Goal: Information Seeking & Learning: Check status

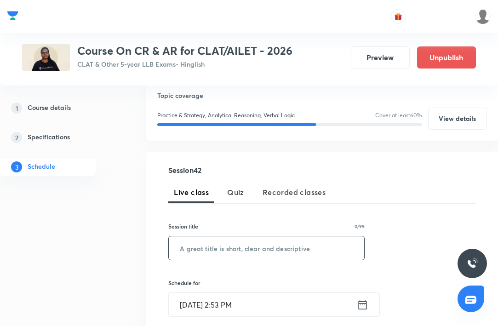
scroll to position [83, 0]
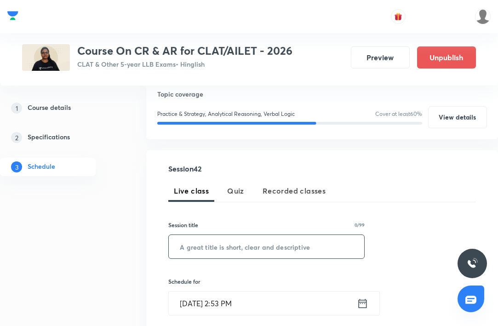
click at [202, 243] on input "text" at bounding box center [266, 246] width 195 height 23
paste input "Seating Arrangement - III"
type input "Seating Arrangement - III"
click at [222, 299] on input "Sep 5, 2025, 2:53 PM" at bounding box center [263, 302] width 188 height 23
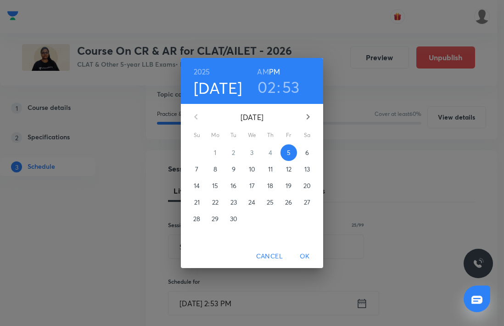
click at [307, 169] on p "13" at bounding box center [308, 168] width 6 height 9
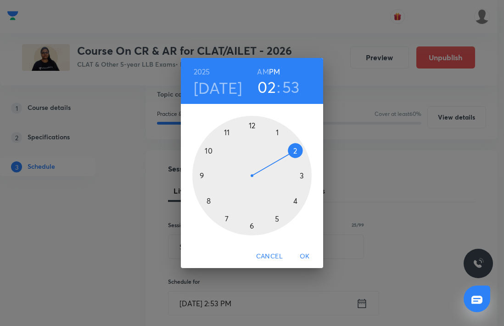
click at [272, 88] on h3 "02" at bounding box center [267, 86] width 18 height 19
click at [300, 198] on div at bounding box center [251, 175] width 119 height 119
click at [253, 124] on div at bounding box center [251, 175] width 119 height 119
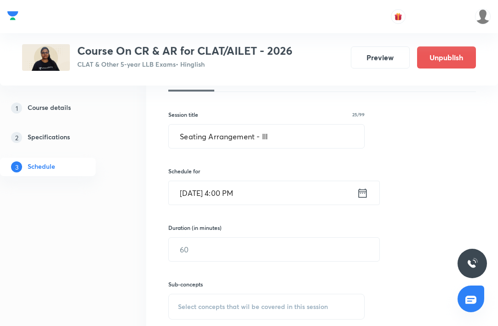
scroll to position [195, 0]
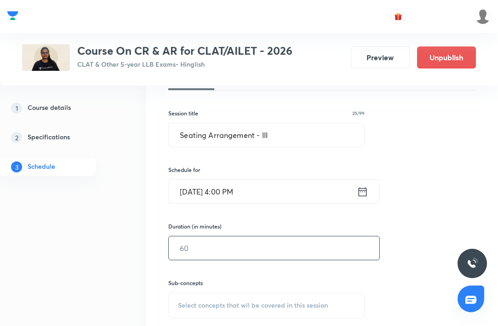
click at [221, 249] on input "text" at bounding box center [274, 247] width 210 height 23
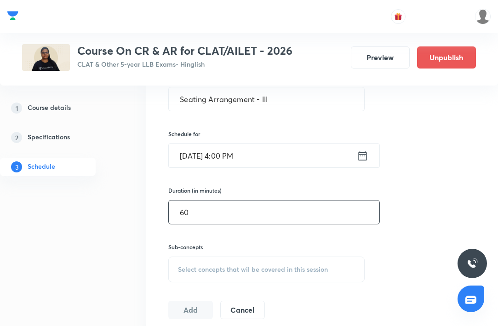
scroll to position [241, 0]
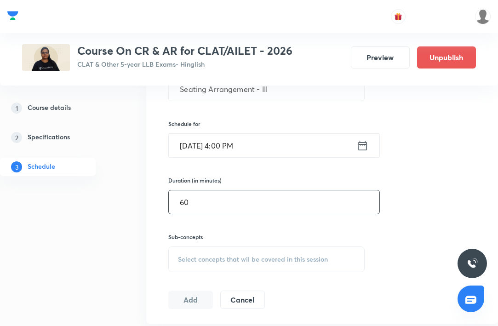
type input "60"
click at [243, 260] on span "Select concepts that wil be covered in this session" at bounding box center [253, 258] width 150 height 7
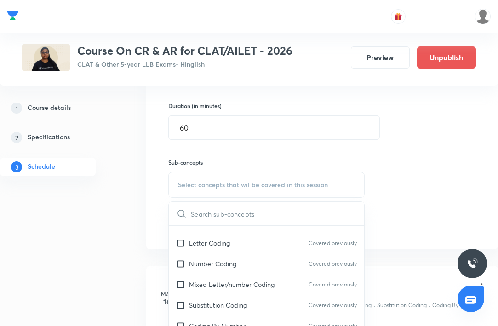
scroll to position [224, 0]
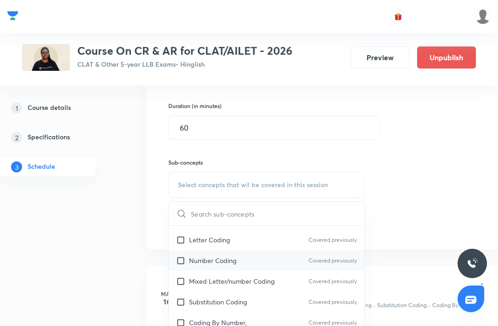
click at [210, 259] on p "Number Coding" at bounding box center [212, 260] width 47 height 10
checkbox input "true"
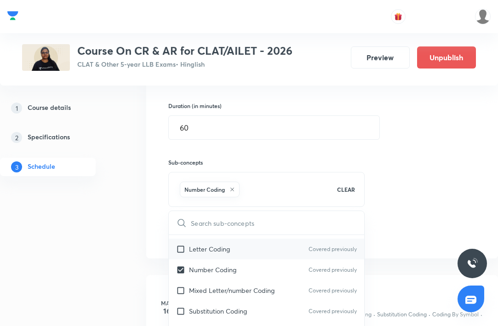
click at [209, 247] on p "Letter Coding" at bounding box center [209, 249] width 41 height 10
checkbox input "true"
click at [411, 199] on div "Session 42 Live class Quiz Recorded classes Session title 25/99 Seating Arrange…" at bounding box center [321, 88] width 307 height 311
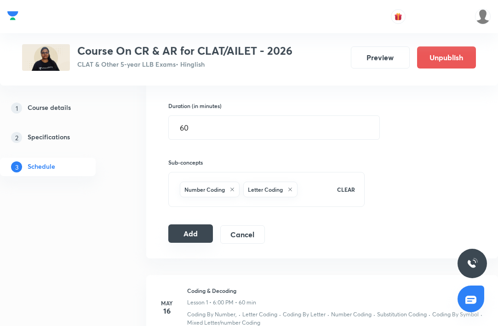
click at [193, 236] on button "Add" at bounding box center [190, 233] width 45 height 18
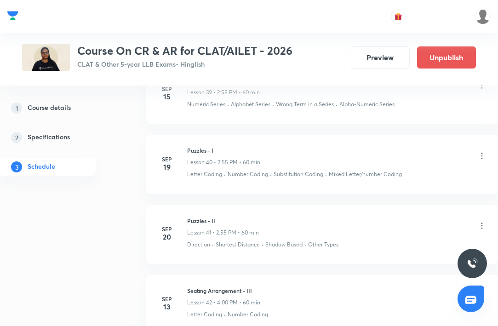
scroll to position [3187, 0]
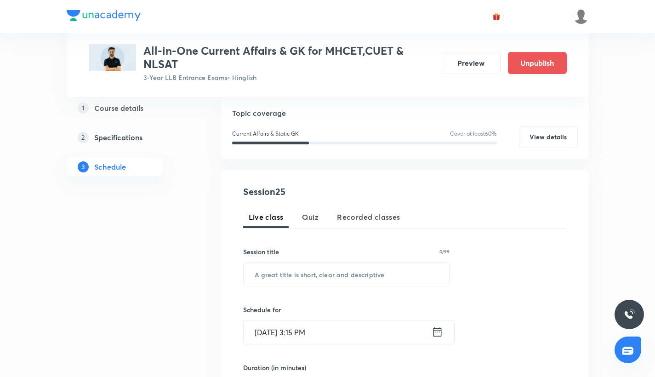
scroll to position [101, 0]
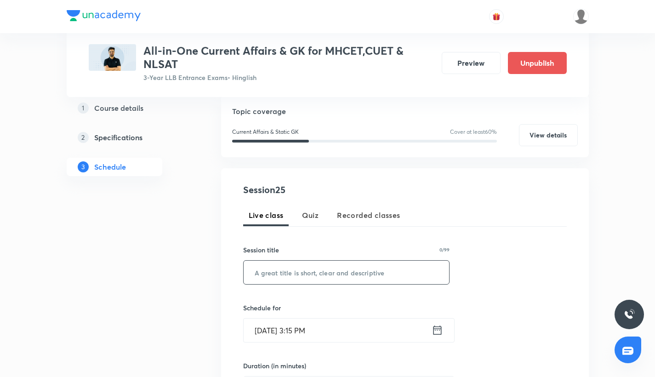
click at [348, 266] on input "text" at bounding box center [346, 271] width 206 height 23
paste input "Current Affairs - XXV"
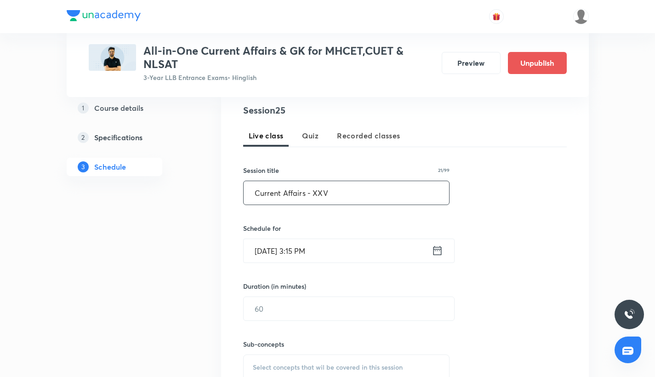
type input "Current Affairs - XXV"
click at [270, 250] on input "Sep 5, 2025, 3:15 PM" at bounding box center [337, 250] width 188 height 23
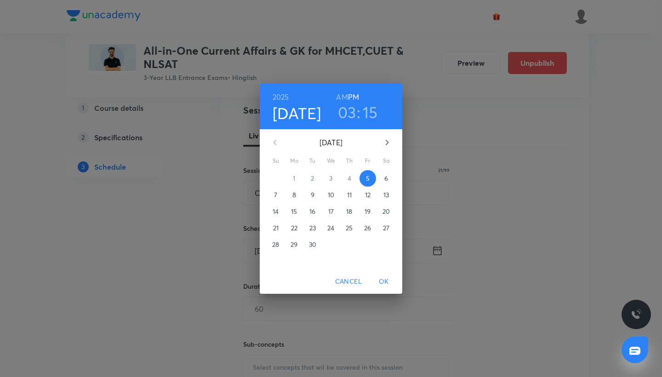
click at [312, 211] on p "16" at bounding box center [312, 211] width 6 height 9
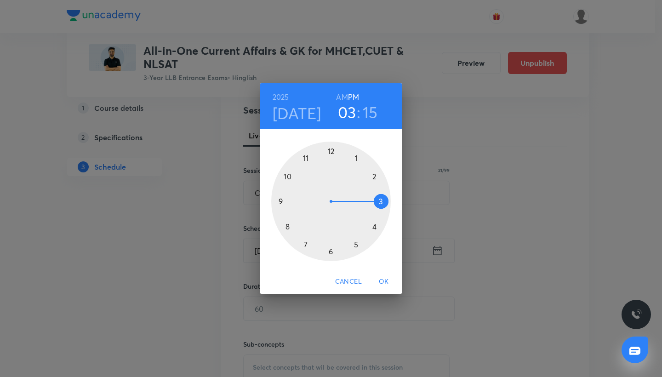
click at [332, 152] on div at bounding box center [330, 200] width 119 height 119
click at [279, 201] on div at bounding box center [330, 200] width 119 height 119
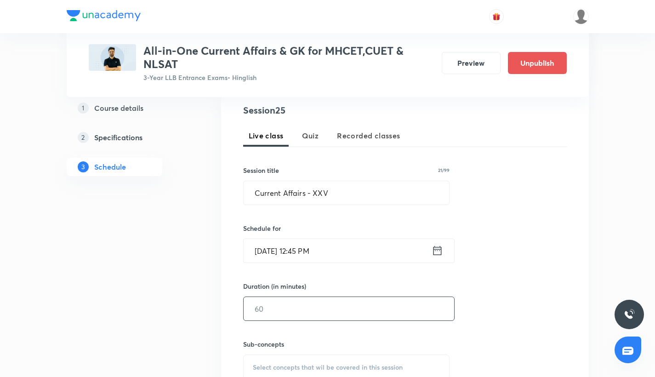
click at [281, 316] on input "text" at bounding box center [348, 308] width 210 height 23
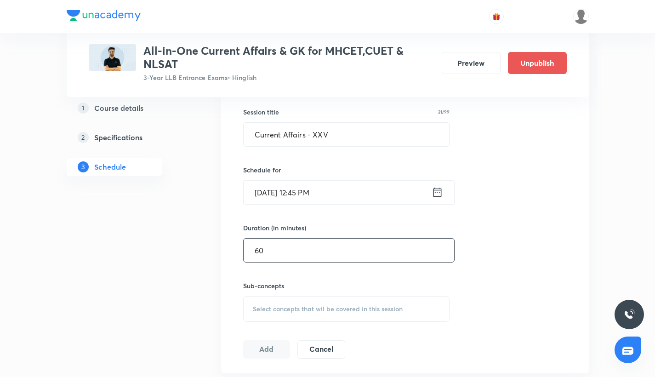
scroll to position [239, 0]
type input "60"
click at [272, 297] on div "Select concepts that wil be covered in this session" at bounding box center [346, 308] width 207 height 26
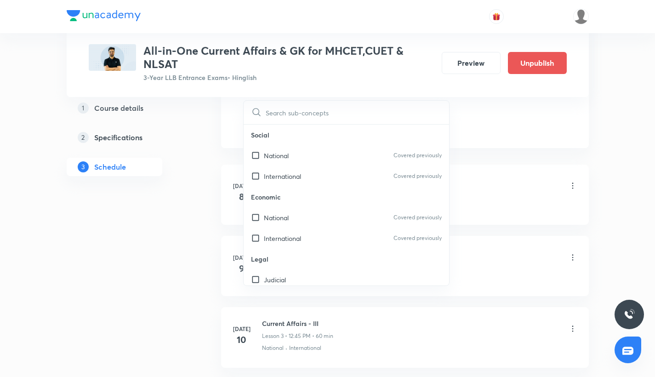
scroll to position [466, 0]
click at [255, 214] on input "checkbox" at bounding box center [257, 215] width 13 height 10
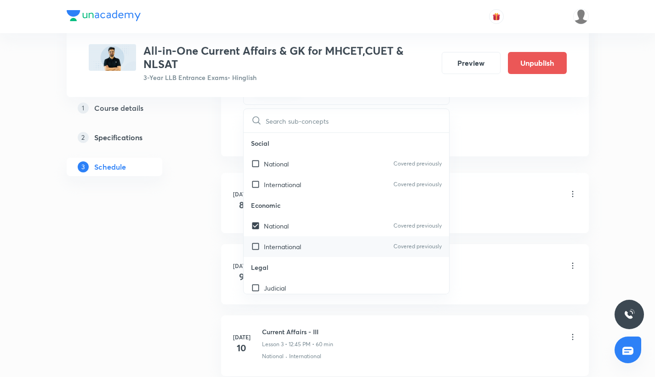
click at [257, 240] on div "International Covered previously" at bounding box center [346, 246] width 206 height 21
checkbox input "true"
click at [478, 200] on div "Current Affairs - I Lesson 1 • 12:45 PM • 60 min" at bounding box center [419, 195] width 315 height 22
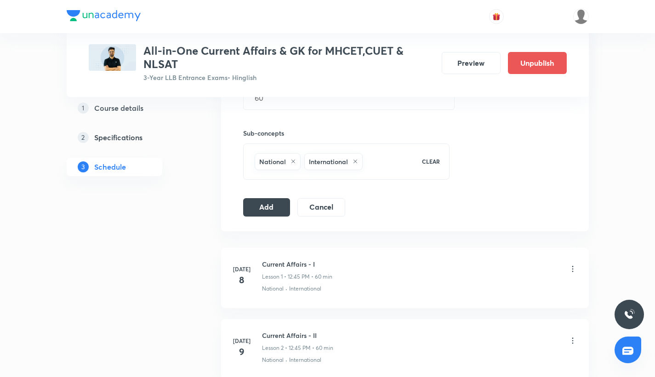
scroll to position [388, 0]
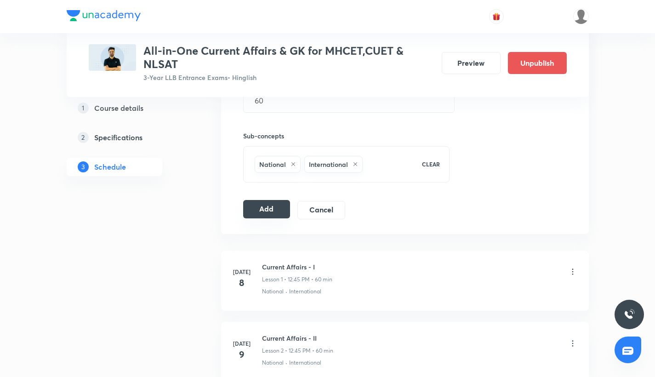
click at [277, 203] on button "Add" at bounding box center [266, 209] width 47 height 18
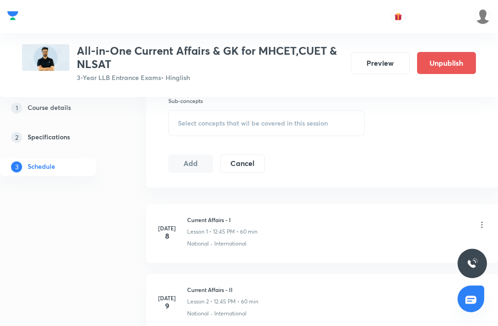
scroll to position [388, 0]
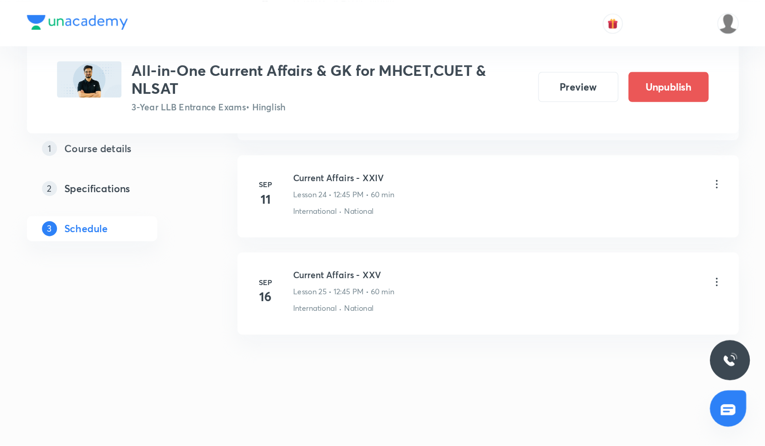
scroll to position [2037, 0]
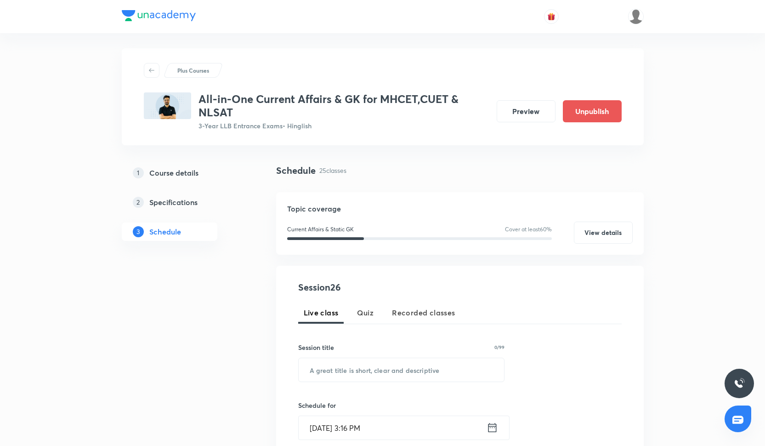
scroll to position [0, 0]
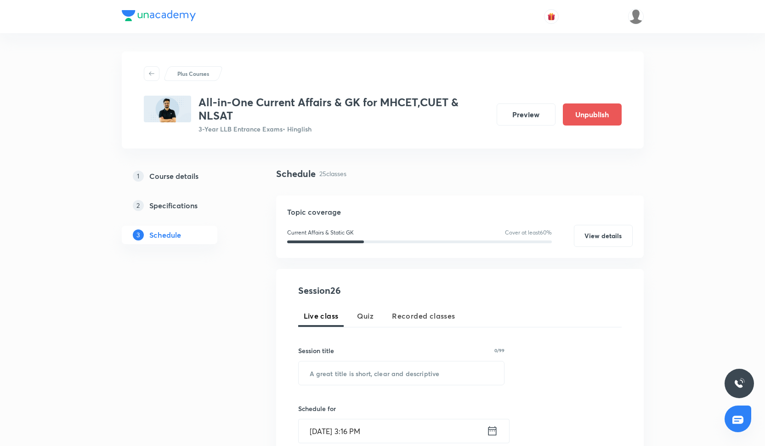
click at [337, 325] on div "Session title 0/99 ​" at bounding box center [401, 365] width 207 height 40
click at [337, 325] on input "text" at bounding box center [402, 372] width 206 height 23
paste input "Current Affairs - XXVI"
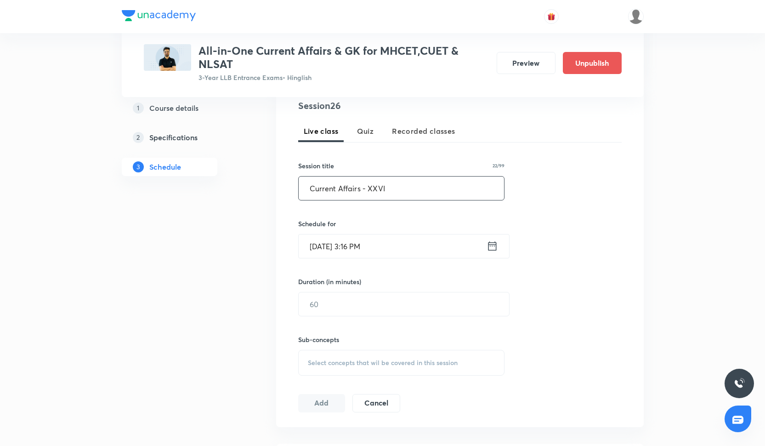
scroll to position [204, 0]
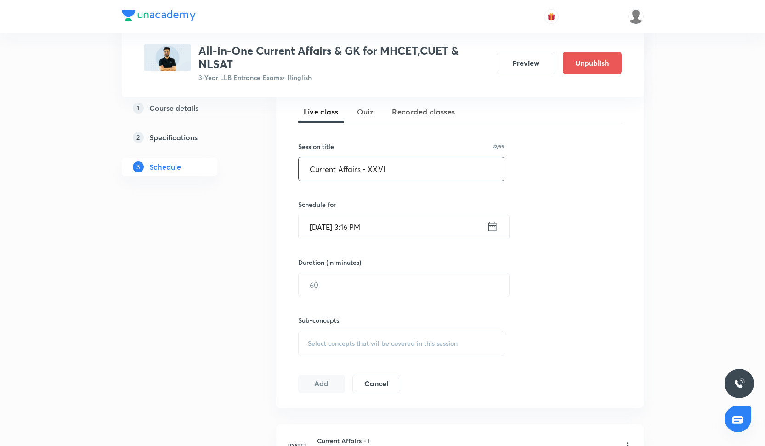
type input "Current Affairs - XXVI"
click at [350, 223] on input "Sep 5, 2025, 3:16 PM" at bounding box center [393, 226] width 188 height 23
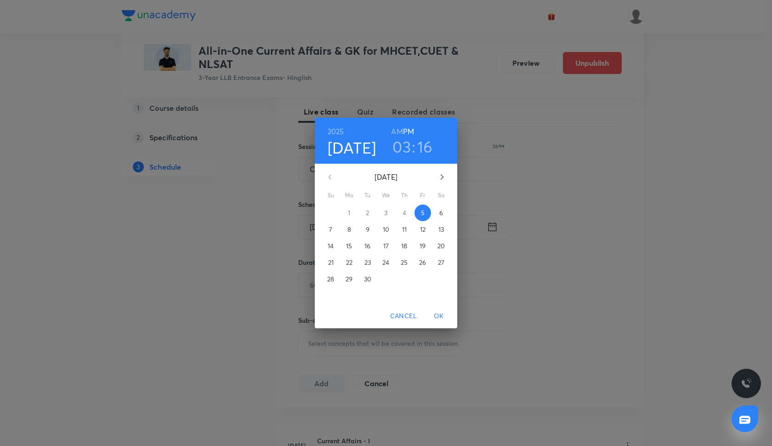
click at [405, 244] on p "18" at bounding box center [404, 245] width 6 height 9
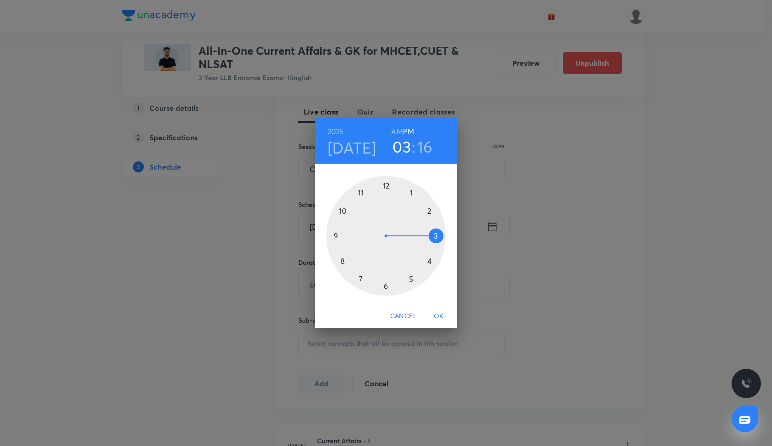
click at [403, 146] on h3 "03" at bounding box center [401, 146] width 18 height 19
click at [385, 181] on div at bounding box center [385, 235] width 119 height 119
click at [336, 235] on div at bounding box center [385, 235] width 119 height 119
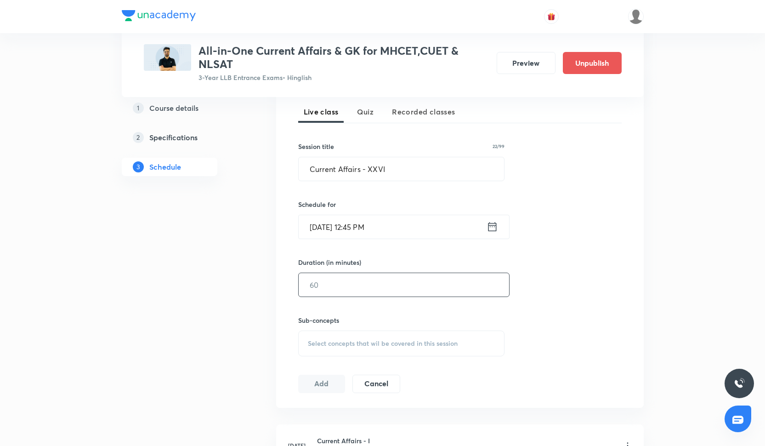
click at [332, 292] on input "text" at bounding box center [404, 284] width 210 height 23
type input "60"
click at [330, 325] on span "Select concepts that wil be covered in this session" at bounding box center [383, 342] width 150 height 7
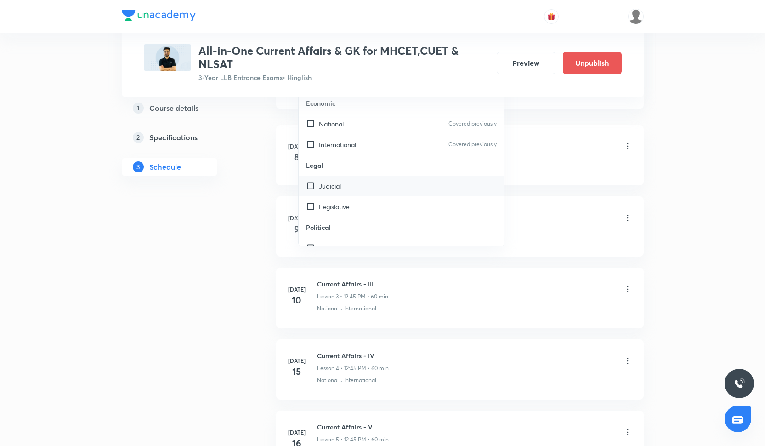
scroll to position [55, 0]
click at [338, 194] on div "Judicial" at bounding box center [402, 185] width 206 height 21
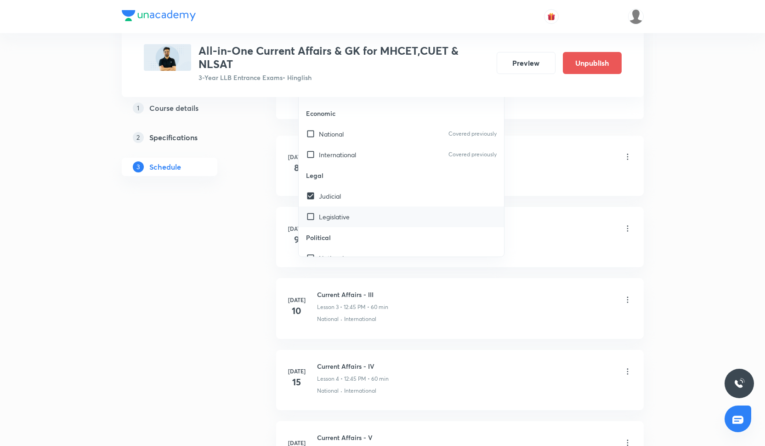
click at [338, 212] on p "Legislative" at bounding box center [334, 217] width 31 height 10
checkbox input "true"
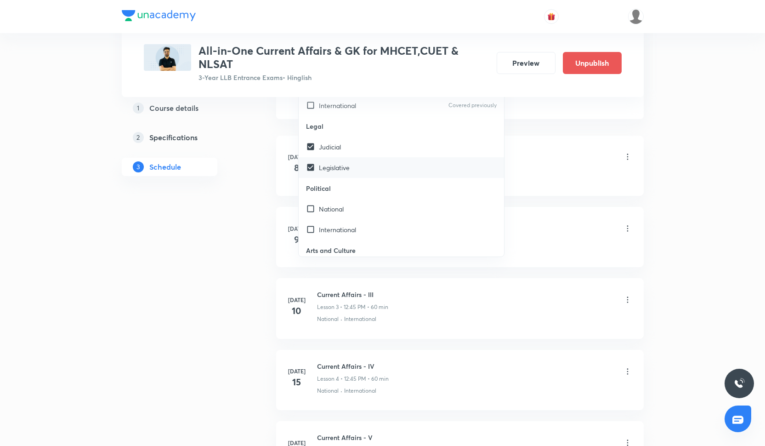
scroll to position [107, 0]
click at [338, 212] on div "National" at bounding box center [402, 205] width 206 height 21
checkbox input "true"
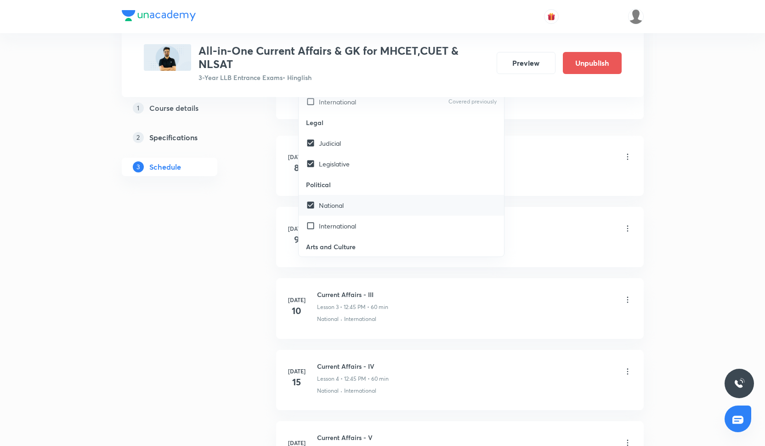
click at [338, 210] on div "National" at bounding box center [402, 205] width 206 height 21
checkbox input "true"
checkbox input "false"
click at [497, 147] on div "Current Affairs - I Lesson 1 • 12:45 PM • 60 min" at bounding box center [474, 158] width 315 height 22
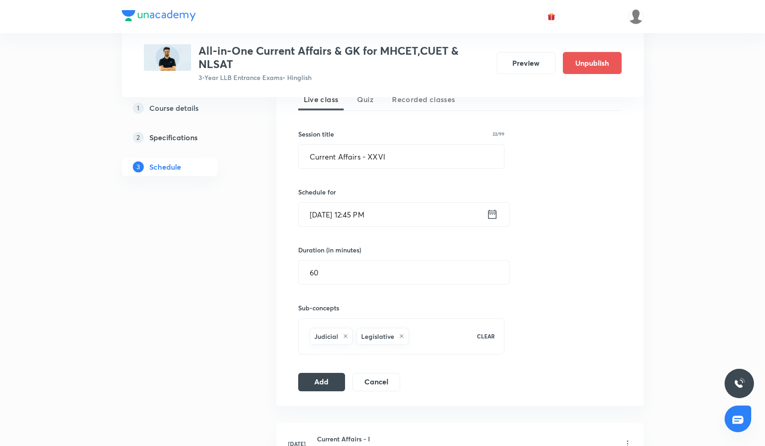
scroll to position [214, 0]
click at [323, 325] on button "Add" at bounding box center [321, 383] width 47 height 18
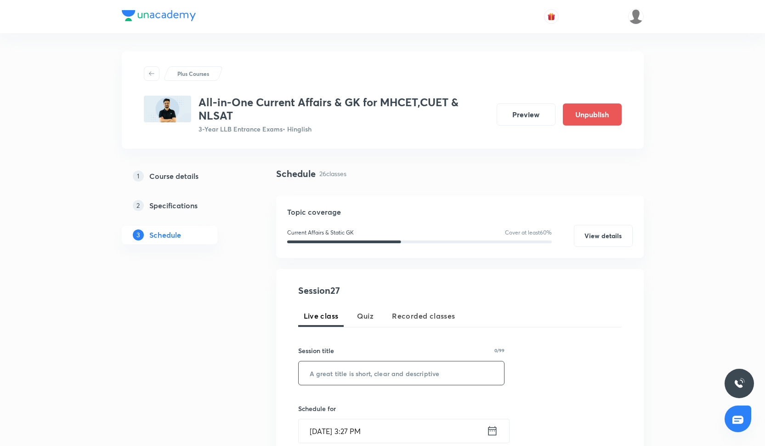
click at [325, 365] on input "text" at bounding box center [402, 372] width 206 height 23
paste input "Current Affairs - XXVII"
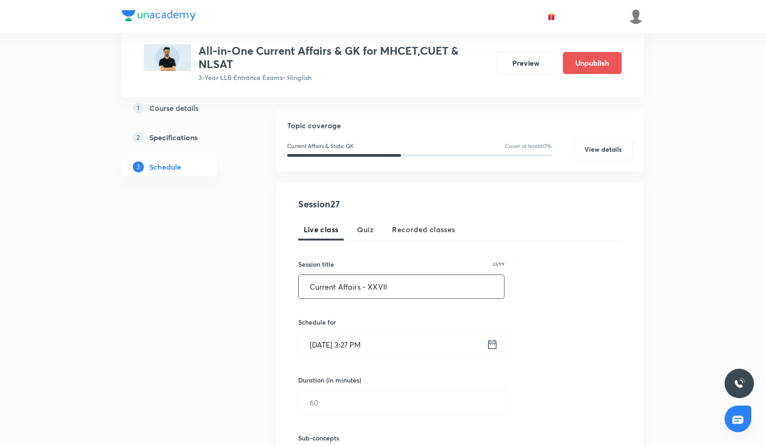
scroll to position [88, 0]
type input "Current Affairs - XXVII"
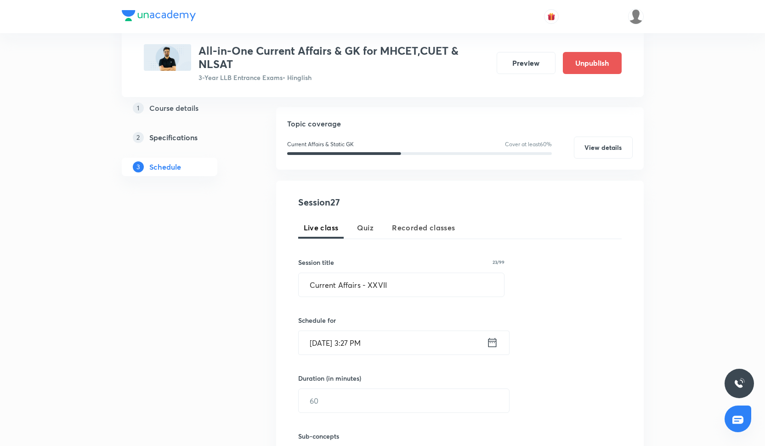
click at [334, 345] on input "[DATE] 3:27 PM" at bounding box center [393, 342] width 188 height 23
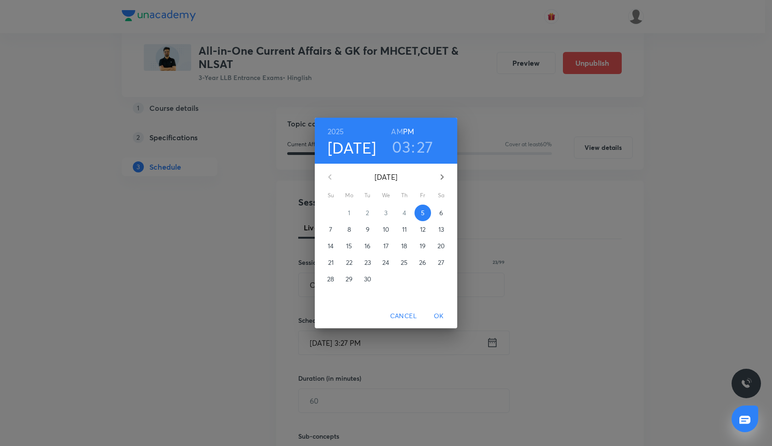
click at [365, 264] on p "23" at bounding box center [367, 262] width 6 height 9
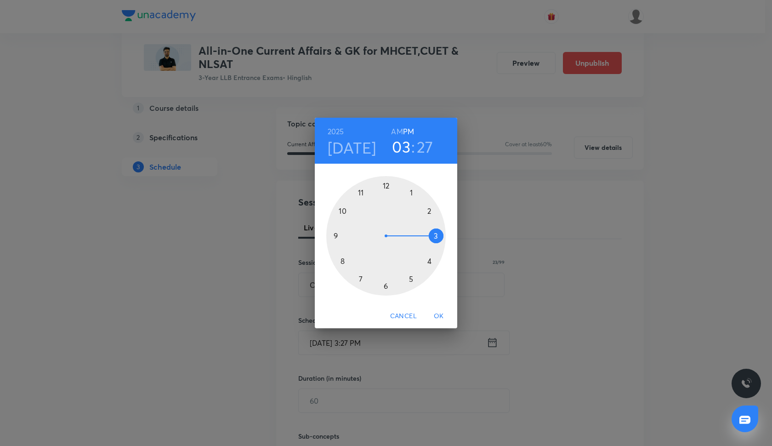
click at [435, 314] on span "OK" at bounding box center [439, 315] width 22 height 11
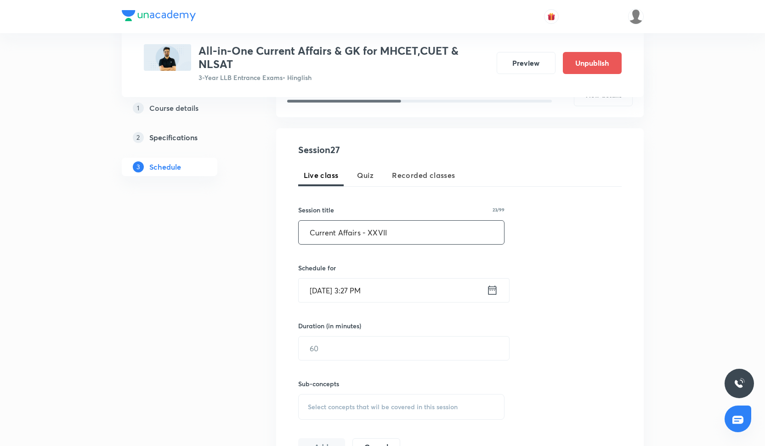
scroll to position [157, 0]
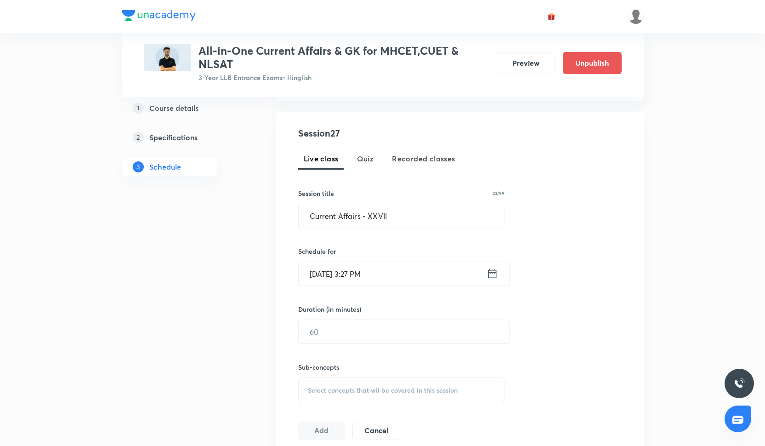
click at [371, 276] on input "[DATE] 3:27 PM" at bounding box center [393, 273] width 188 height 23
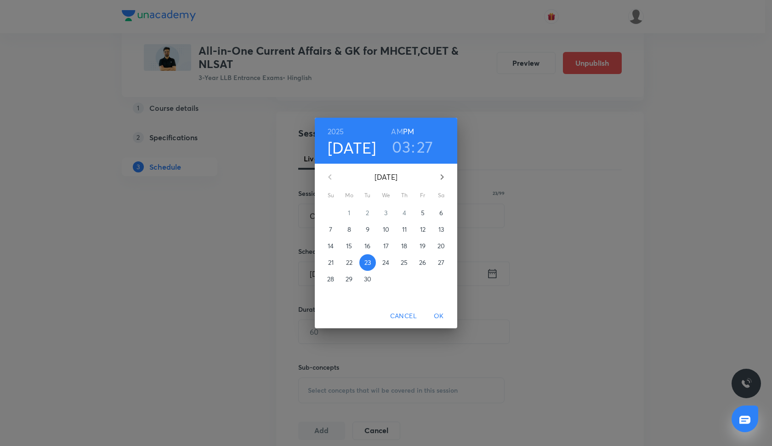
click at [404, 152] on h3 "03" at bounding box center [401, 146] width 18 height 19
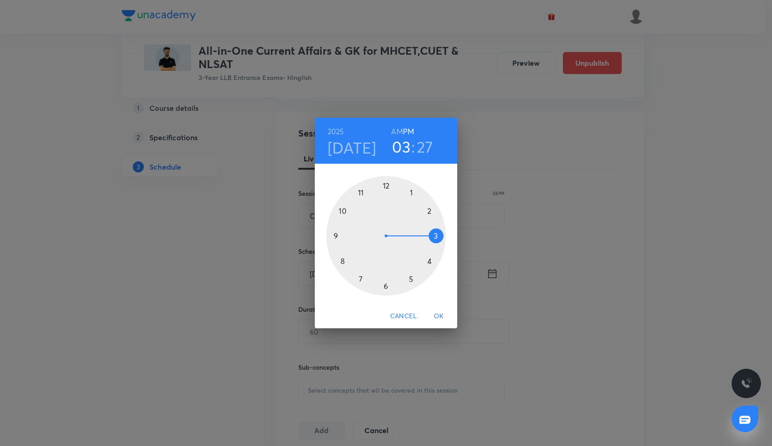
click at [385, 186] on div at bounding box center [385, 235] width 119 height 119
click at [336, 236] on div at bounding box center [385, 235] width 119 height 119
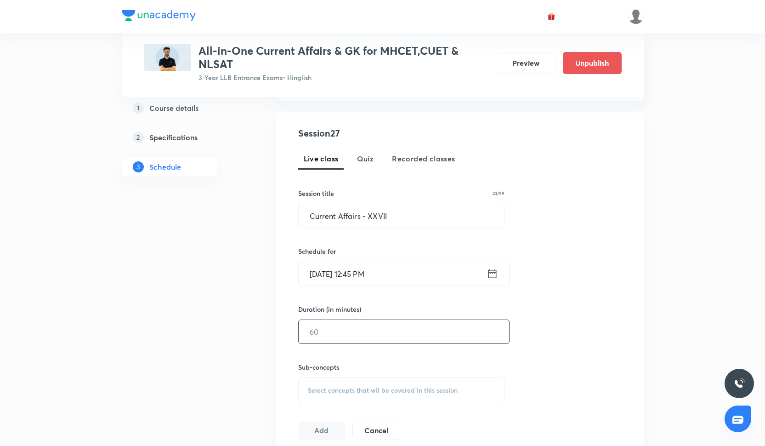
click at [347, 334] on input "text" at bounding box center [404, 331] width 210 height 23
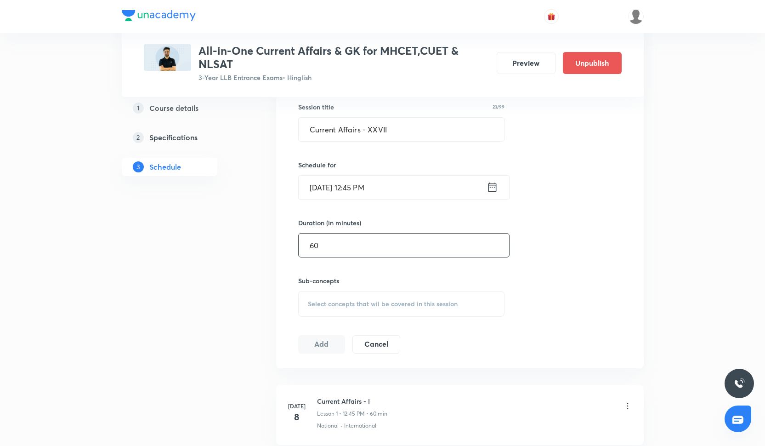
scroll to position [256, 0]
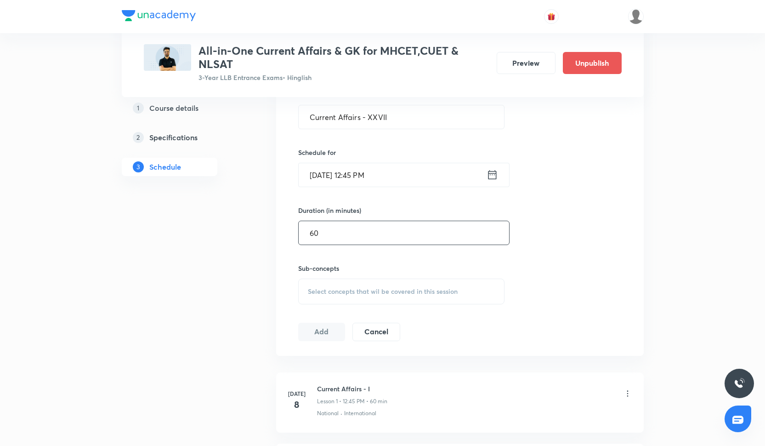
type input "60"
click at [334, 283] on div "Select concepts that wil be covered in this session" at bounding box center [401, 291] width 207 height 26
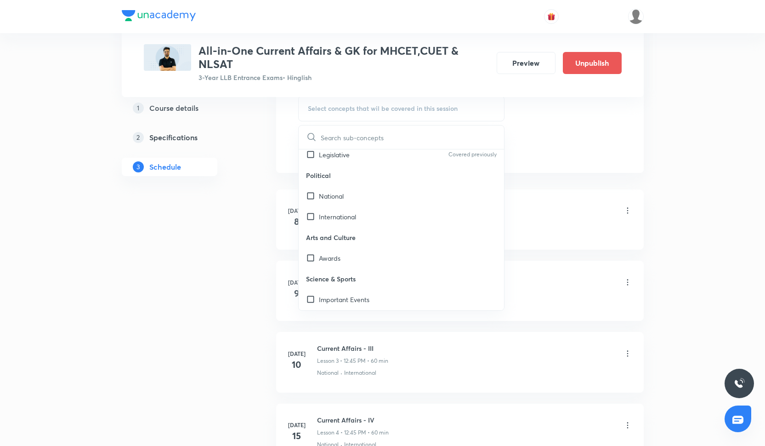
scroll to position [273, 0]
click at [346, 255] on p "Ancient History" at bounding box center [341, 259] width 44 height 10
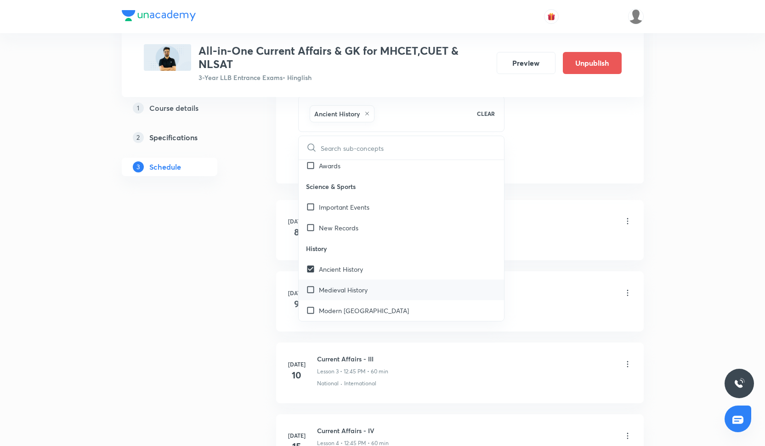
click at [342, 291] on p "Medieval History" at bounding box center [343, 290] width 49 height 10
checkbox input "true"
click at [526, 136] on div "Session 27 Live class Quiz Recorded classes Session title 23/99 Current Affairs…" at bounding box center [459, 7] width 323 height 324
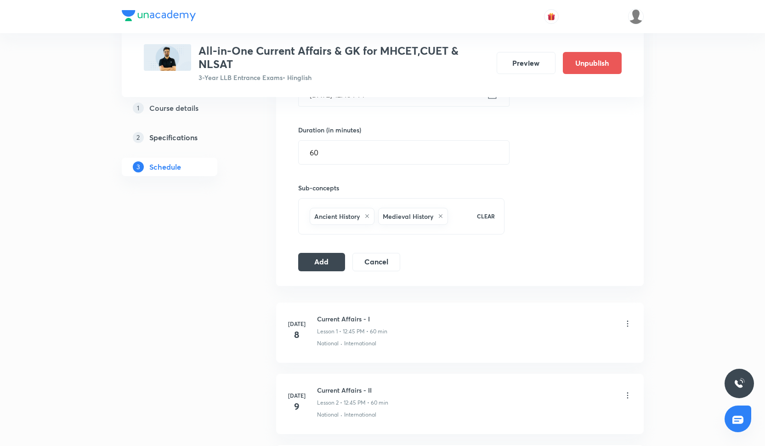
scroll to position [327, 0]
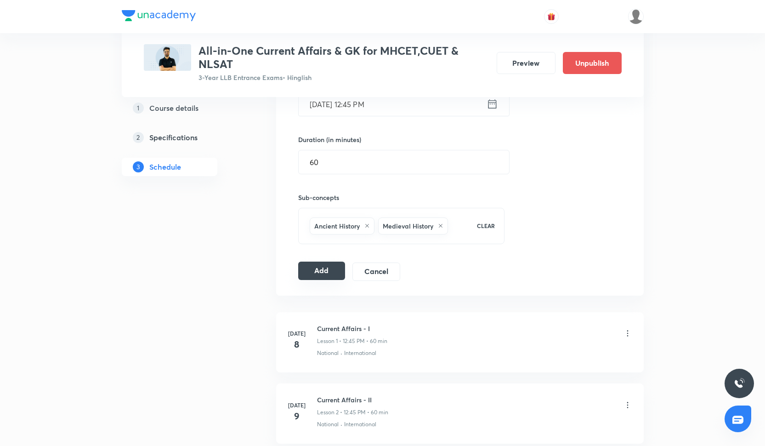
click at [317, 273] on button "Add" at bounding box center [321, 270] width 47 height 18
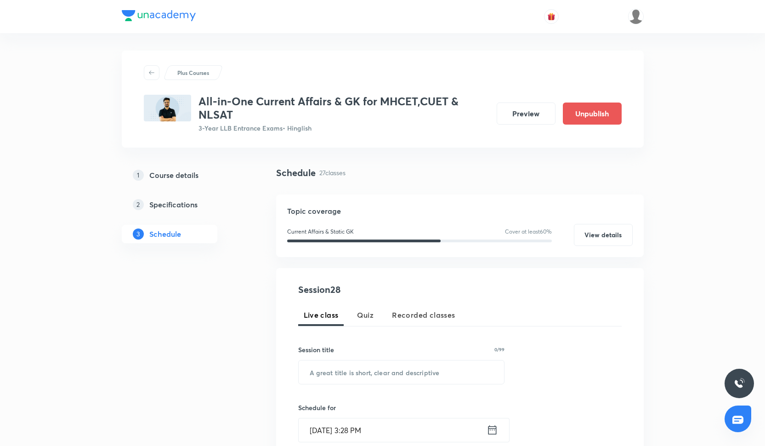
scroll to position [111, 0]
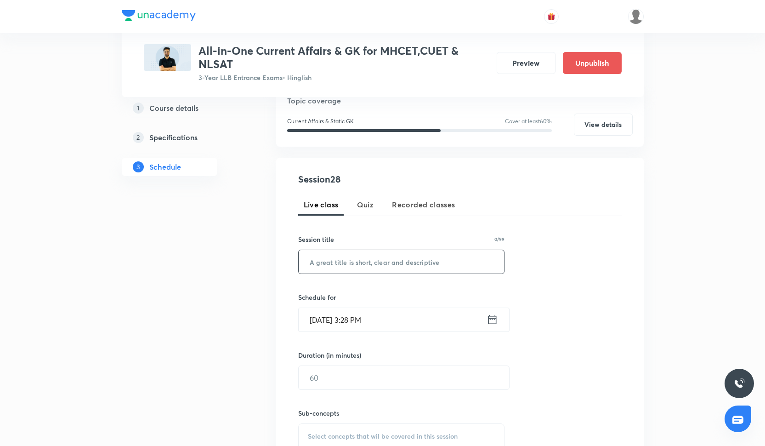
click at [332, 253] on input "text" at bounding box center [402, 261] width 206 height 23
paste input "Current Affairs - XXVIII"
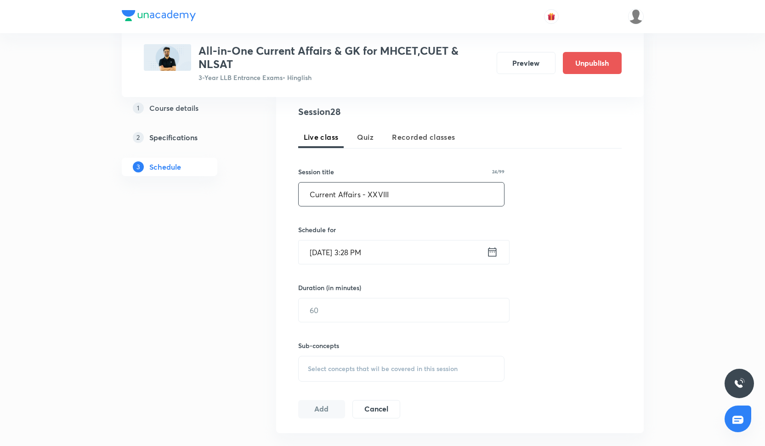
scroll to position [188, 0]
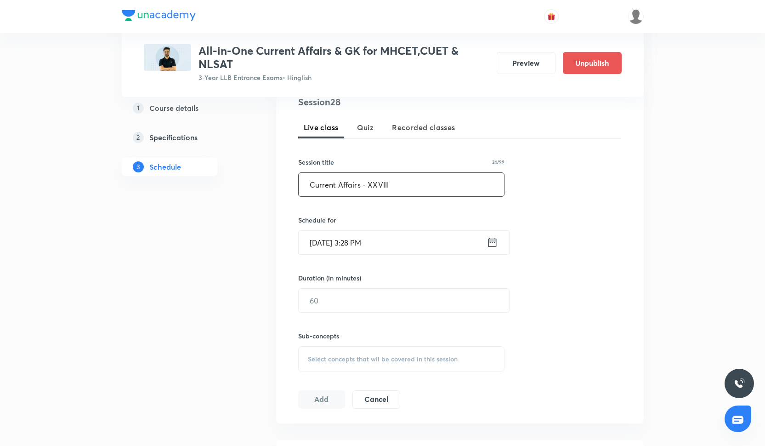
type input "Current Affairs - XXVIII"
click at [332, 252] on input "Sep 5, 2025, 3:28 PM" at bounding box center [393, 242] width 188 height 23
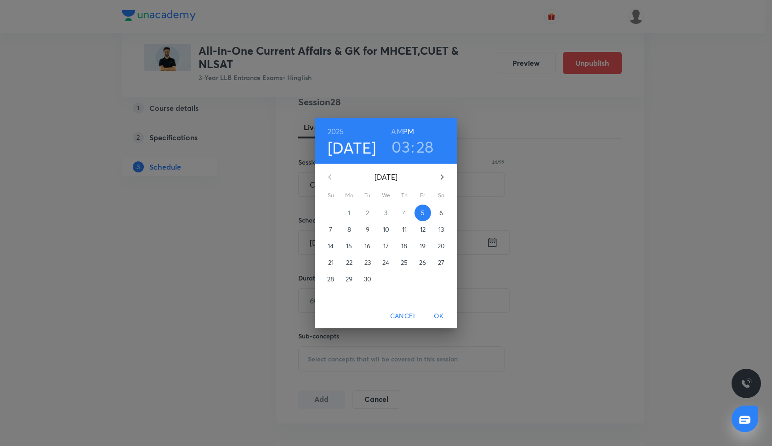
click at [402, 263] on p "25" at bounding box center [404, 262] width 7 height 9
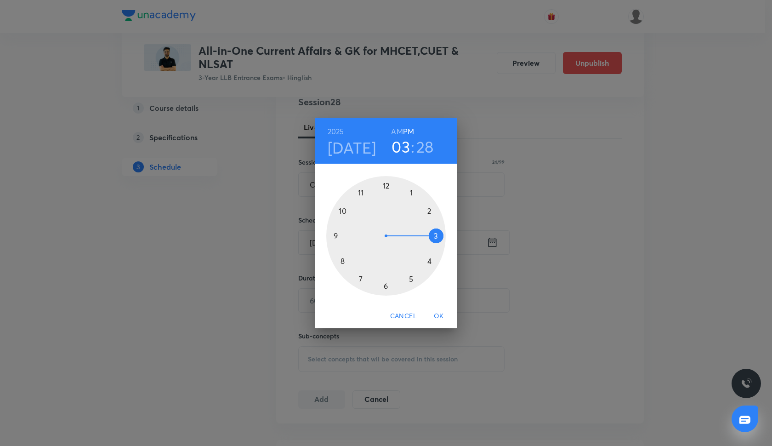
click at [385, 186] on div at bounding box center [385, 235] width 119 height 119
click at [334, 237] on div at bounding box center [385, 235] width 119 height 119
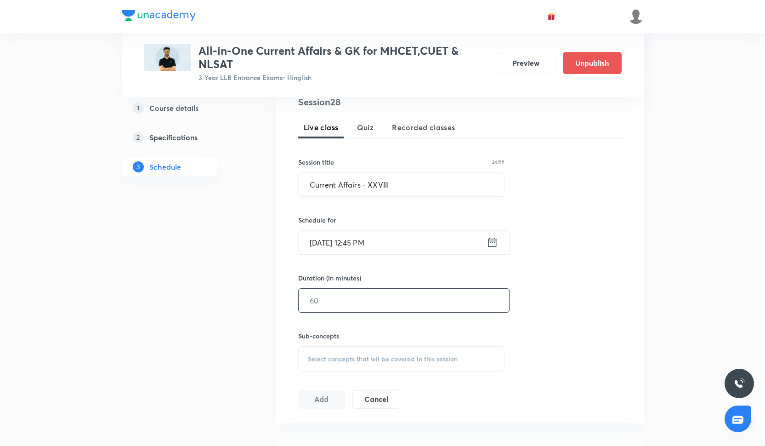
click at [334, 300] on input "text" at bounding box center [404, 299] width 210 height 23
type input "60"
click at [327, 355] on span "Select concepts that wil be covered in this session" at bounding box center [383, 358] width 150 height 7
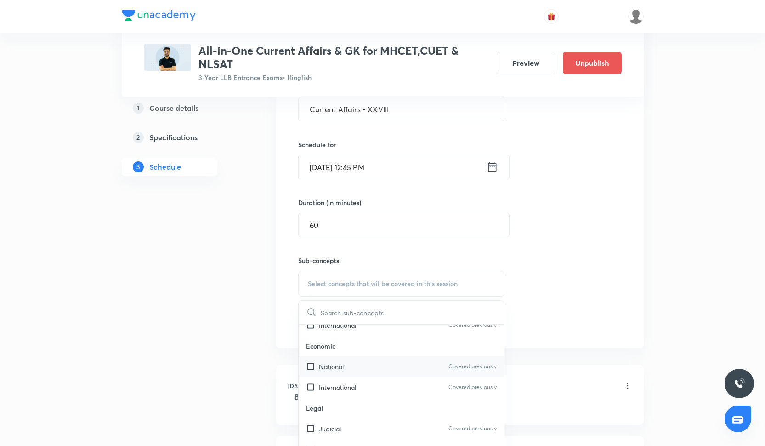
scroll to position [273, 0]
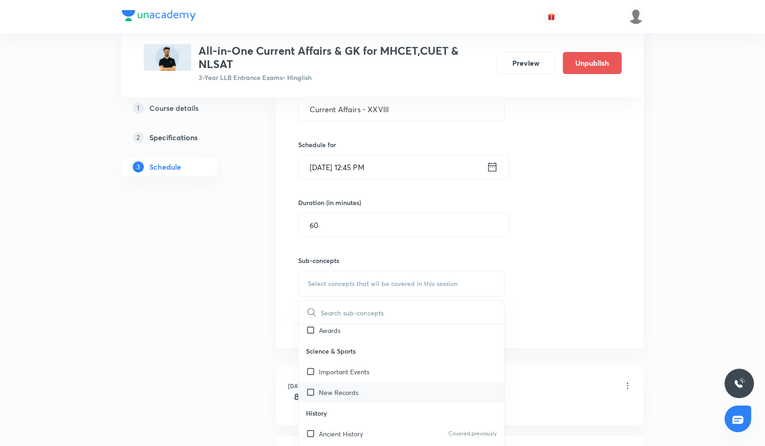
click at [314, 393] on input "checkbox" at bounding box center [312, 392] width 13 height 10
checkbox input "true"
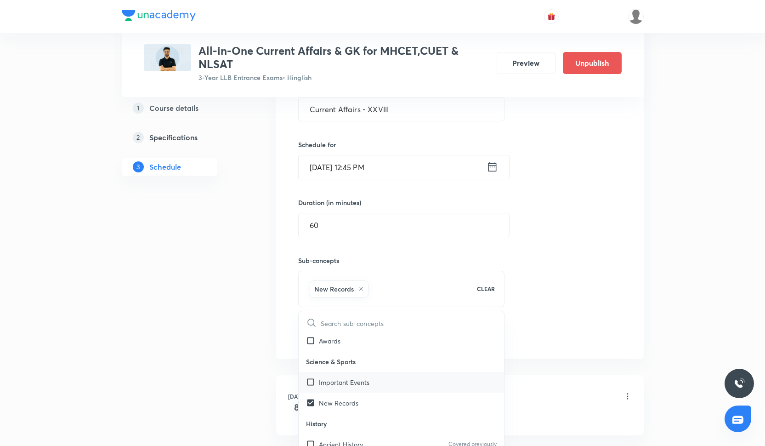
click at [313, 385] on input "checkbox" at bounding box center [312, 382] width 13 height 10
checkbox input "true"
click at [596, 188] on div "Session 28 Live class Quiz Recorded classes Session title 24/99 Current Affairs…" at bounding box center [459, 182] width 323 height 324
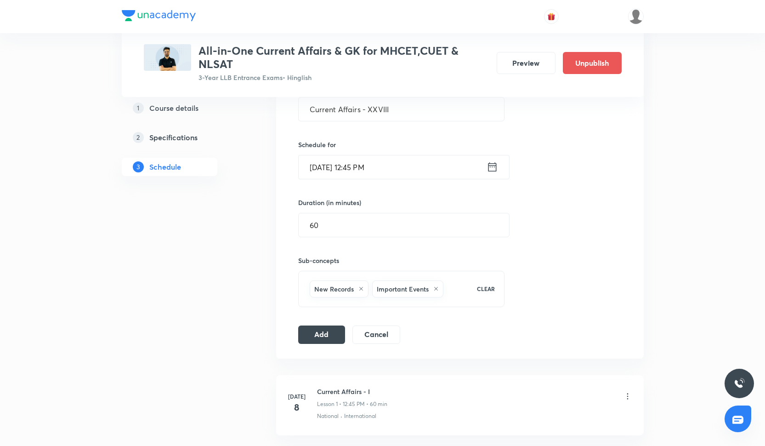
click at [312, 322] on div "Session 28 Live class Quiz Recorded classes Session title 24/99 Current Affairs…" at bounding box center [459, 182] width 323 height 324
click at [312, 323] on div "Session 28 Live class Quiz Recorded classes Session title 24/99 Current Affairs…" at bounding box center [459, 182] width 323 height 324
click at [314, 331] on button "Add" at bounding box center [321, 333] width 47 height 18
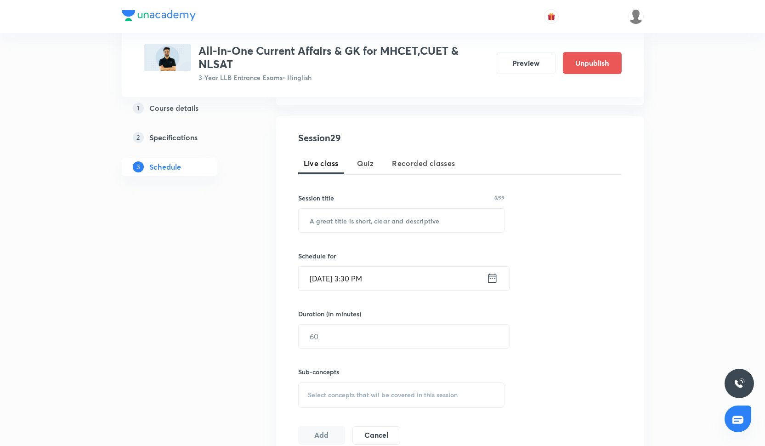
scroll to position [172, 0]
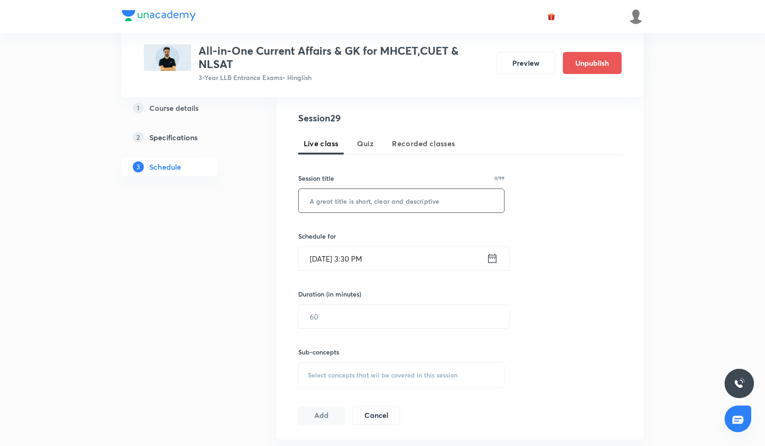
click at [395, 209] on input "text" at bounding box center [402, 200] width 206 height 23
paste input "Current Affairs - XXIX"
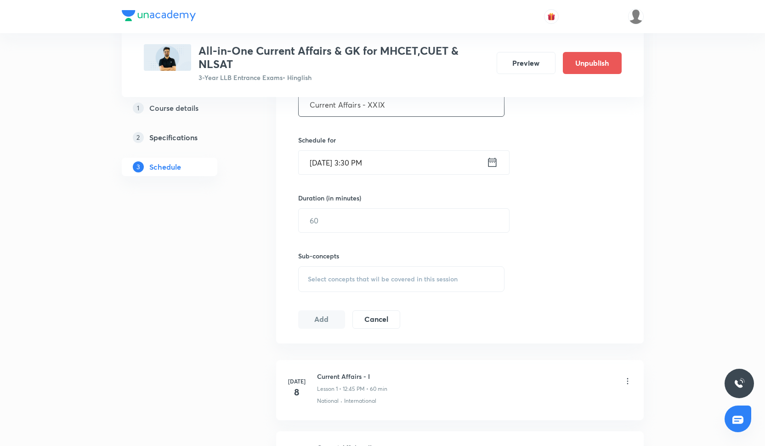
scroll to position [282, 0]
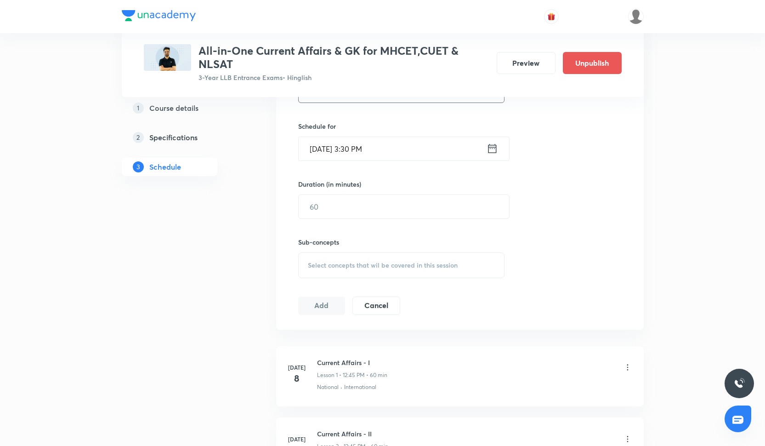
type input "Current Affairs - XXIX"
click at [347, 147] on input "[DATE] 3:30 PM" at bounding box center [393, 148] width 188 height 23
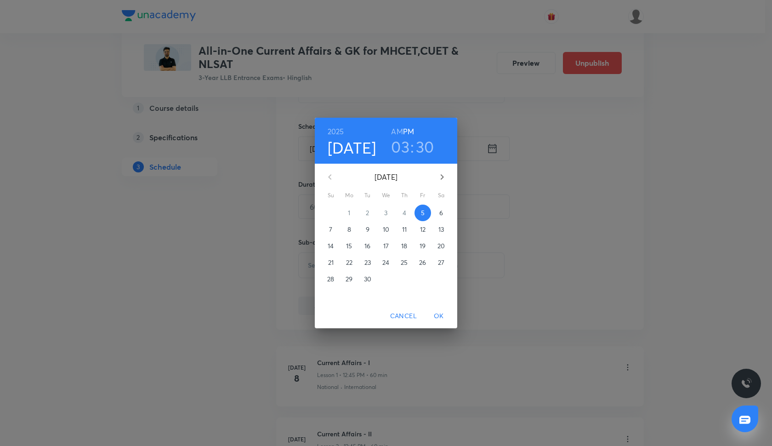
click at [366, 280] on p "30" at bounding box center [367, 278] width 7 height 9
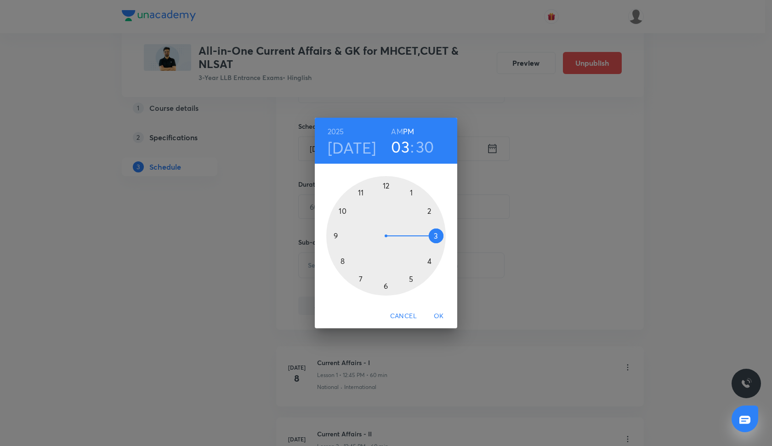
click at [388, 187] on div at bounding box center [385, 235] width 119 height 119
click at [334, 235] on div at bounding box center [385, 235] width 119 height 119
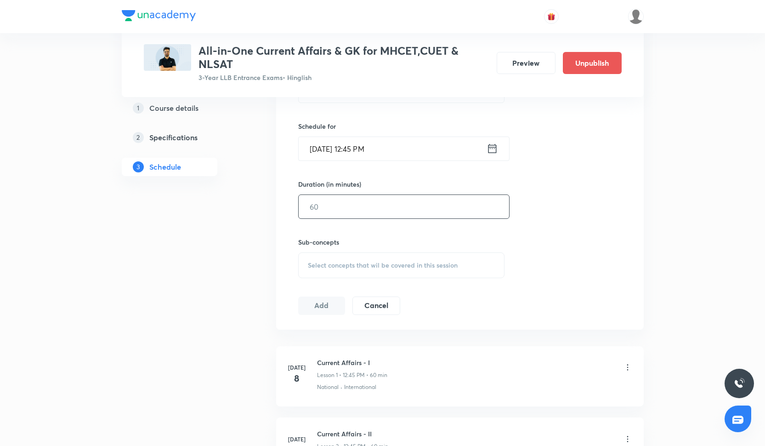
click at [361, 204] on input "text" at bounding box center [404, 206] width 210 height 23
type input "60"
click at [316, 264] on span "Select concepts that wil be covered in this session" at bounding box center [383, 264] width 150 height 7
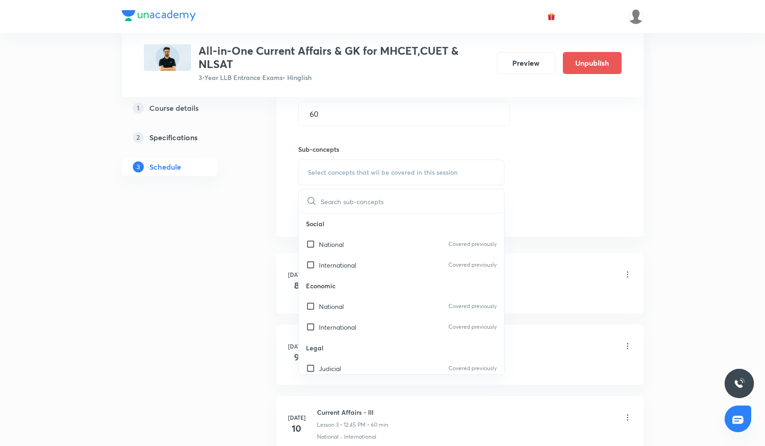
scroll to position [273, 0]
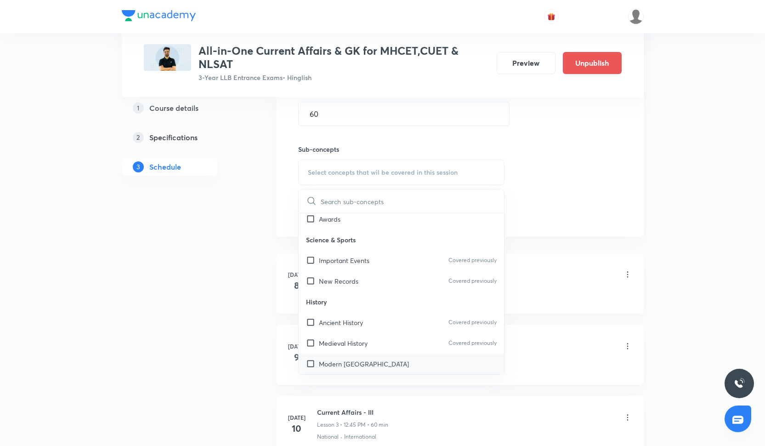
click at [316, 363] on input "checkbox" at bounding box center [312, 364] width 13 height 10
checkbox input "true"
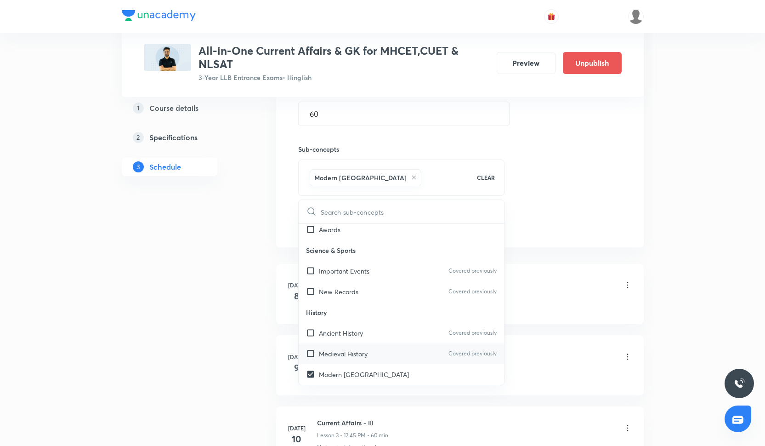
click at [311, 352] on input "checkbox" at bounding box center [312, 354] width 13 height 10
checkbox input "true"
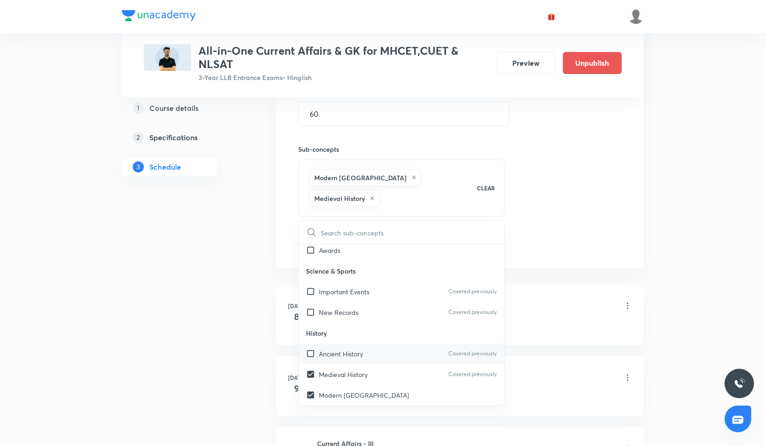
click at [311, 349] on input "checkbox" at bounding box center [312, 354] width 13 height 10
checkbox input "true"
click at [547, 225] on div "Session 29 Live class Quiz Recorded classes Session title 22/99 Current Affairs…" at bounding box center [459, 81] width 323 height 345
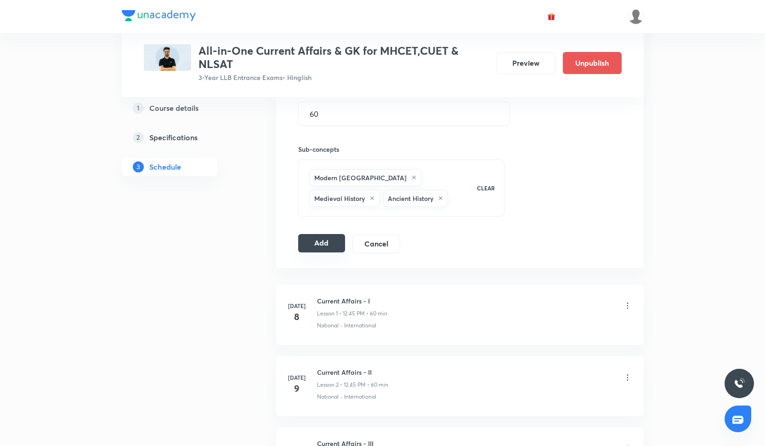
click at [341, 238] on button "Add" at bounding box center [321, 243] width 47 height 18
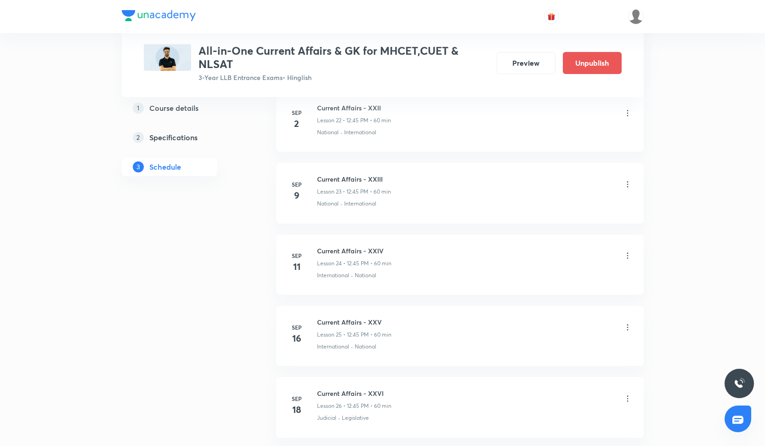
scroll to position [2322, 0]
click at [354, 317] on h6 "Current Affairs - XXIX" at bounding box center [354, 322] width 74 height 10
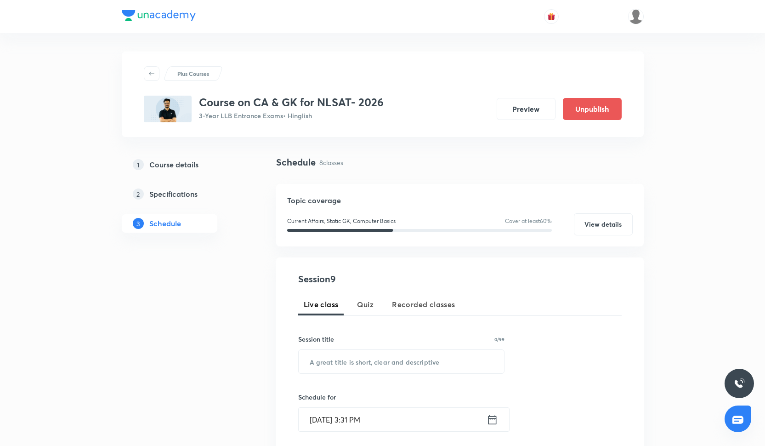
click at [413, 4] on div at bounding box center [383, 16] width 522 height 33
click at [332, 373] on div "Session 9 Live class Quiz Recorded classes Session title 0/99 ​ Schedule for [D…" at bounding box center [459, 428] width 323 height 313
click at [332, 364] on input "text" at bounding box center [402, 361] width 206 height 23
paste input "Current Affairs - IX"
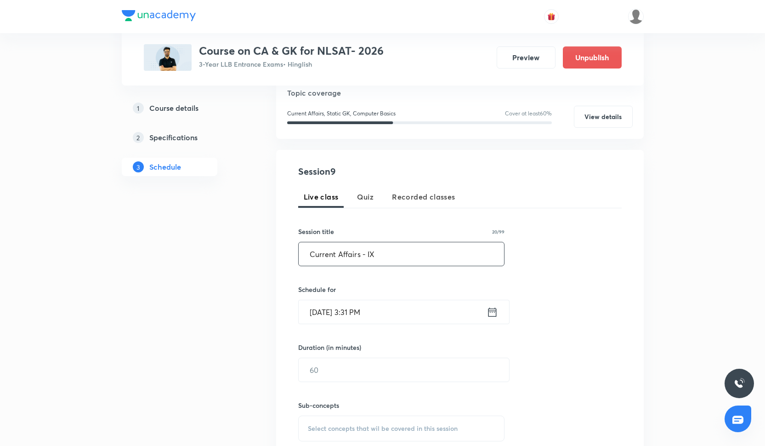
scroll to position [119, 0]
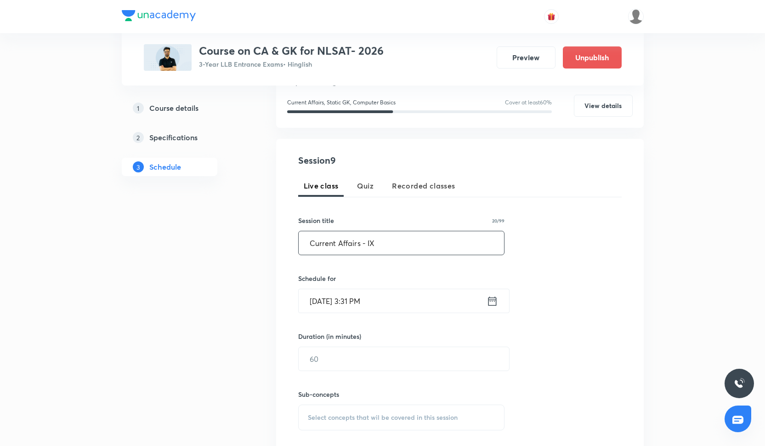
type input "Current Affairs - IX"
click at [331, 300] on input "Sep 5, 2025, 3:31 PM" at bounding box center [393, 300] width 188 height 23
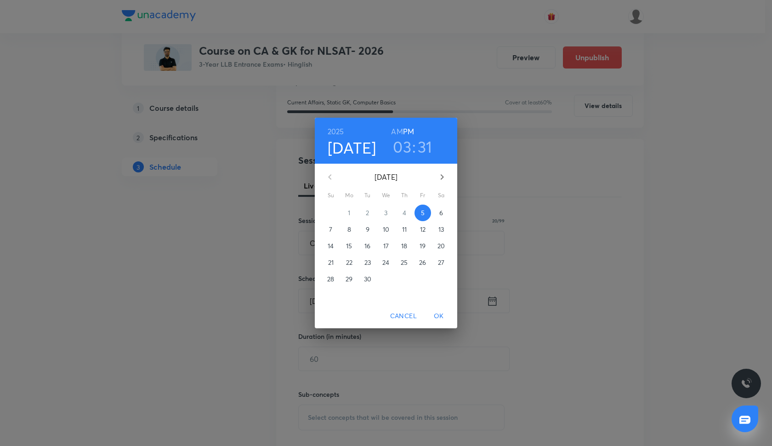
click at [426, 246] on span "19" at bounding box center [422, 245] width 17 height 9
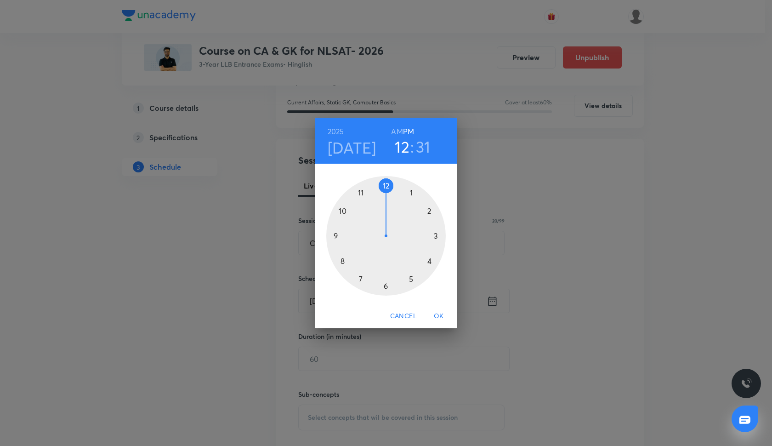
click at [383, 184] on div at bounding box center [385, 235] width 119 height 119
click at [335, 238] on div at bounding box center [385, 235] width 119 height 119
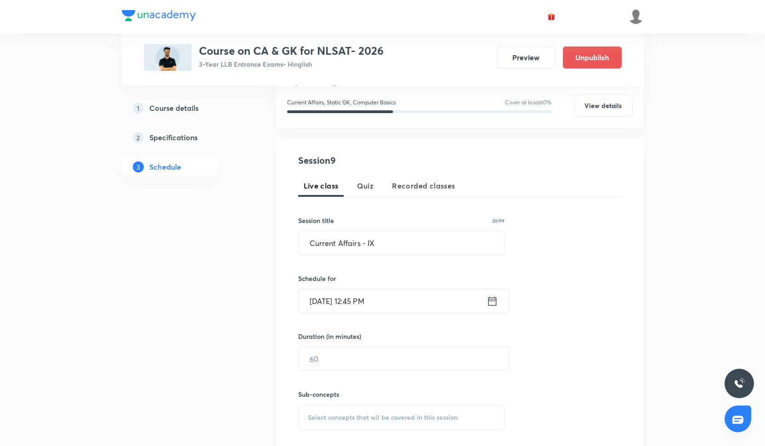
scroll to position [155, 0]
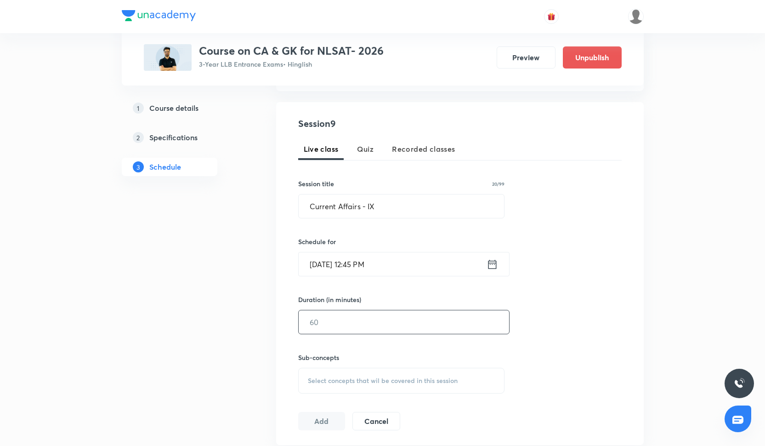
click at [362, 324] on input "text" at bounding box center [404, 321] width 210 height 23
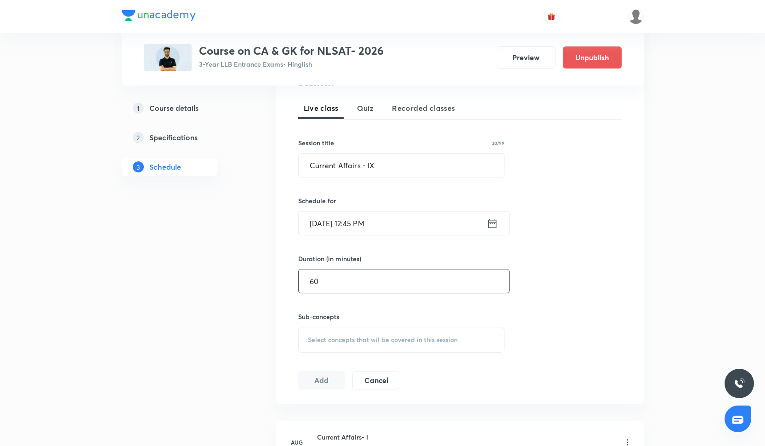
type input "60"
click at [363, 350] on div "Select concepts that wil be covered in this session" at bounding box center [401, 340] width 207 height 26
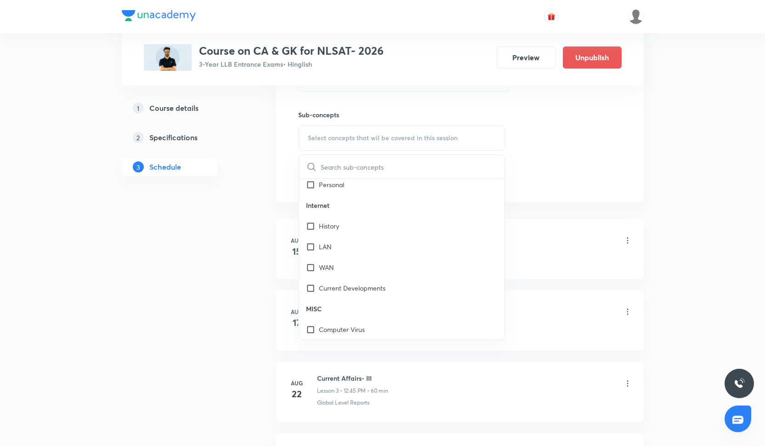
scroll to position [707, 0]
click at [316, 283] on input "checkbox" at bounding box center [312, 288] width 13 height 10
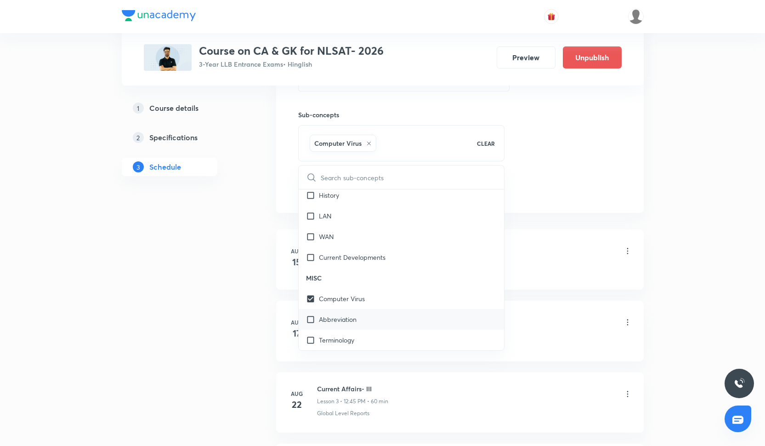
click at [316, 325] on div "Abbreviation" at bounding box center [402, 319] width 206 height 21
checkbox input "true"
click at [317, 342] on input "checkbox" at bounding box center [312, 340] width 13 height 10
checkbox input "true"
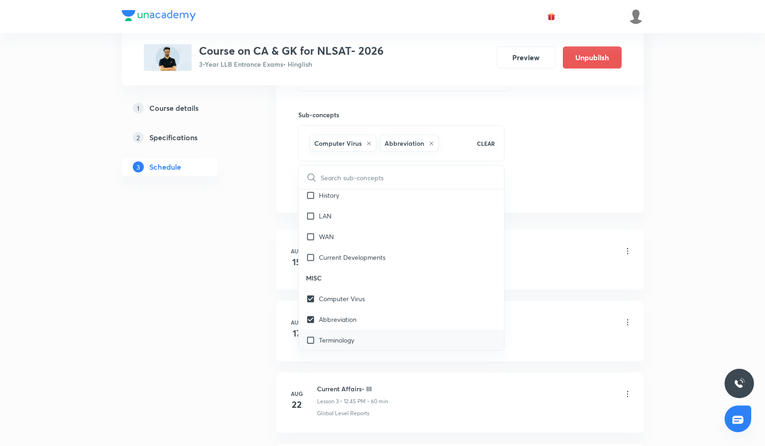
checkbox input "true"
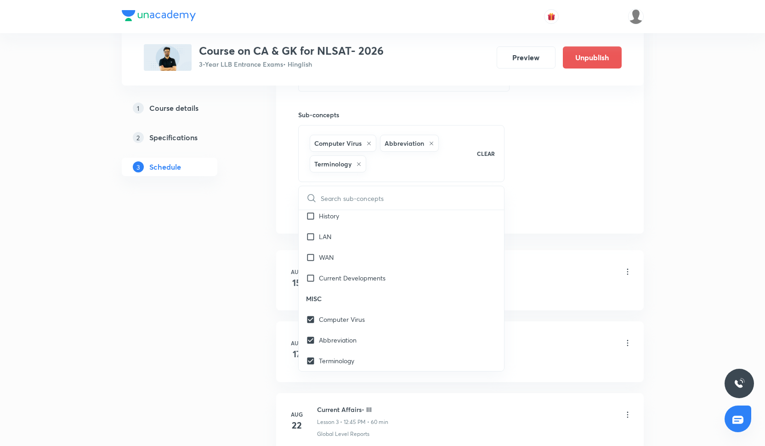
click at [594, 152] on div "Session 9 Live class Quiz Recorded classes Session title 20/99 Current Affairs …" at bounding box center [459, 46] width 323 height 345
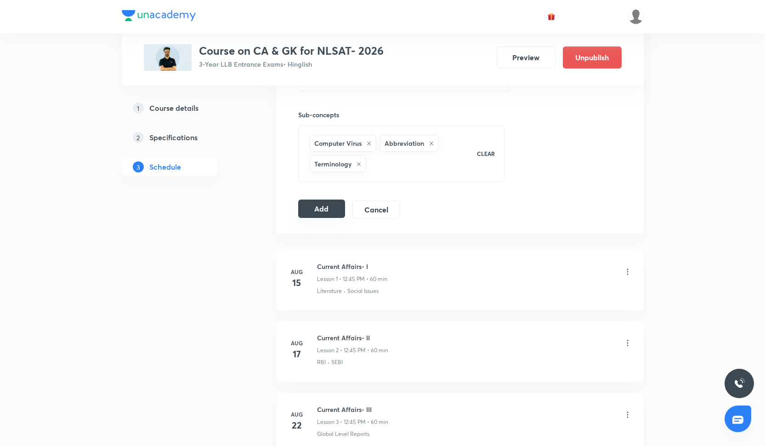
click at [333, 201] on button "Add" at bounding box center [321, 208] width 47 height 18
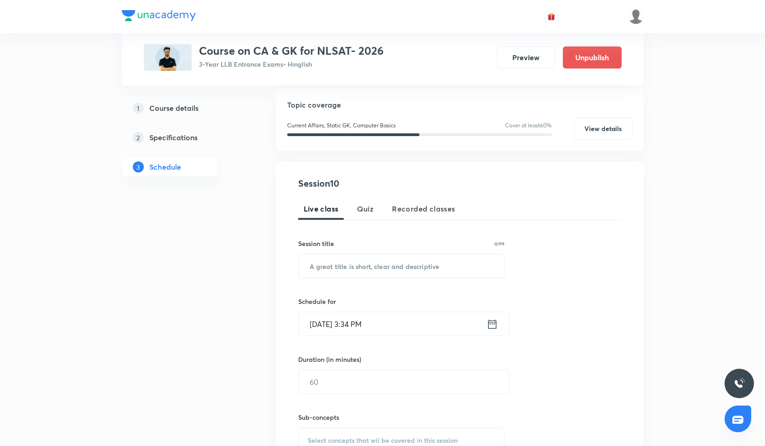
scroll to position [117, 0]
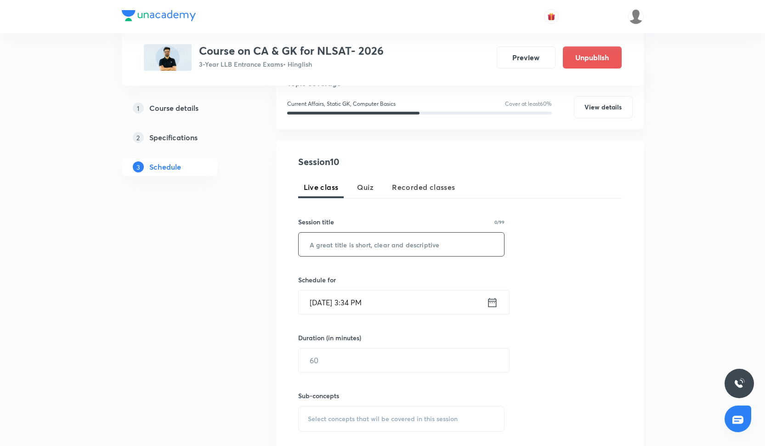
click at [335, 250] on input "text" at bounding box center [402, 243] width 206 height 23
paste input "Current Affairs - X"
type input "Current Affairs - X"
click at [329, 312] on input "[DATE] 3:34 PM" at bounding box center [393, 301] width 188 height 23
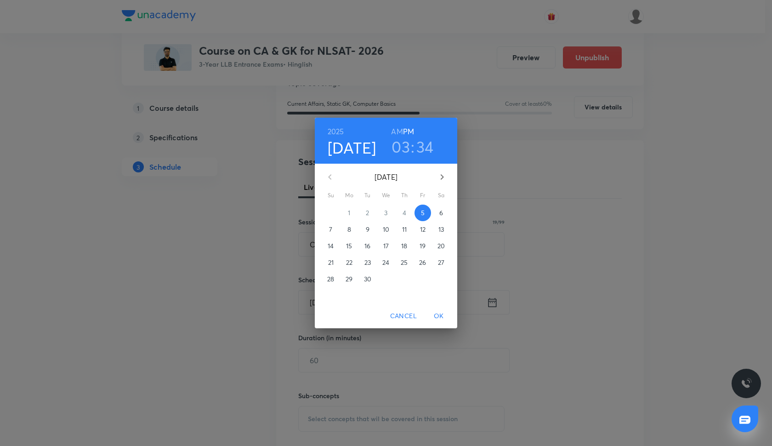
click at [444, 245] on p "20" at bounding box center [440, 245] width 7 height 9
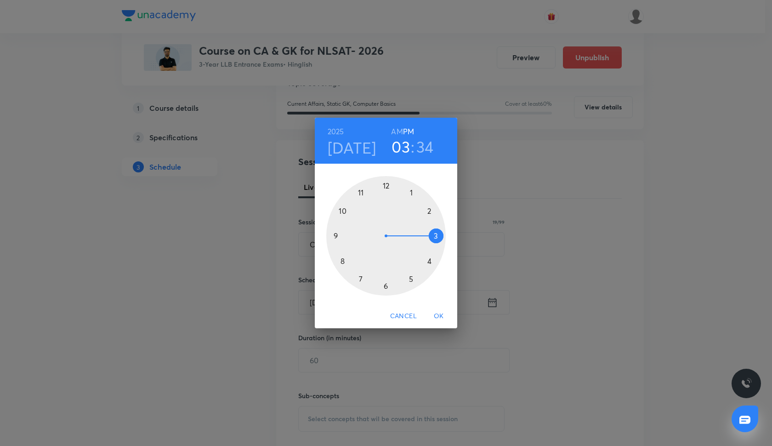
click at [387, 188] on div at bounding box center [385, 235] width 119 height 119
click at [335, 235] on div at bounding box center [385, 235] width 119 height 119
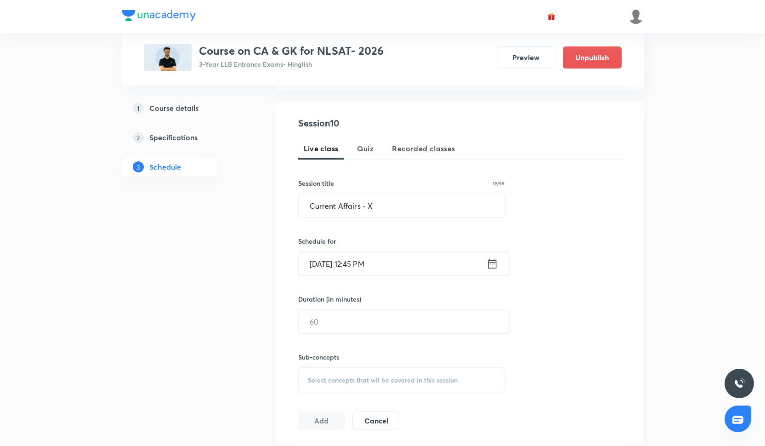
scroll to position [157, 0]
click at [348, 315] on input "text" at bounding box center [404, 320] width 210 height 23
type input "60"
click at [311, 388] on div "Select concepts that wil be covered in this session" at bounding box center [401, 379] width 207 height 26
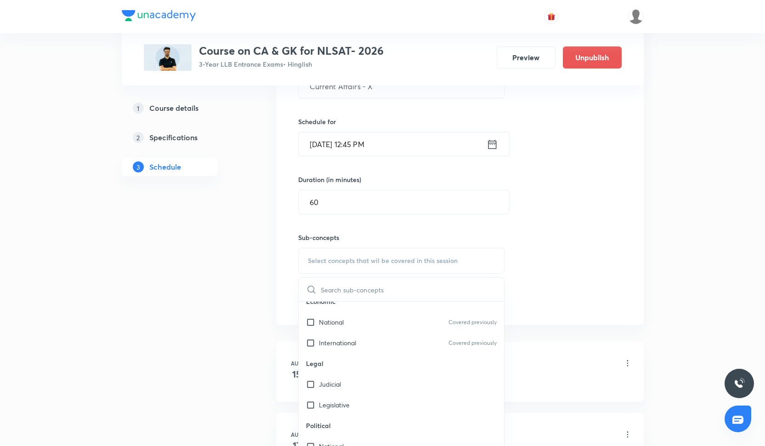
scroll to position [77, 0]
click at [306, 379] on input "checkbox" at bounding box center [312, 379] width 13 height 10
checkbox input "true"
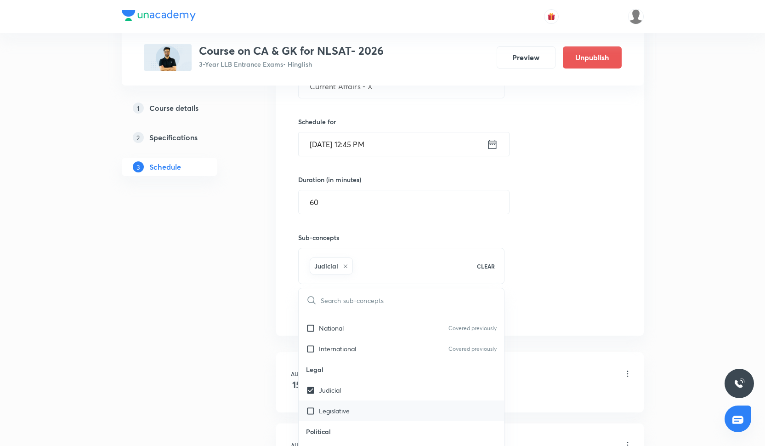
click at [306, 410] on input "checkbox" at bounding box center [312, 411] width 13 height 10
checkbox input "true"
click at [540, 254] on div "Session 10 Live class Quiz Recorded classes Session title 19/99 Current Affairs…" at bounding box center [459, 159] width 323 height 324
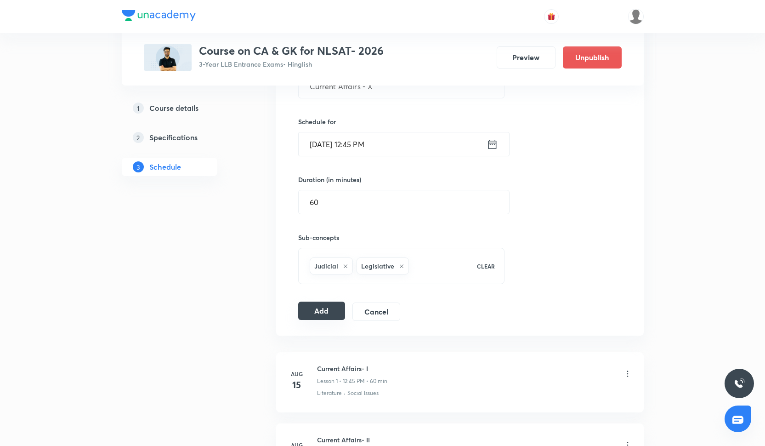
click at [336, 308] on button "Add" at bounding box center [321, 310] width 47 height 18
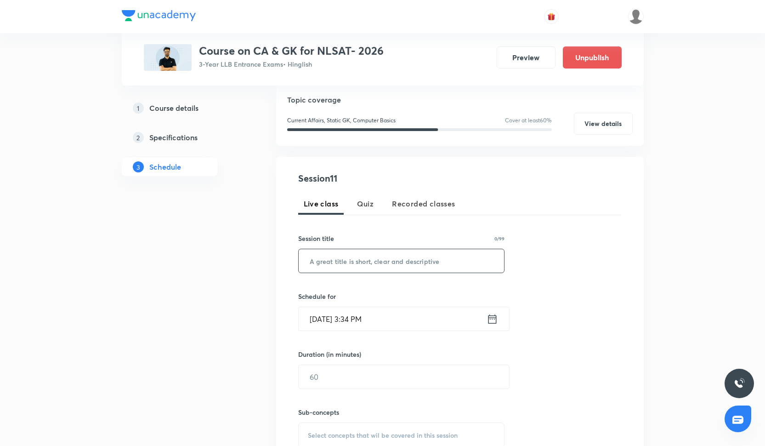
scroll to position [111, 0]
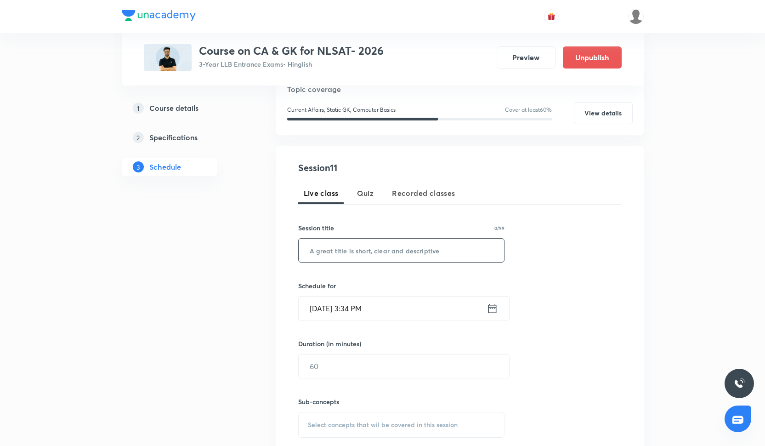
click at [326, 248] on input "text" at bounding box center [402, 249] width 206 height 23
paste input "Current Affairs - XI"
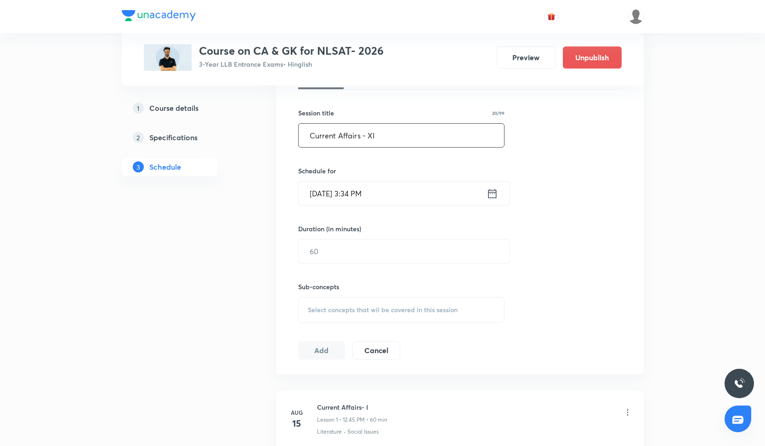
scroll to position [235, 0]
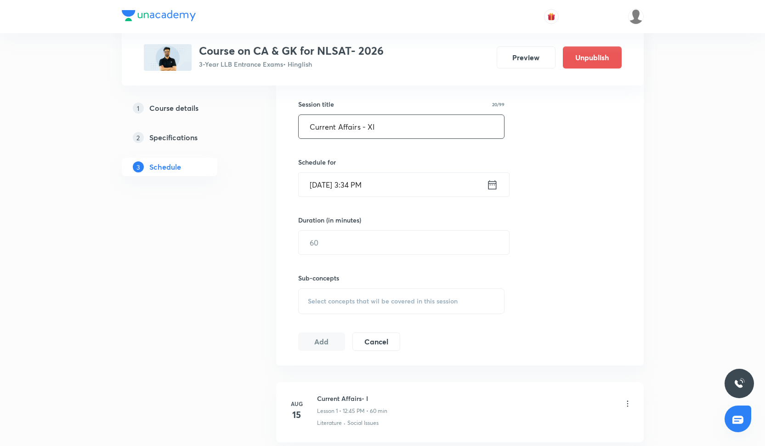
type input "Current Affairs - XI"
click at [345, 183] on input "Sep 5, 2025, 3:34 PM" at bounding box center [393, 184] width 188 height 23
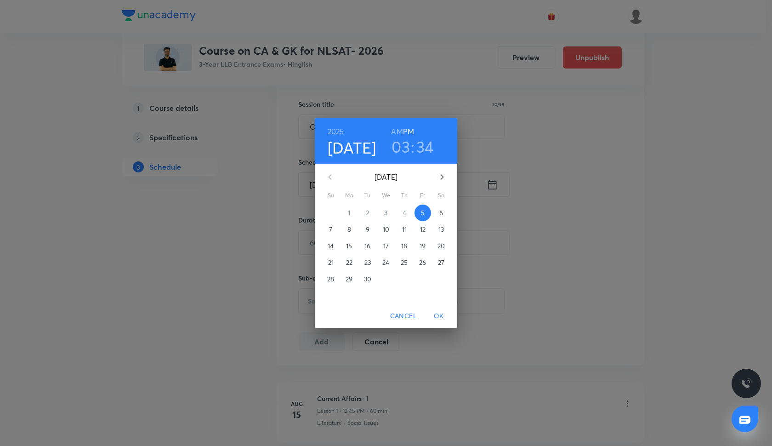
click at [422, 259] on p "26" at bounding box center [422, 262] width 7 height 9
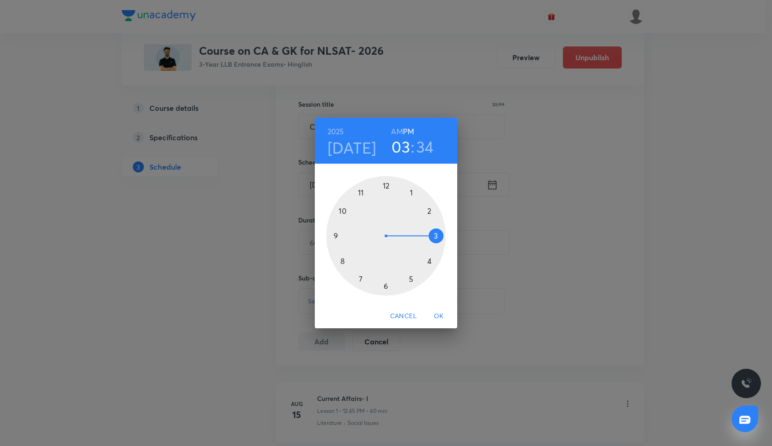
click at [385, 185] on div at bounding box center [385, 235] width 119 height 119
click at [336, 235] on div at bounding box center [385, 235] width 119 height 119
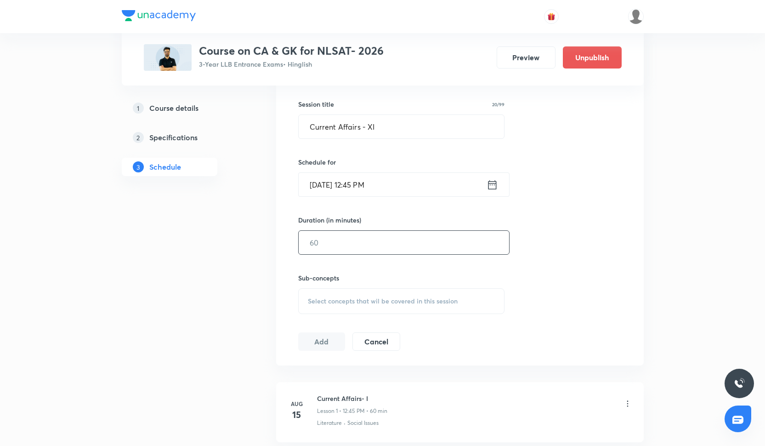
click at [338, 242] on input "text" at bounding box center [404, 242] width 210 height 23
type input "60"
click at [318, 303] on span "Select concepts that wil be covered in this session" at bounding box center [383, 300] width 150 height 7
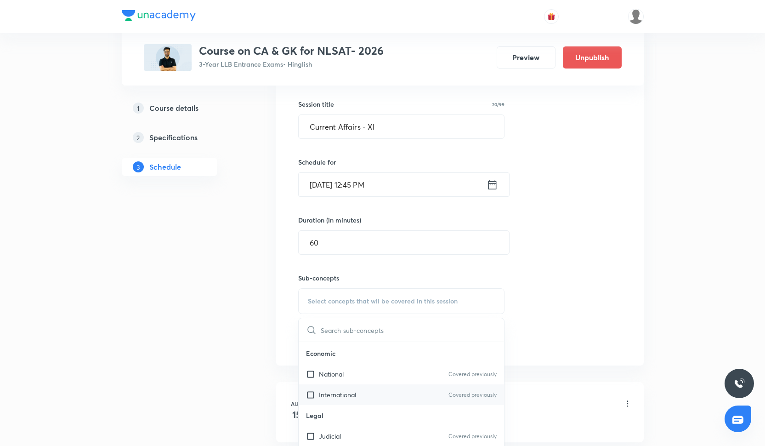
scroll to position [0, 0]
click at [313, 380] on div "National Covered previously" at bounding box center [402, 372] width 206 height 21
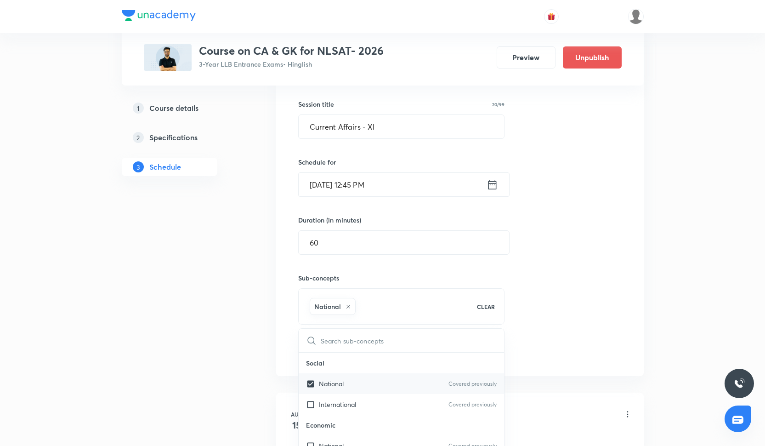
checkbox input "true"
click at [317, 400] on input "checkbox" at bounding box center [312, 404] width 13 height 10
checkbox input "true"
click at [496, 273] on h6 "Sub-concepts" at bounding box center [401, 278] width 207 height 10
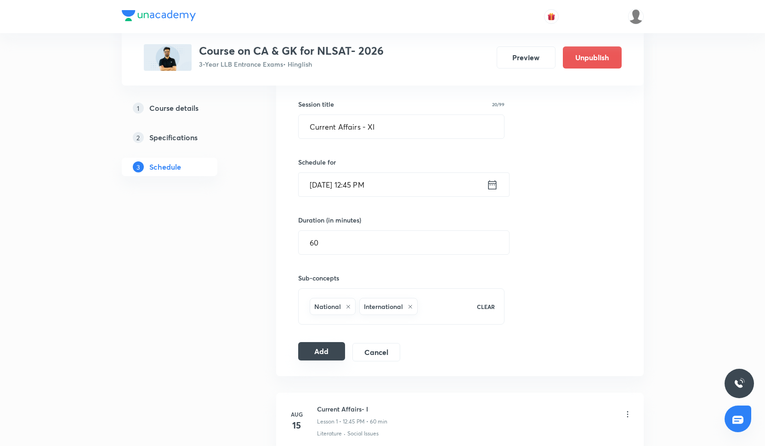
click at [327, 355] on button "Add" at bounding box center [321, 351] width 47 height 18
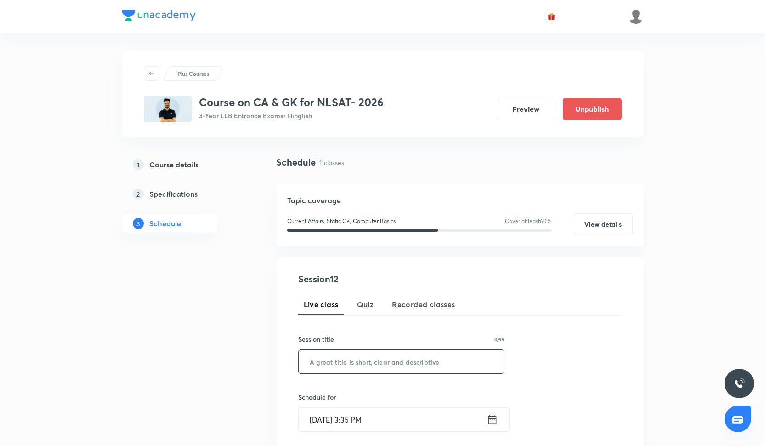
click at [344, 356] on input "text" at bounding box center [402, 361] width 206 height 23
paste input "Current Affairs - XII"
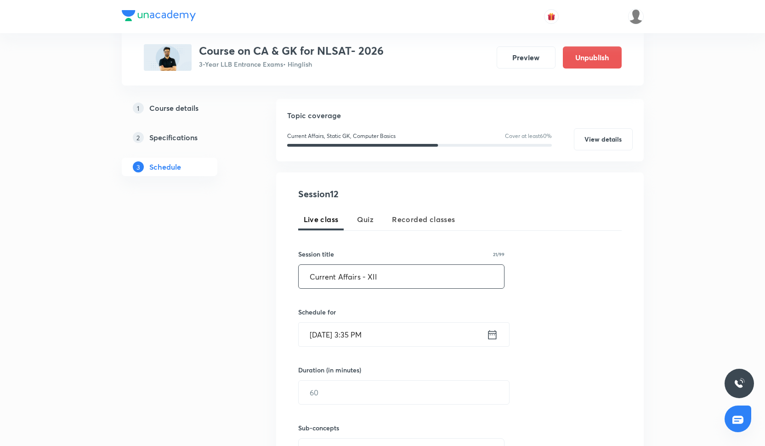
scroll to position [86, 0]
type input "Current Affairs - XII"
click at [337, 337] on input "[DATE] 3:35 PM" at bounding box center [393, 333] width 188 height 23
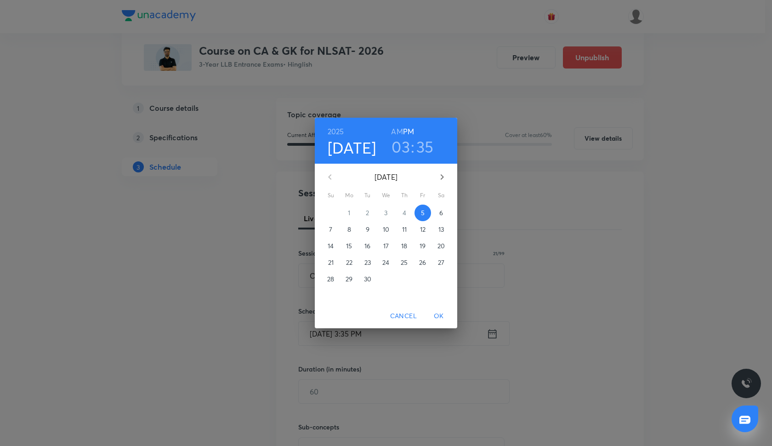
click at [401, 142] on h3 "03" at bounding box center [400, 146] width 18 height 19
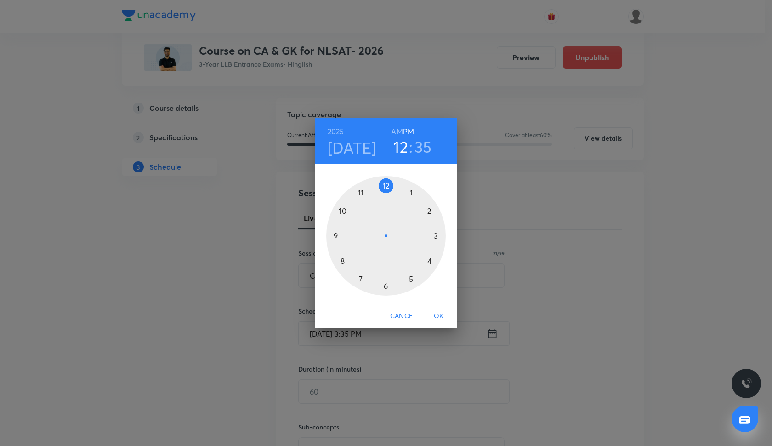
click at [385, 182] on div at bounding box center [385, 235] width 119 height 119
click at [422, 144] on h3 "35" at bounding box center [422, 146] width 17 height 19
click at [337, 237] on div at bounding box center [385, 235] width 119 height 119
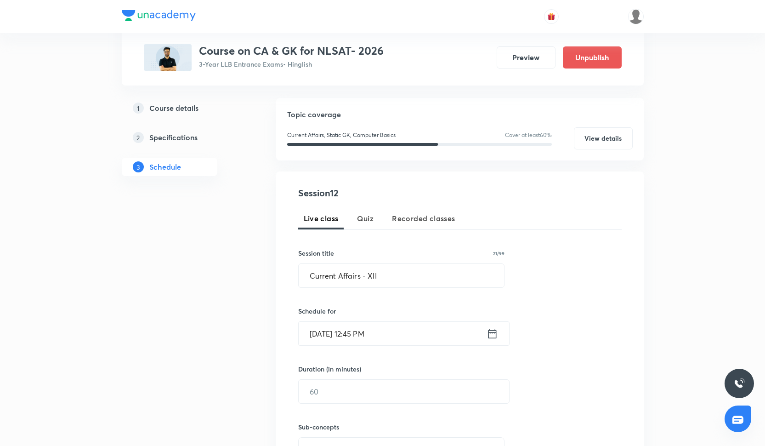
click at [325, 331] on input "[DATE] 12:45 PM" at bounding box center [393, 333] width 188 height 23
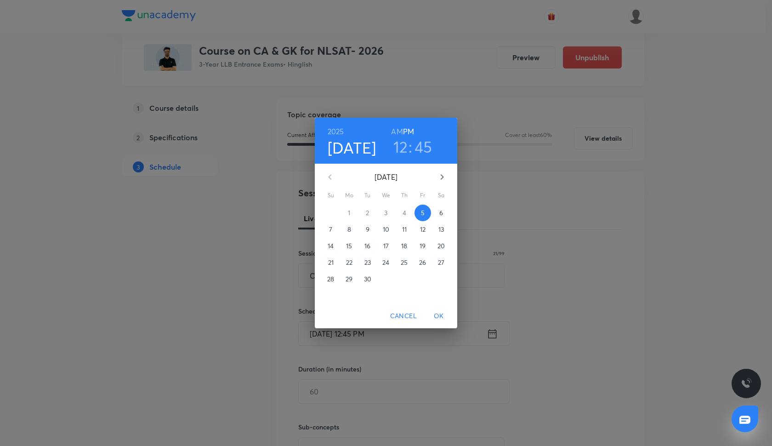
click at [441, 260] on p "27" at bounding box center [441, 262] width 6 height 9
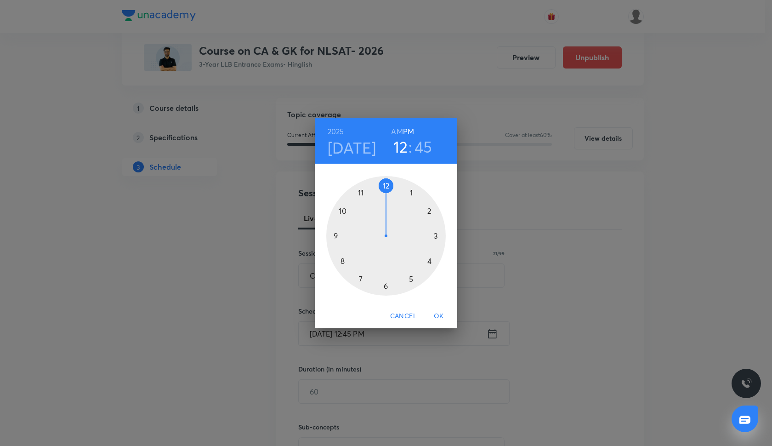
click at [442, 315] on span "OK" at bounding box center [439, 315] width 22 height 11
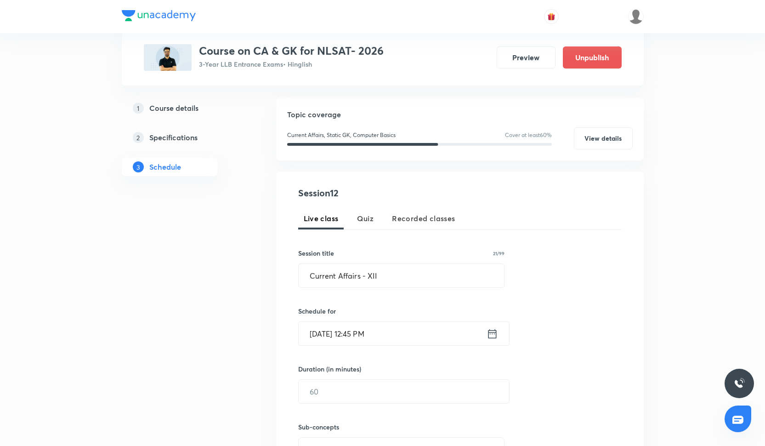
scroll to position [118, 0]
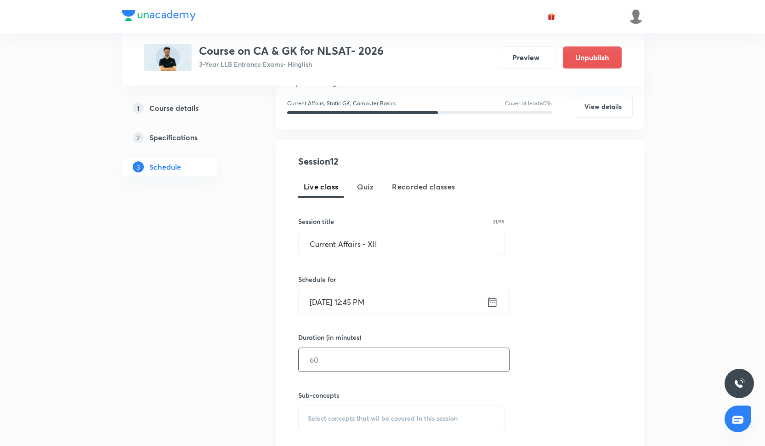
click at [350, 367] on input "text" at bounding box center [404, 359] width 210 height 23
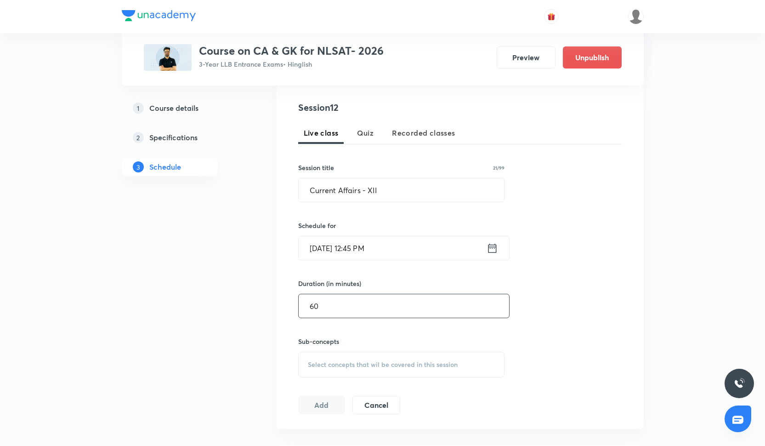
scroll to position [172, 0]
type input "60"
click at [328, 361] on span "Select concepts that wil be covered in this session" at bounding box center [383, 363] width 150 height 7
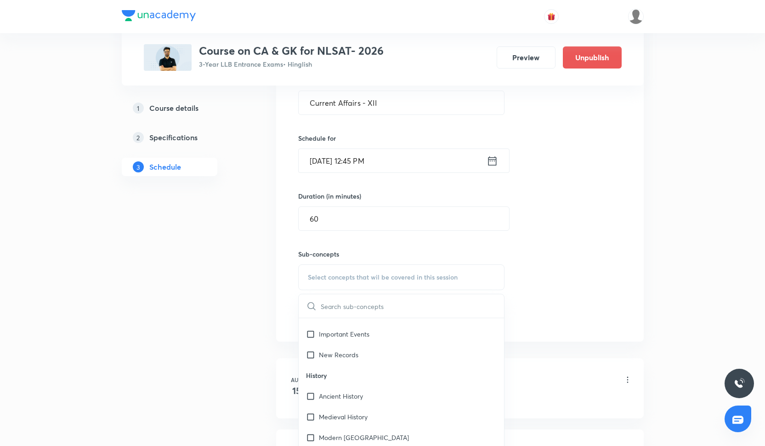
scroll to position [308, 0]
click at [309, 350] on input "checkbox" at bounding box center [312, 351] width 13 height 10
checkbox input "true"
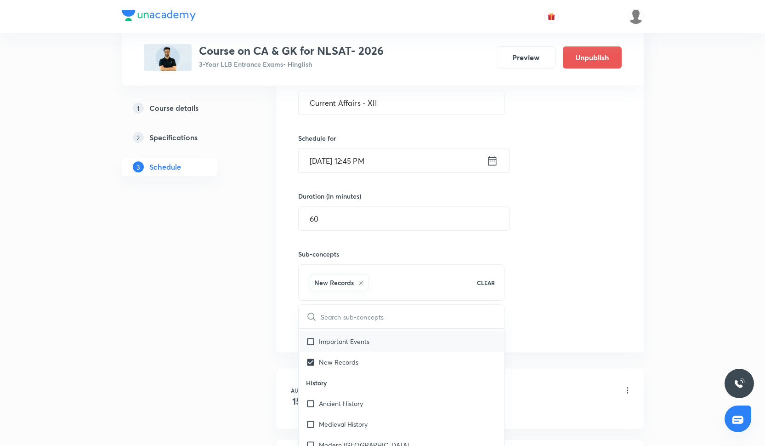
click at [309, 339] on input "checkbox" at bounding box center [312, 341] width 13 height 10
checkbox input "true"
click at [526, 253] on div "Session 12 Live class Quiz Recorded classes Session title 21/99 Current Affairs…" at bounding box center [459, 175] width 323 height 324
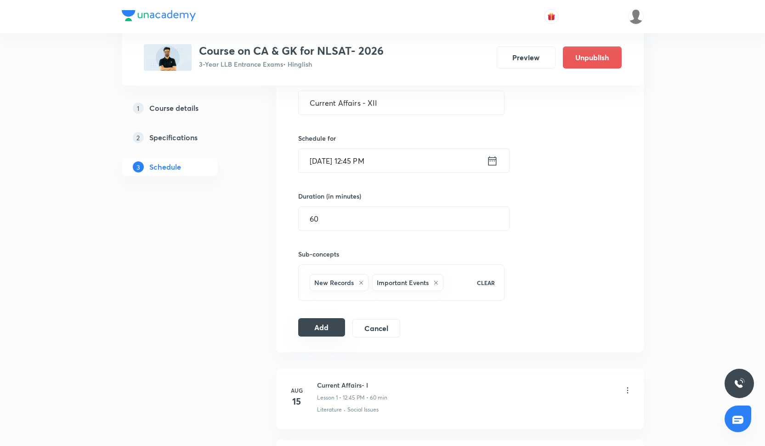
click at [315, 329] on button "Add" at bounding box center [321, 327] width 47 height 18
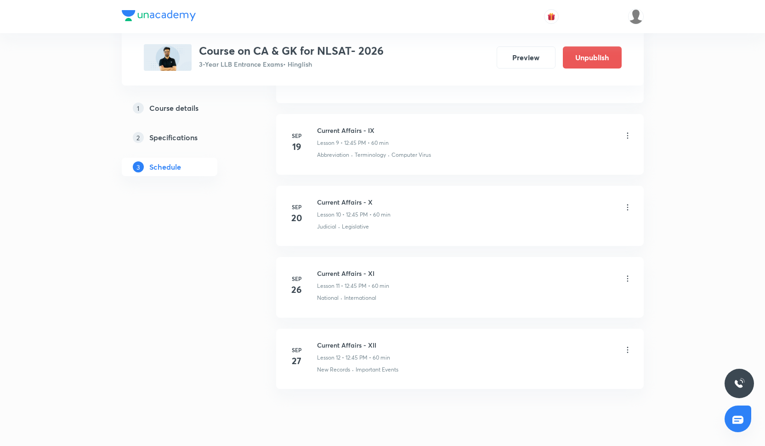
scroll to position [1101, 0]
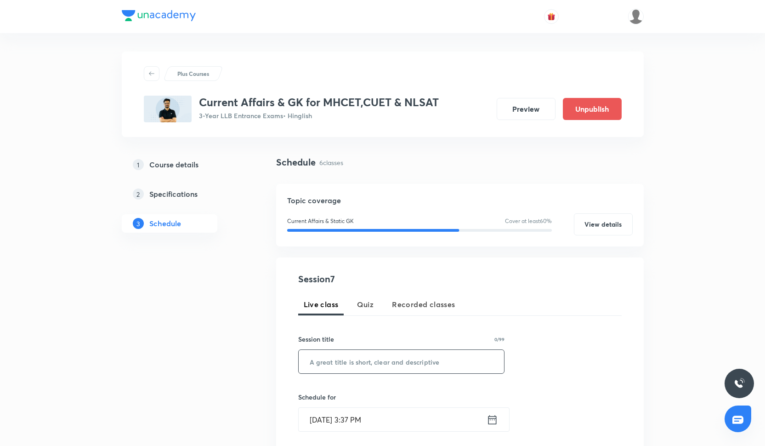
click at [364, 366] on input "text" at bounding box center [402, 361] width 206 height 23
paste input "Current Affairs- VII"
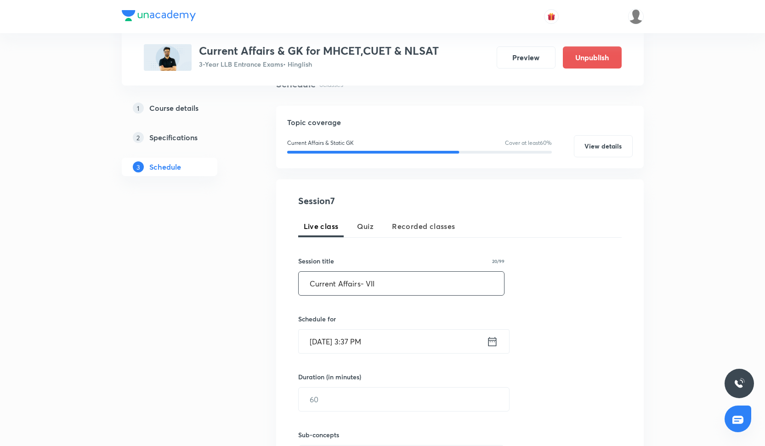
scroll to position [79, 0]
type input "Current Affairs- VII"
click at [356, 347] on input "[DATE] 3:37 PM" at bounding box center [393, 339] width 188 height 23
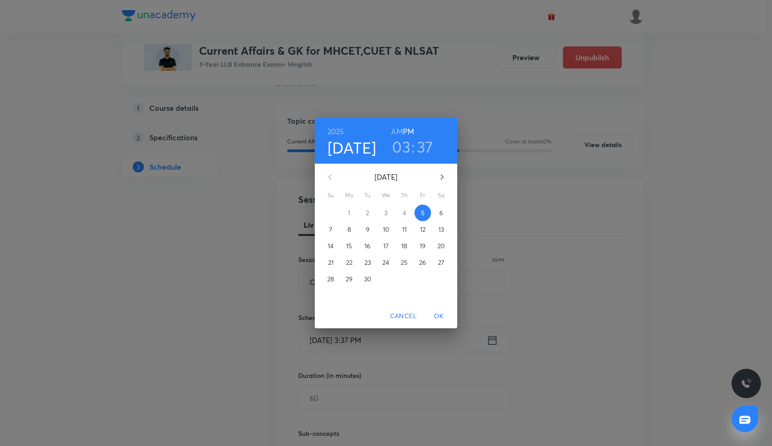
click at [383, 245] on p "17" at bounding box center [386, 245] width 6 height 9
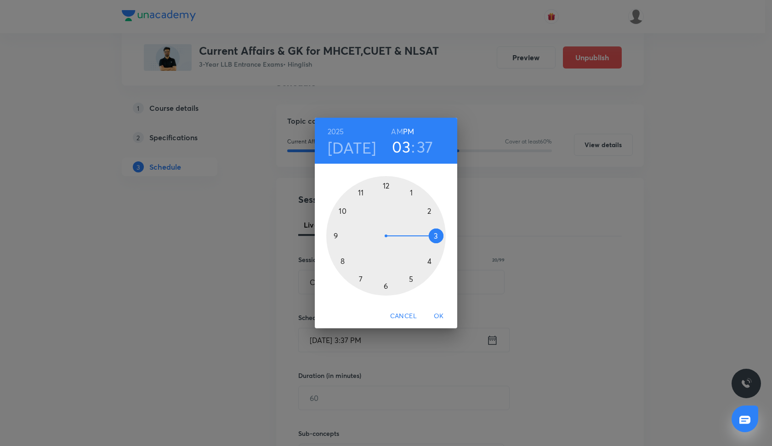
click at [387, 187] on div at bounding box center [385, 235] width 119 height 119
click at [338, 233] on div at bounding box center [385, 235] width 119 height 119
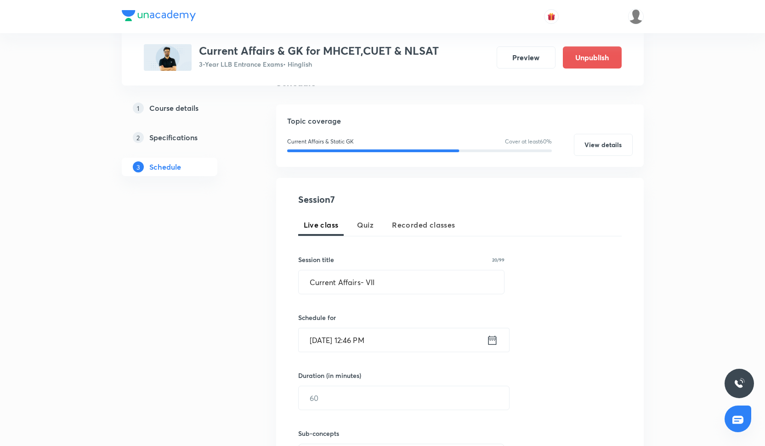
click at [379, 342] on input "[DATE] 12:46 PM" at bounding box center [393, 339] width 188 height 23
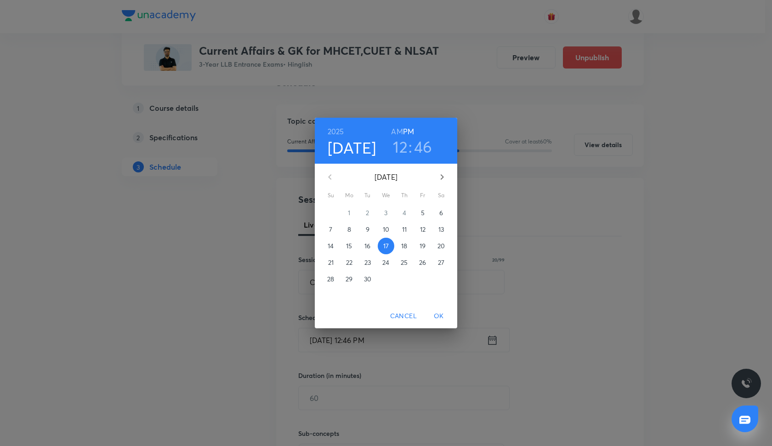
click at [431, 155] on h3 "46" at bounding box center [423, 146] width 18 height 19
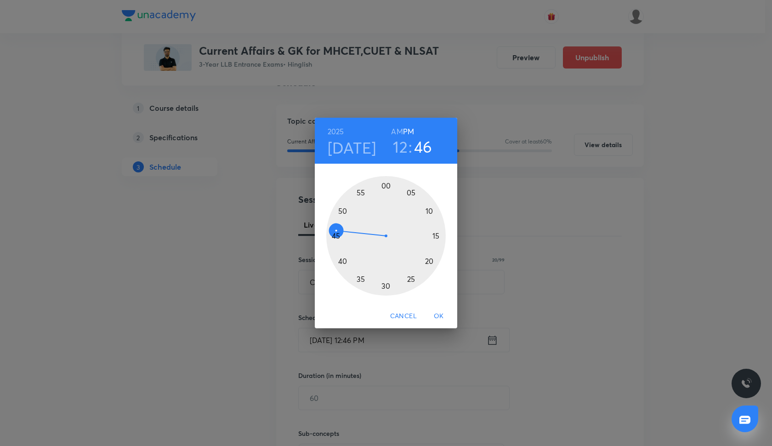
click at [336, 234] on div at bounding box center [385, 235] width 119 height 119
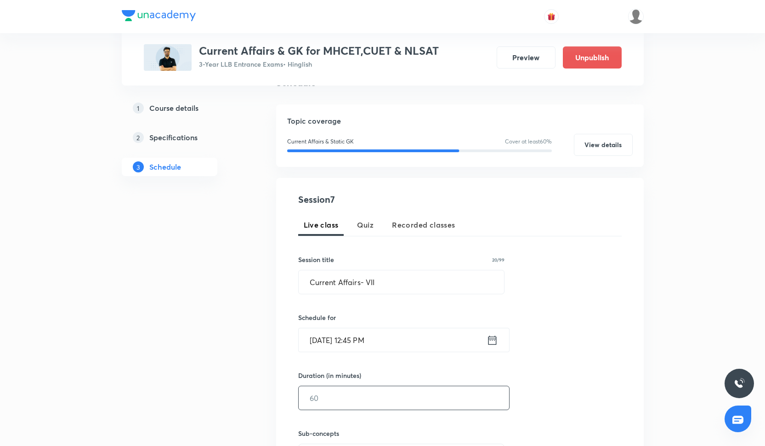
click at [338, 402] on input "text" at bounding box center [404, 397] width 210 height 23
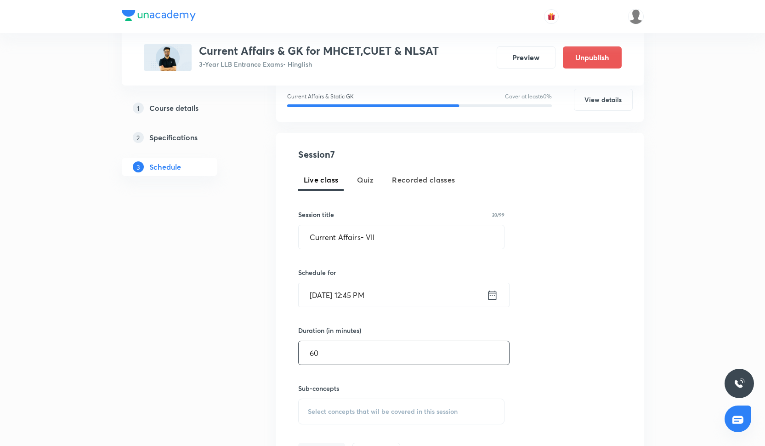
scroll to position [132, 0]
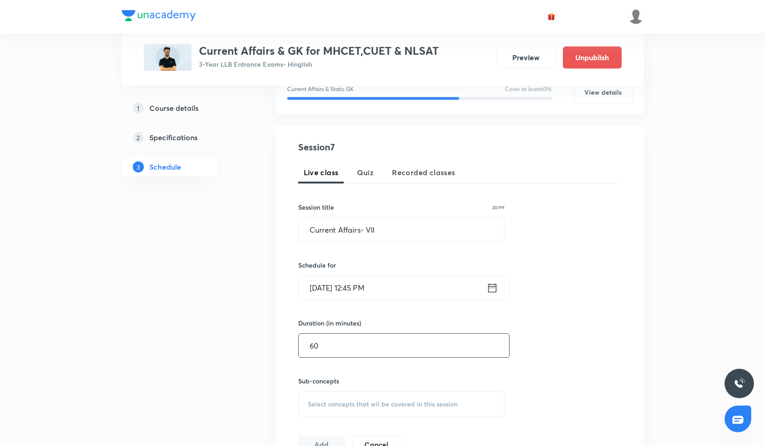
type input "60"
click at [333, 411] on div "Select concepts that wil be covered in this session" at bounding box center [401, 404] width 207 height 26
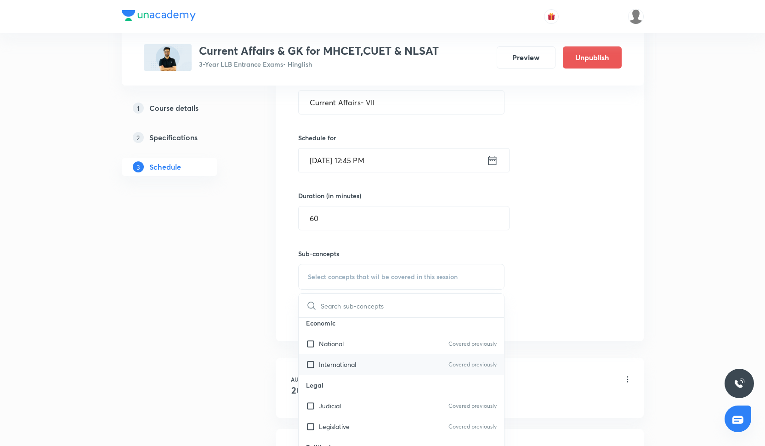
scroll to position [68, 0]
click at [316, 408] on input "checkbox" at bounding box center [312, 405] width 13 height 10
checkbox input "true"
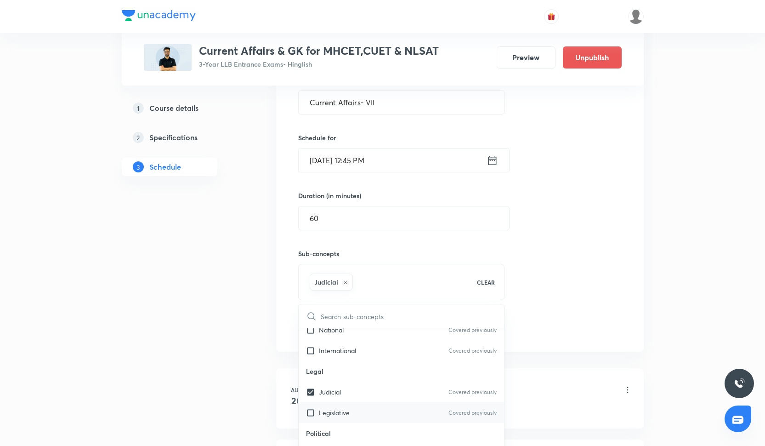
click at [316, 408] on input "checkbox" at bounding box center [312, 412] width 13 height 10
checkbox input "true"
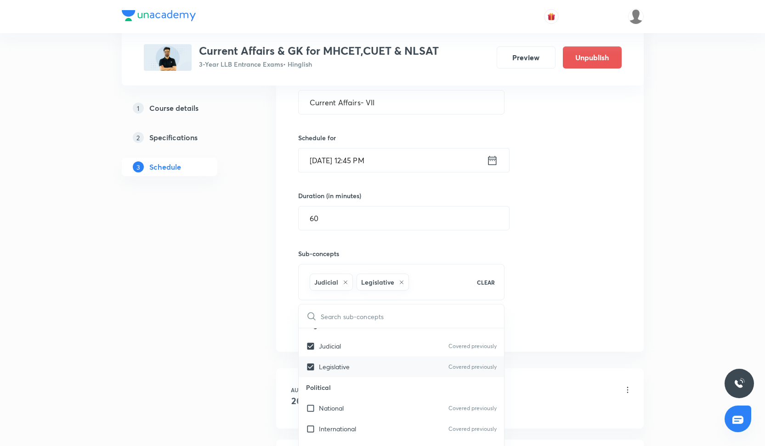
scroll to position [138, 0]
click at [316, 408] on input "checkbox" at bounding box center [312, 407] width 13 height 10
checkbox input "true"
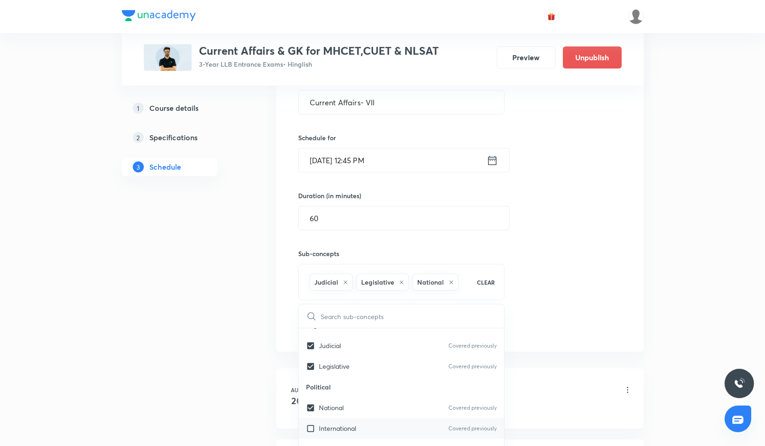
click at [317, 422] on div "International Covered previously" at bounding box center [402, 428] width 206 height 21
checkbox input "true"
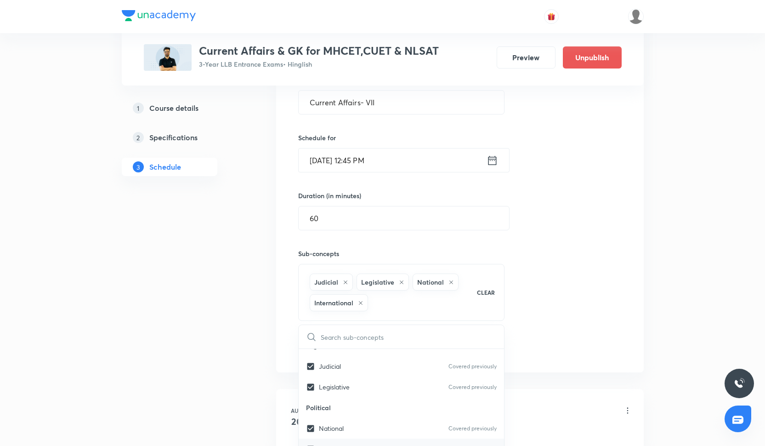
scroll to position [187, 0]
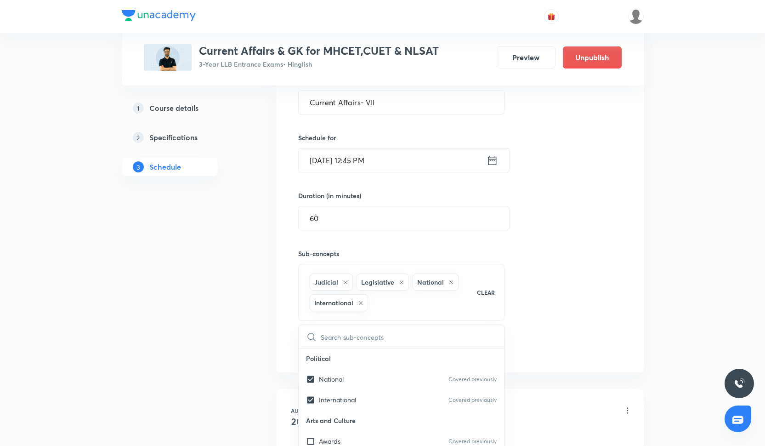
click at [532, 264] on div "Session 7 Live class Quiz Recorded classes Session title 20/99 Current Affairs-…" at bounding box center [459, 185] width 323 height 345
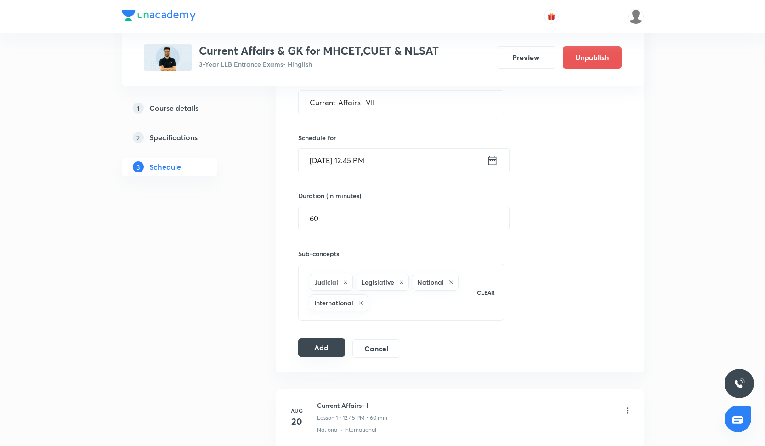
click at [321, 351] on button "Add" at bounding box center [321, 347] width 47 height 18
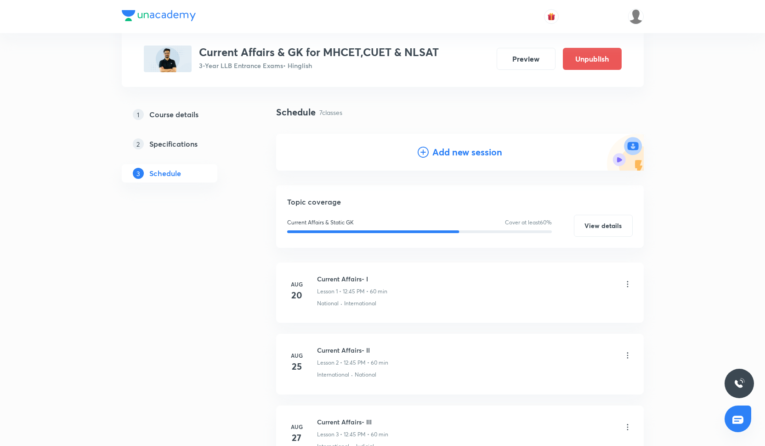
scroll to position [54, 0]
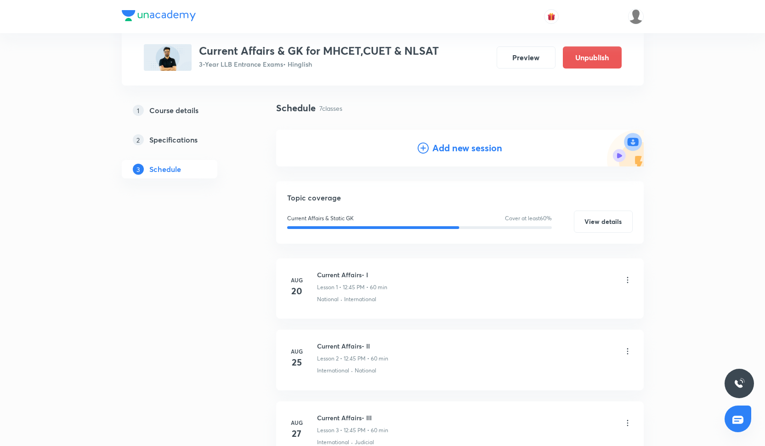
click at [442, 152] on h4 "Add new session" at bounding box center [467, 148] width 70 height 14
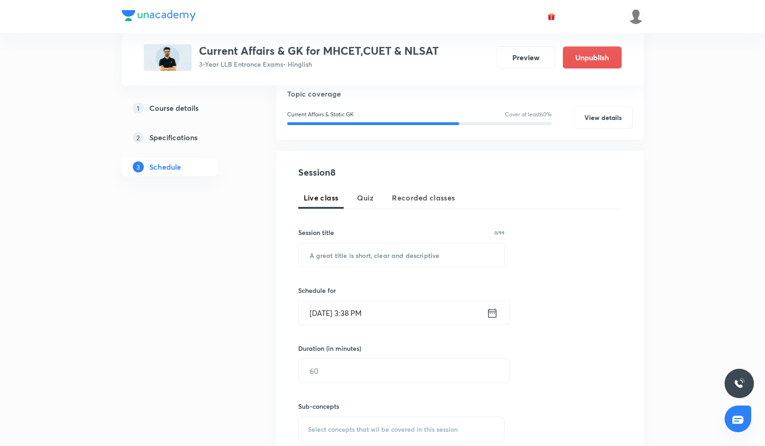
scroll to position [112, 0]
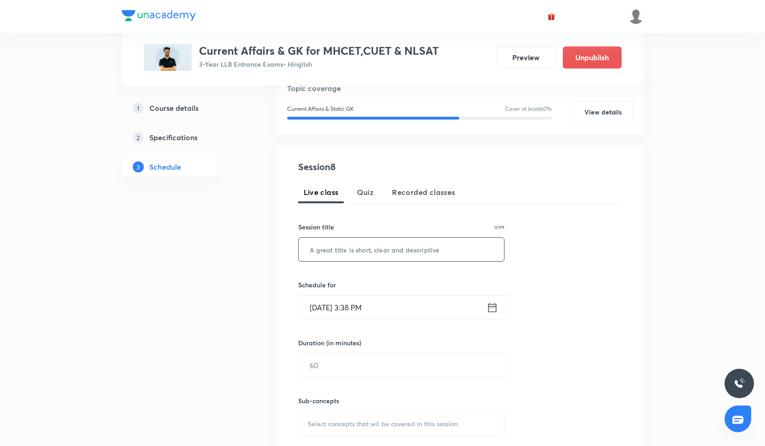
click at [391, 252] on input "text" at bounding box center [402, 249] width 206 height 23
paste input "Current Affairs- VIII"
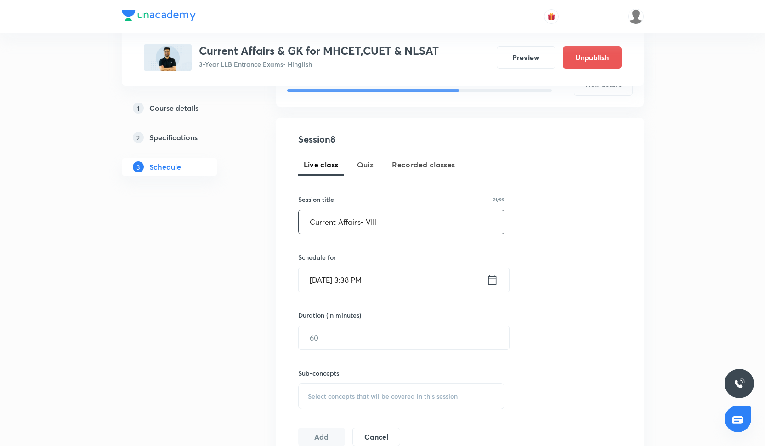
scroll to position [147, 0]
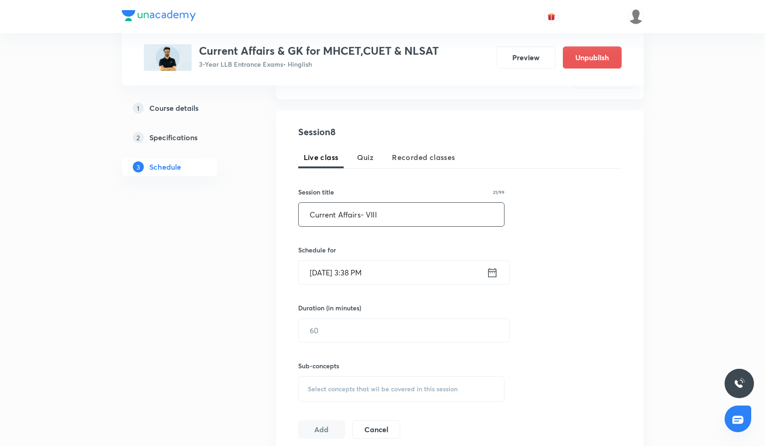
type input "Current Affairs- VIII"
click at [382, 271] on input "[DATE] 3:38 PM" at bounding box center [393, 271] width 188 height 23
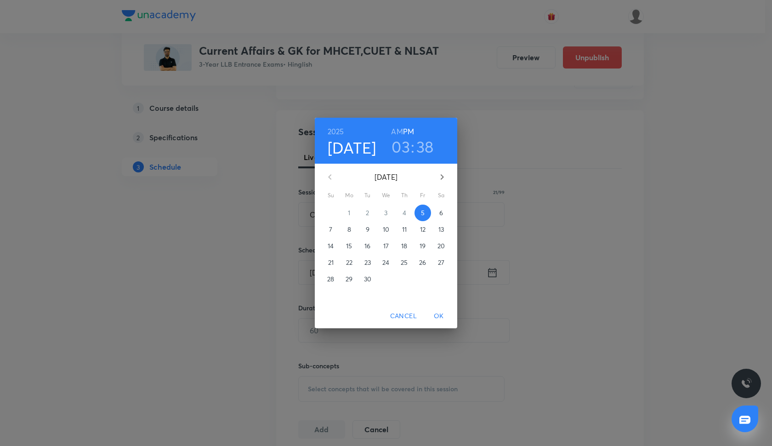
click at [400, 145] on h3 "03" at bounding box center [400, 146] width 18 height 19
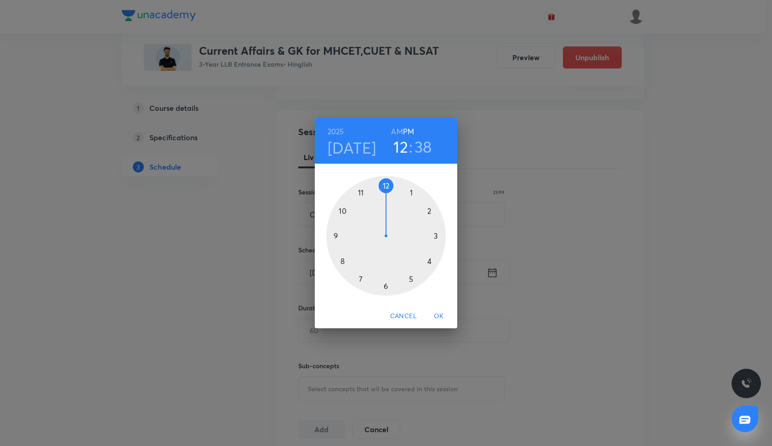
click at [386, 182] on div at bounding box center [385, 235] width 119 height 119
click at [334, 238] on div at bounding box center [385, 235] width 119 height 119
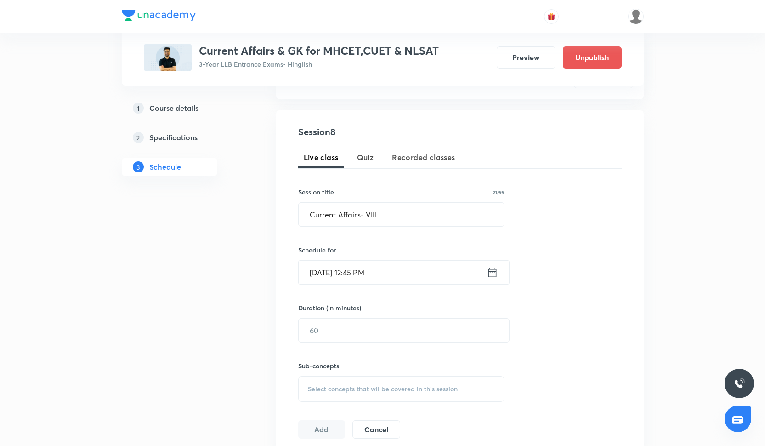
click at [330, 275] on input "Sep 5, 2025, 12:45 PM" at bounding box center [393, 271] width 188 height 23
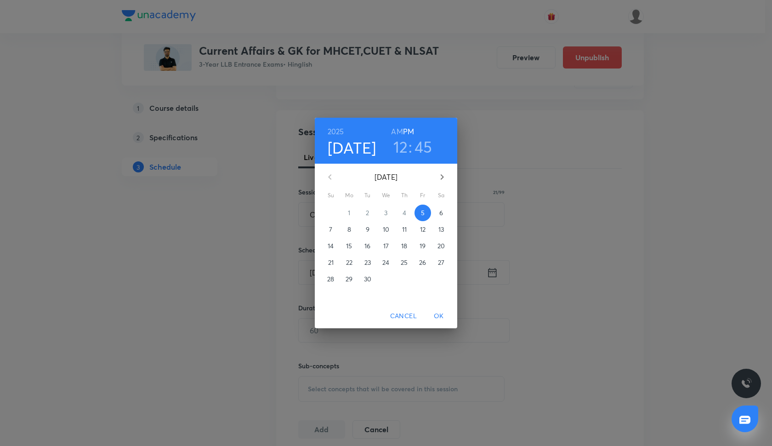
click at [350, 267] on button "22" at bounding box center [349, 262] width 17 height 17
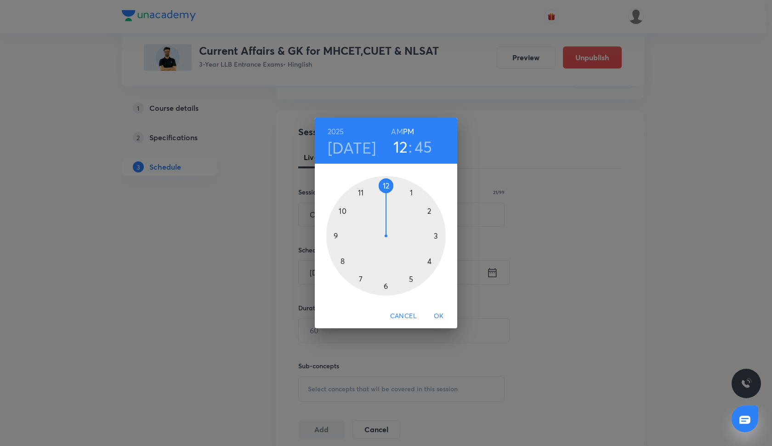
click at [438, 311] on span "OK" at bounding box center [439, 315] width 22 height 11
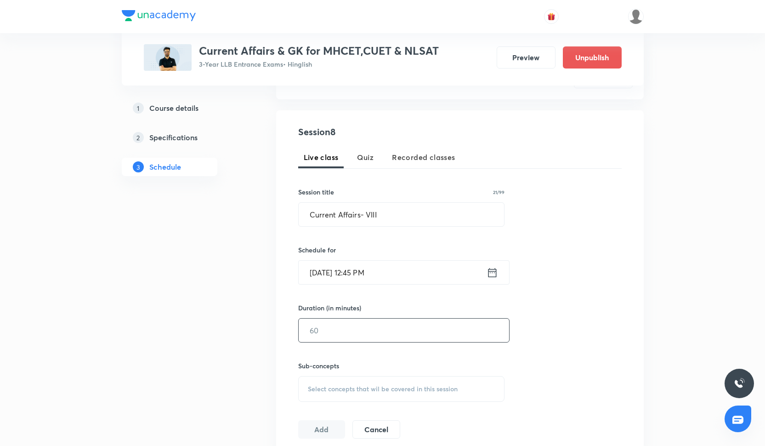
click at [328, 334] on input "text" at bounding box center [404, 329] width 210 height 23
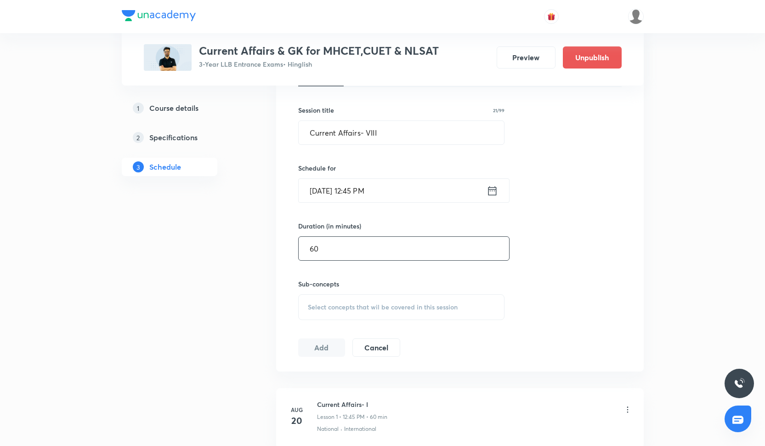
type input "60"
click at [331, 311] on span "Select concepts that wil be covered in this session" at bounding box center [383, 306] width 150 height 7
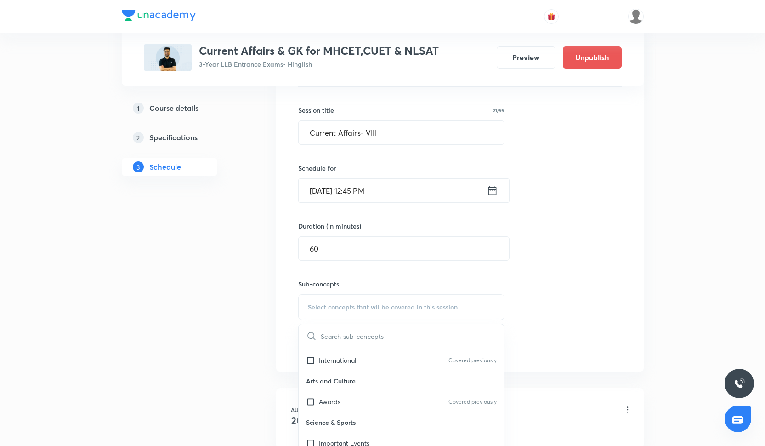
scroll to position [273, 0]
click at [338, 399] on p "Important Events" at bounding box center [344, 395] width 51 height 10
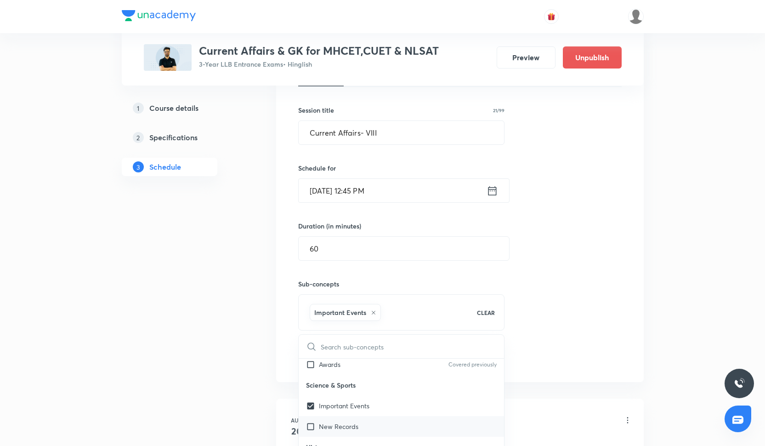
click at [338, 424] on p "New Records" at bounding box center [339, 426] width 40 height 10
checkbox input "true"
click at [575, 254] on div "Session 8 Live class Quiz Recorded classes Session title 21/99 Current Affairs-…" at bounding box center [459, 205] width 323 height 324
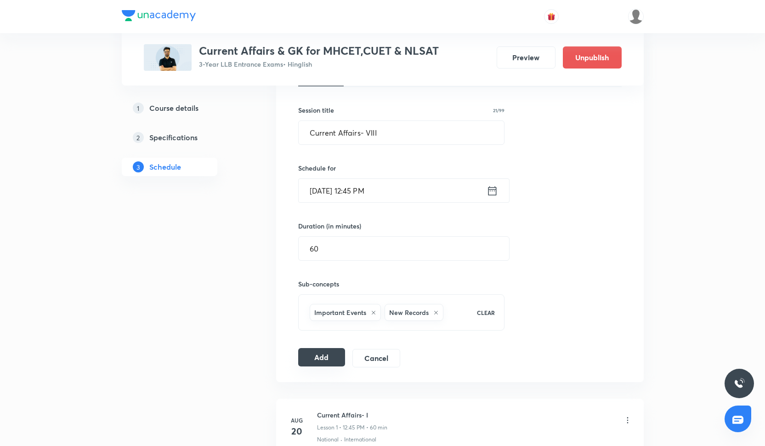
click at [321, 361] on button "Add" at bounding box center [321, 357] width 47 height 18
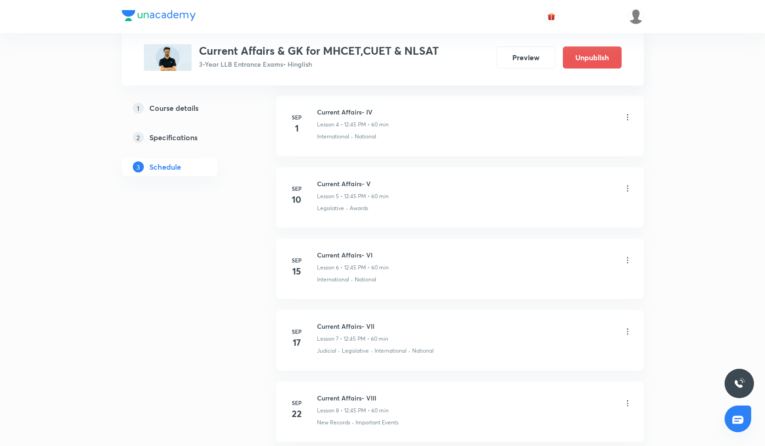
scroll to position [426, 0]
click at [422, 0] on div at bounding box center [382, 0] width 765 height 1
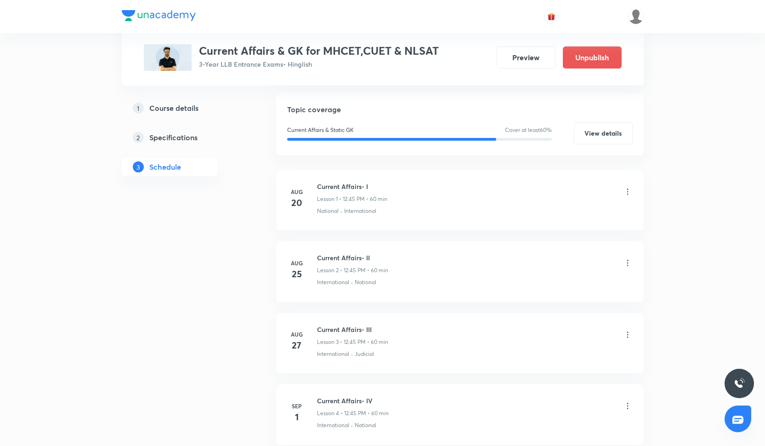
scroll to position [0, 0]
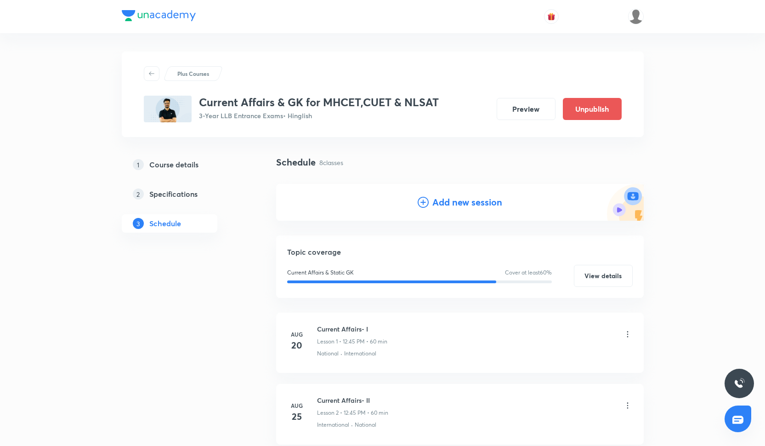
click at [463, 200] on h4 "Add new session" at bounding box center [467, 202] width 70 height 14
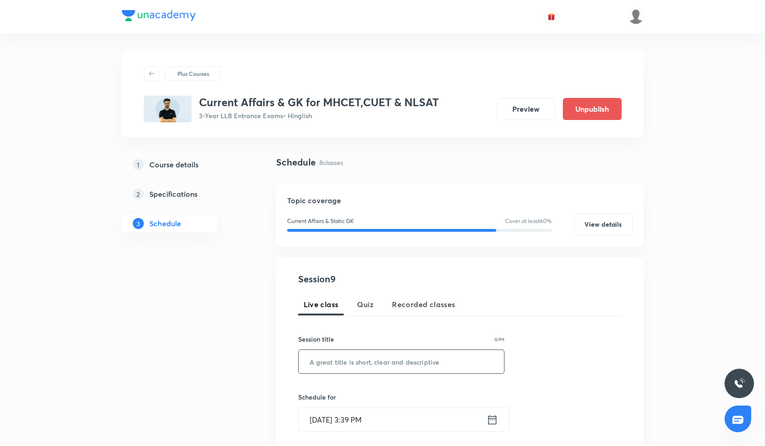
click at [352, 356] on input "text" at bounding box center [402, 361] width 206 height 23
paste input "Current Affairs- IX"
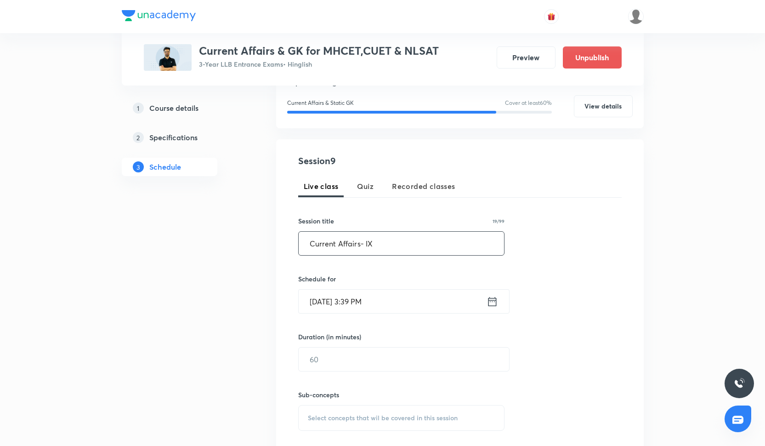
scroll to position [120, 0]
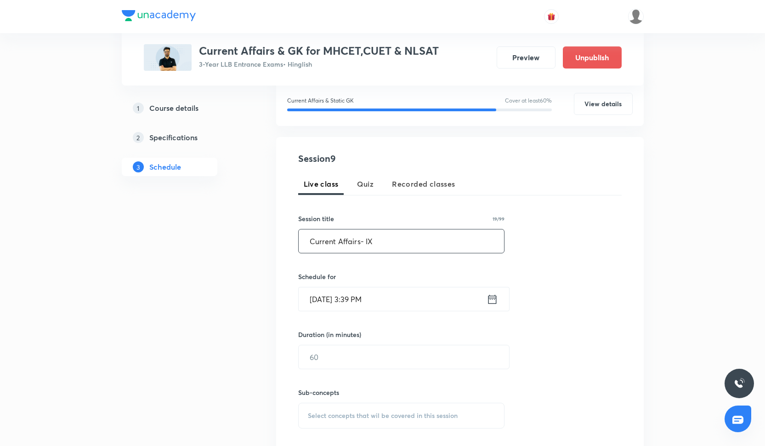
type input "Current Affairs- IX"
click at [357, 287] on input "Sep 5, 2025, 3:39 PM" at bounding box center [393, 298] width 188 height 23
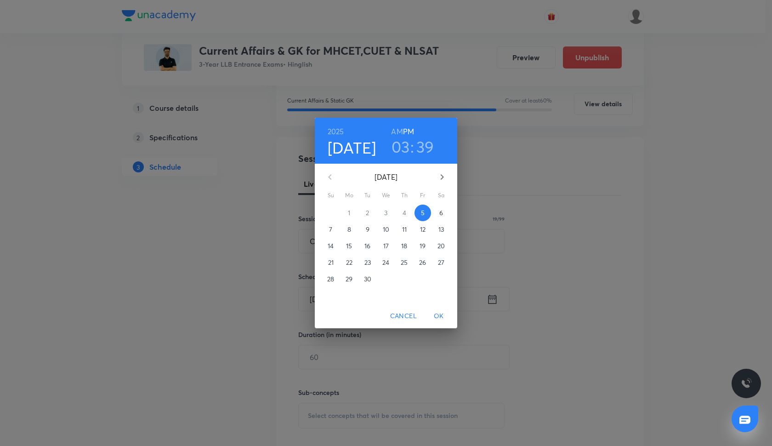
click at [423, 140] on h3 "39" at bounding box center [425, 146] width 18 height 19
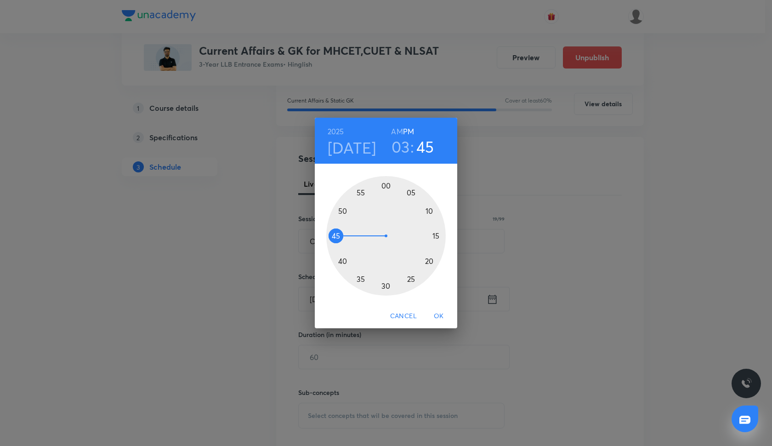
click at [334, 235] on div at bounding box center [385, 235] width 119 height 119
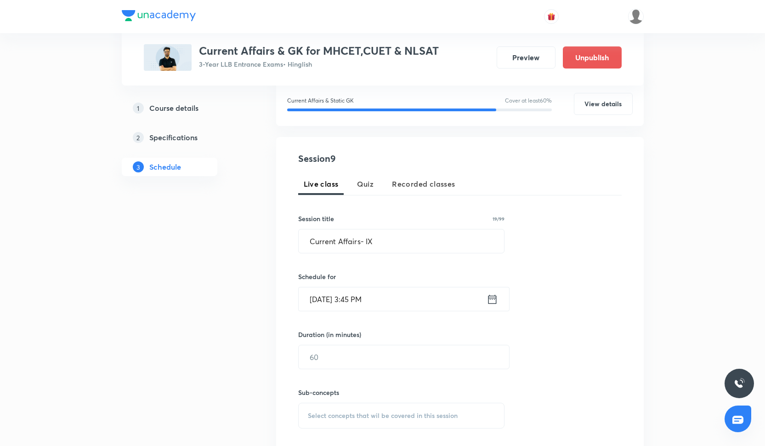
click at [367, 300] on input "Sep 5, 2025, 3:45 PM" at bounding box center [393, 298] width 188 height 23
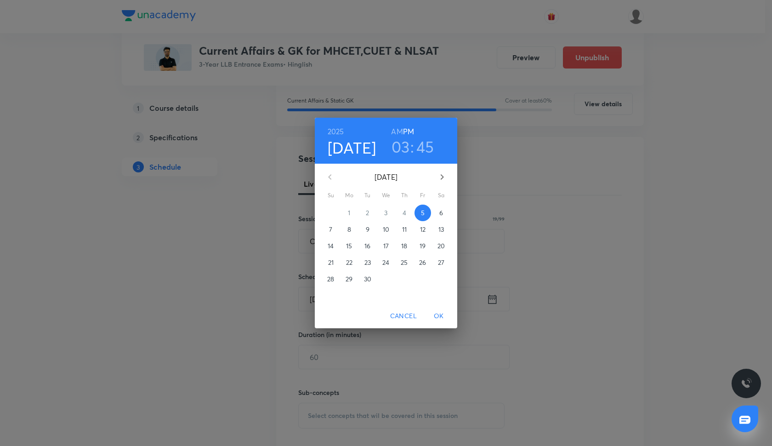
click at [401, 151] on h3 "03" at bounding box center [400, 146] width 18 height 19
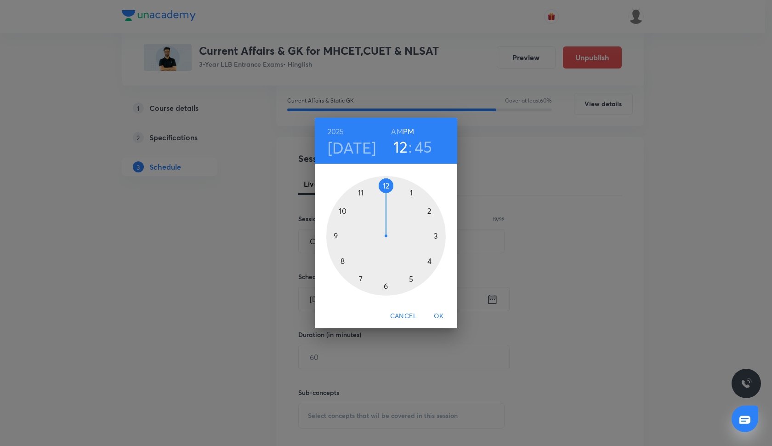
click at [385, 185] on div at bounding box center [385, 235] width 119 height 119
click at [346, 150] on h4 "[DATE]" at bounding box center [352, 147] width 49 height 19
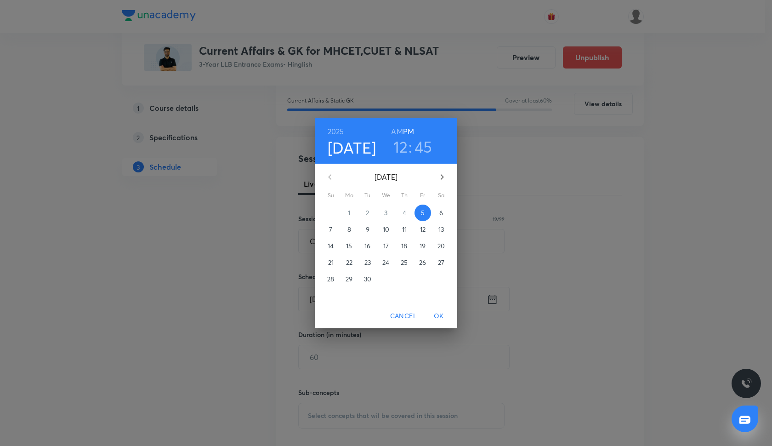
click at [386, 265] on p "24" at bounding box center [385, 262] width 7 height 9
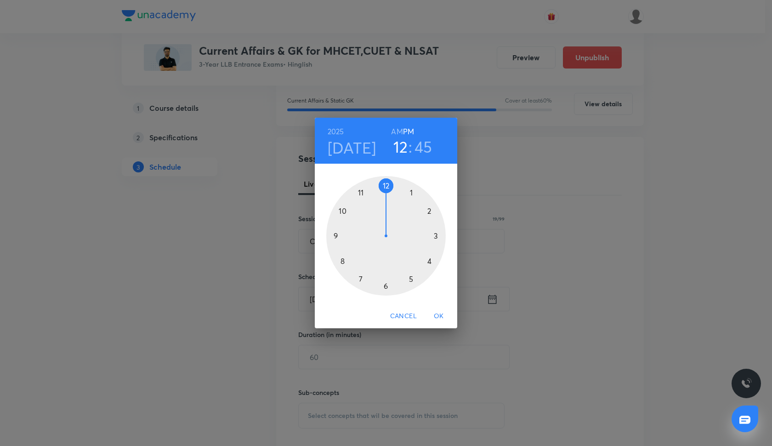
click at [439, 312] on span "OK" at bounding box center [439, 315] width 22 height 11
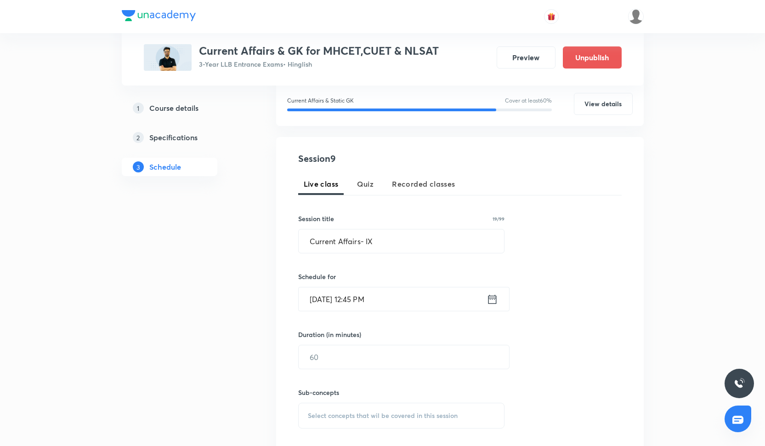
scroll to position [143, 0]
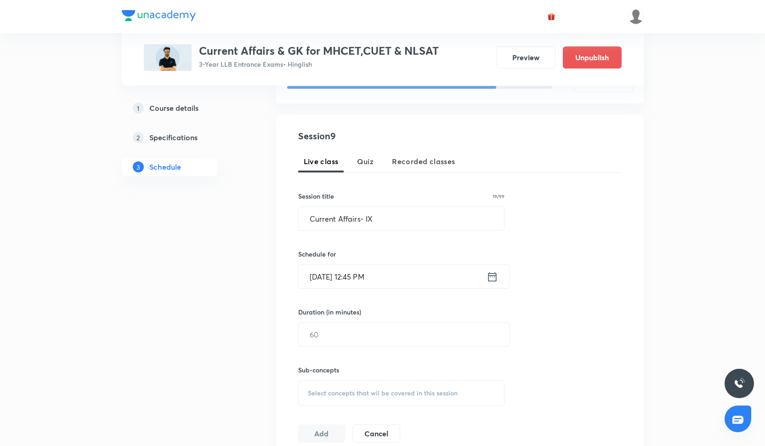
click at [333, 350] on div "Sub-concepts Select concepts that wil be covered in this session" at bounding box center [401, 375] width 207 height 59
click at [337, 333] on input "text" at bounding box center [404, 333] width 210 height 23
type input "60"
click at [342, 387] on div "Select concepts that wil be covered in this session" at bounding box center [401, 393] width 207 height 26
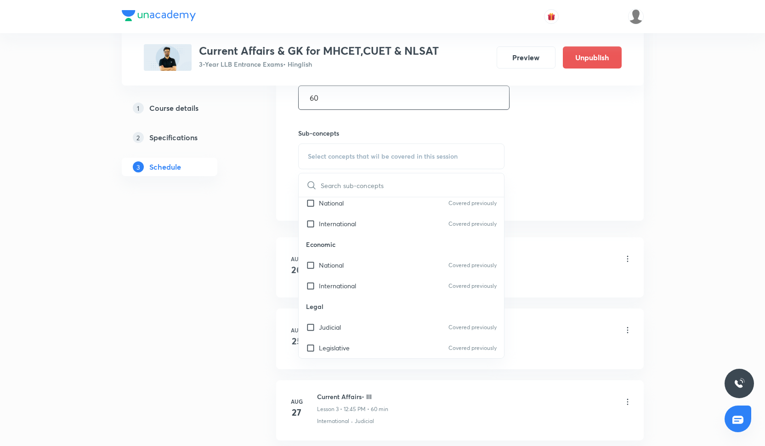
scroll to position [273, 0]
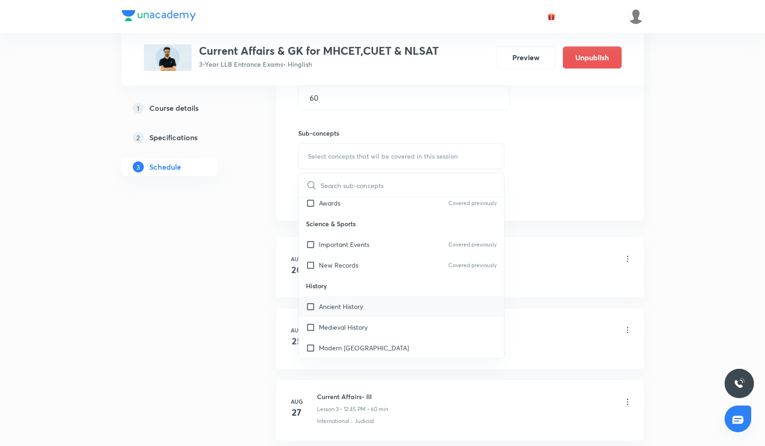
click at [339, 310] on p "Ancient History" at bounding box center [341, 306] width 44 height 10
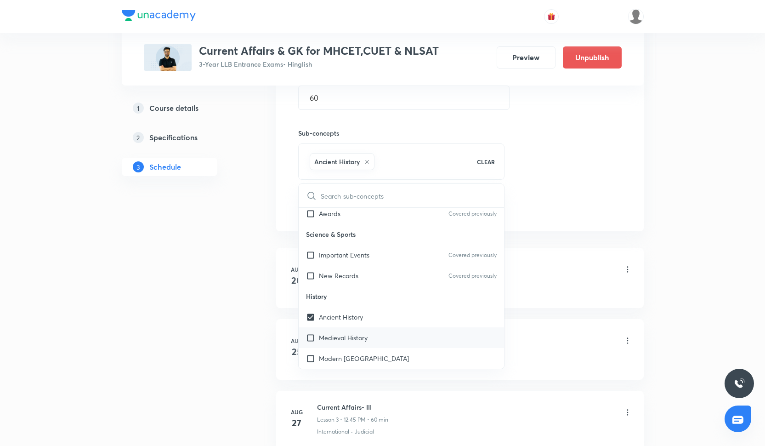
click at [340, 330] on div "Medieval History" at bounding box center [402, 337] width 206 height 21
checkbox input "true"
click at [340, 354] on p "Modern [GEOGRAPHIC_DATA]" at bounding box center [364, 358] width 90 height 10
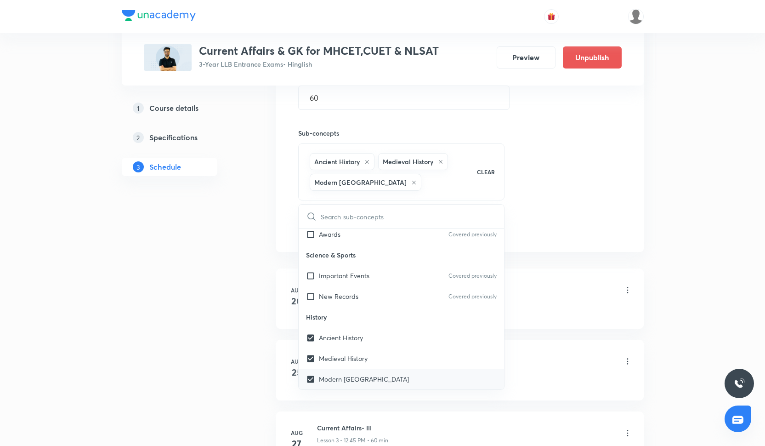
checkbox input "true"
click at [610, 277] on li "Aug 20 Current Affairs- I Lesson 1 • 12:45 PM • 60 min National · International" at bounding box center [460, 298] width 368 height 60
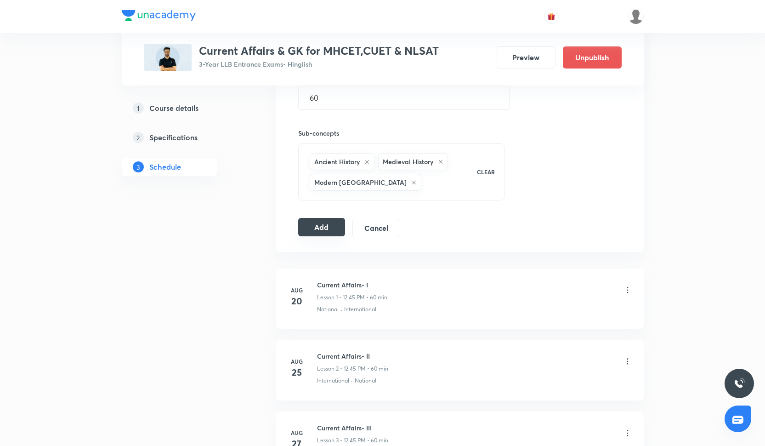
click at [336, 228] on button "Add" at bounding box center [321, 227] width 47 height 18
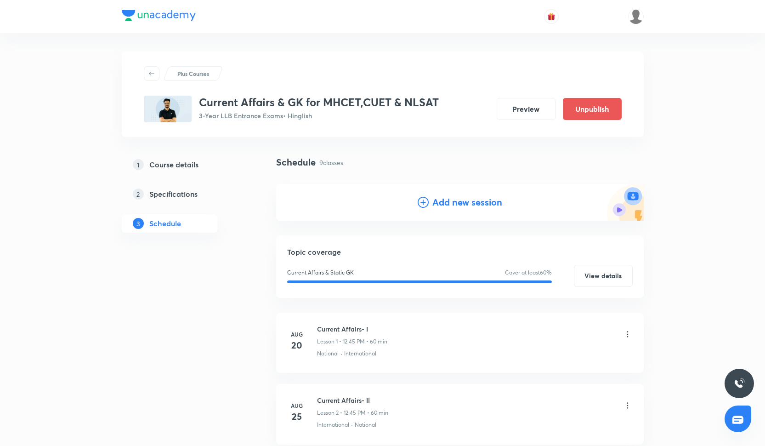
scroll to position [37, 0]
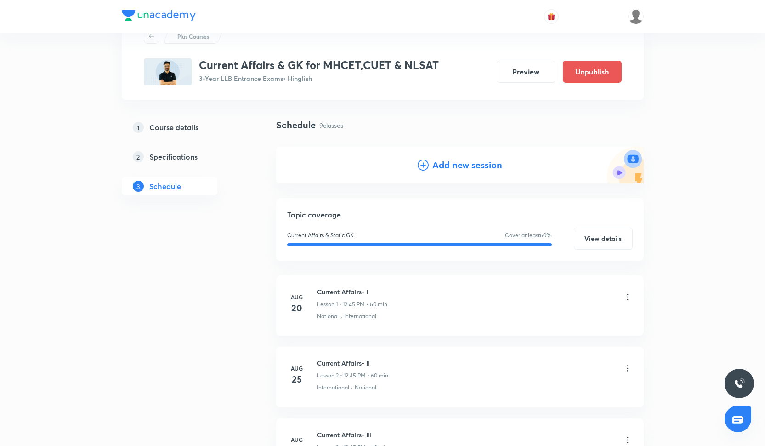
click at [418, 166] on icon at bounding box center [423, 164] width 11 height 11
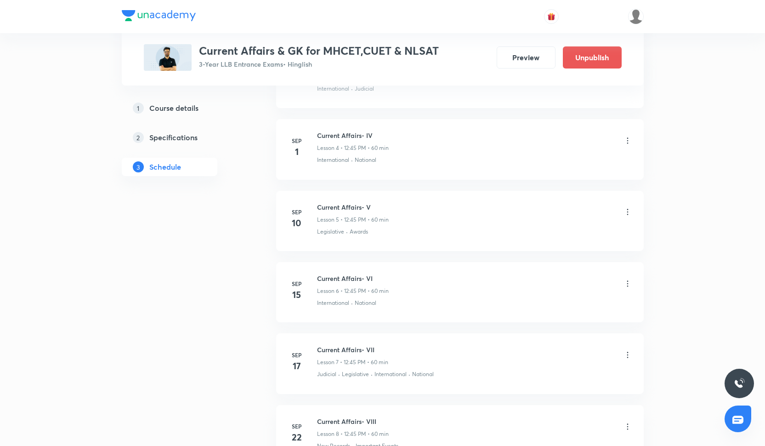
scroll to position [887, 0]
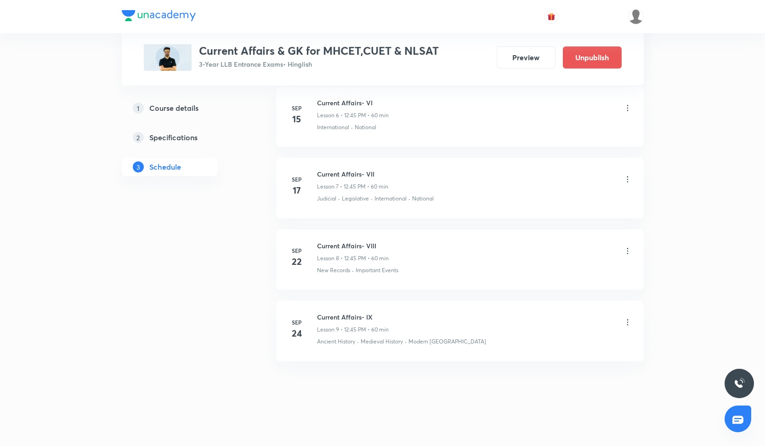
click at [405, 2] on div at bounding box center [383, 16] width 522 height 33
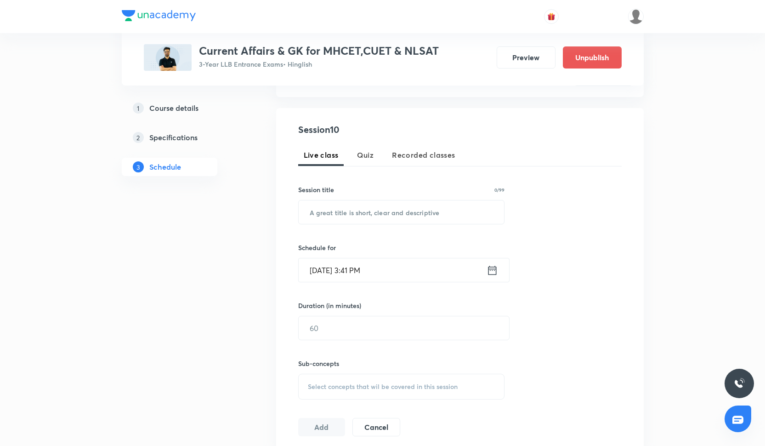
scroll to position [174, 0]
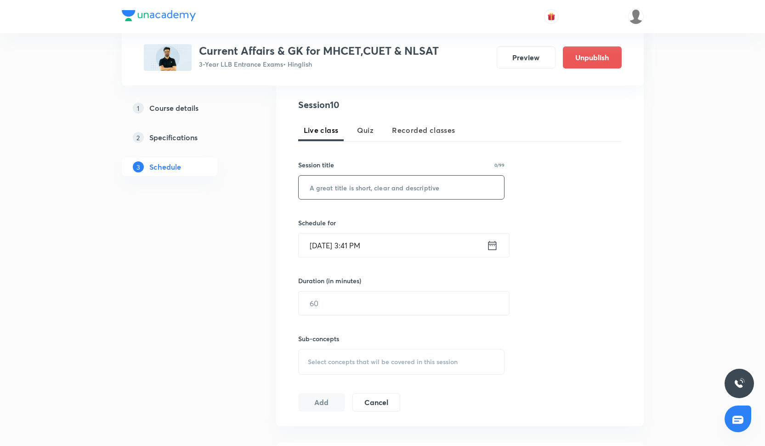
click at [355, 190] on input "text" at bounding box center [402, 186] width 206 height 23
paste input "Current Affairs- IX"
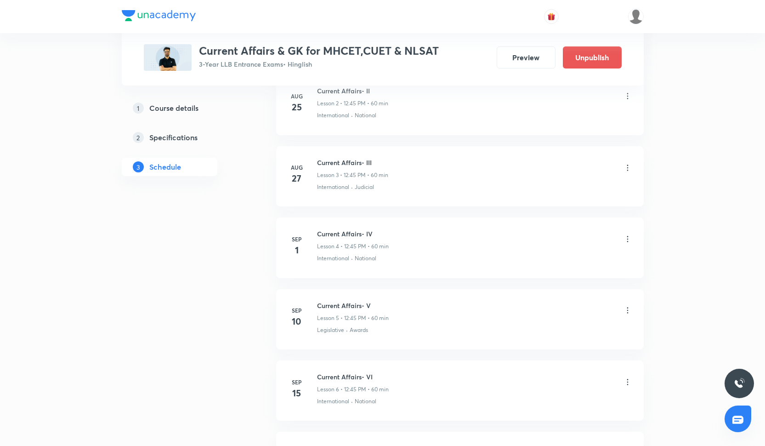
scroll to position [233, 0]
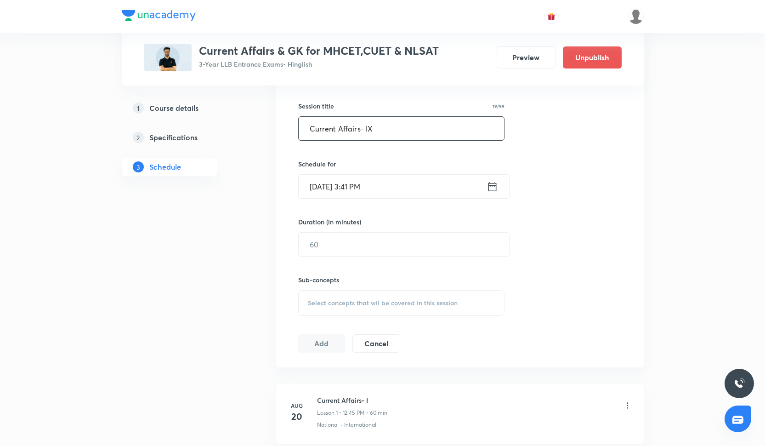
drag, startPoint x: 381, startPoint y: 130, endPoint x: 290, endPoint y: 139, distance: 91.9
click at [289, 139] on div "Session 10 Live class Quiz Recorded classes Session title 19/99 Current Affairs…" at bounding box center [460, 195] width 368 height 343
type input "C"
paste input "Current Affairs- X"
type input "Current Affairs- X"
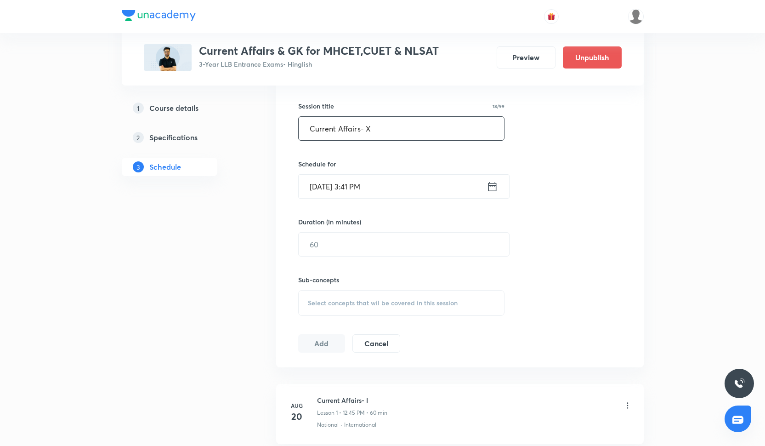
click at [322, 189] on input "Sep 5, 2025, 3:41 PM" at bounding box center [393, 186] width 188 height 23
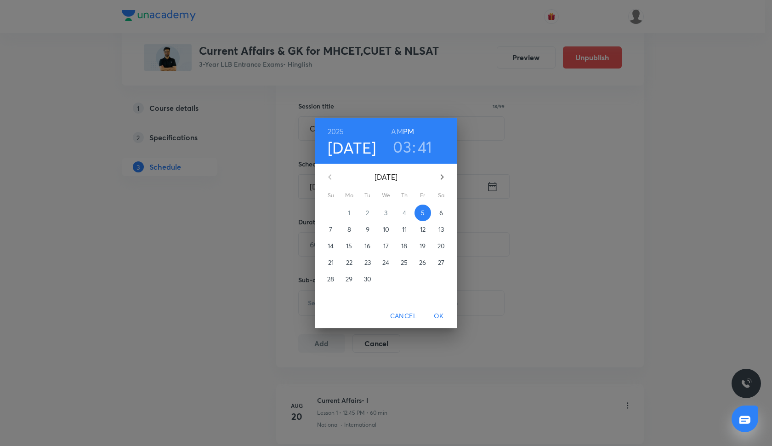
click at [351, 283] on p "29" at bounding box center [348, 278] width 7 height 9
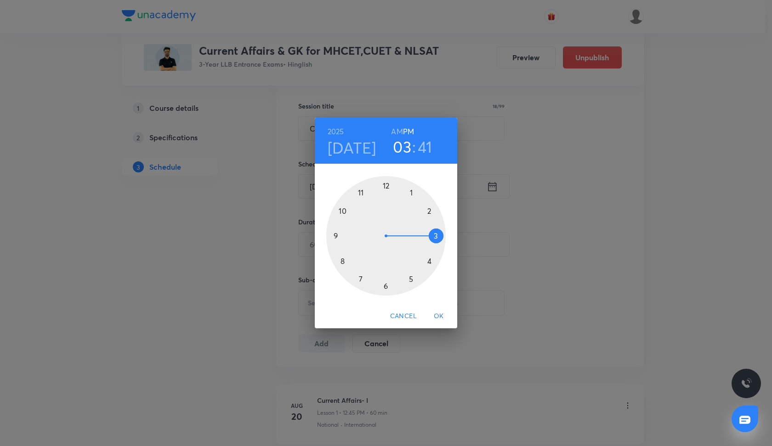
click at [386, 184] on div at bounding box center [385, 235] width 119 height 119
click at [335, 238] on div at bounding box center [385, 235] width 119 height 119
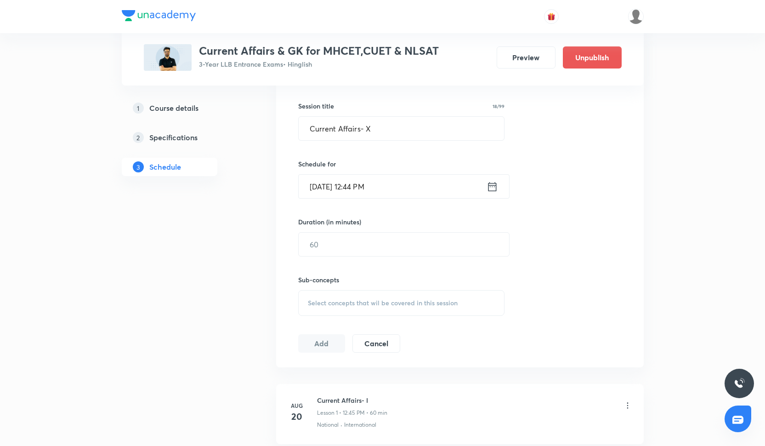
click at [379, 186] on input "Sep 29, 2025, 12:44 PM" at bounding box center [393, 186] width 188 height 23
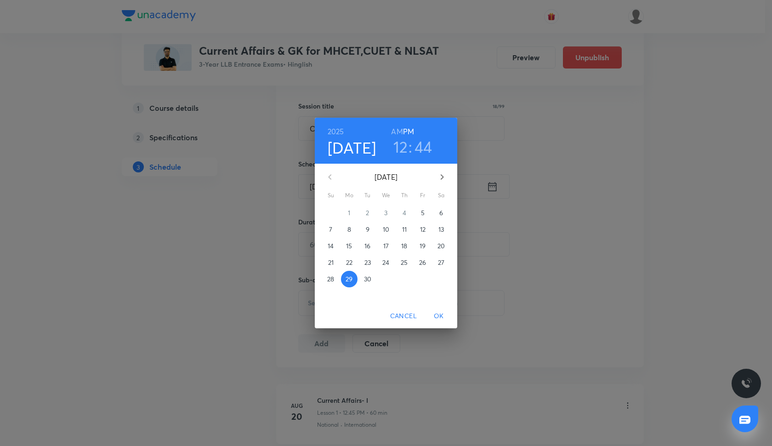
click at [418, 149] on h3 "44" at bounding box center [423, 146] width 18 height 19
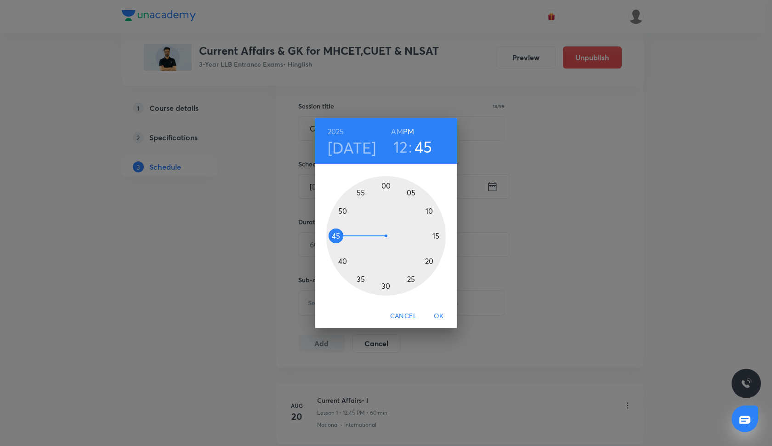
click at [336, 235] on div at bounding box center [385, 235] width 119 height 119
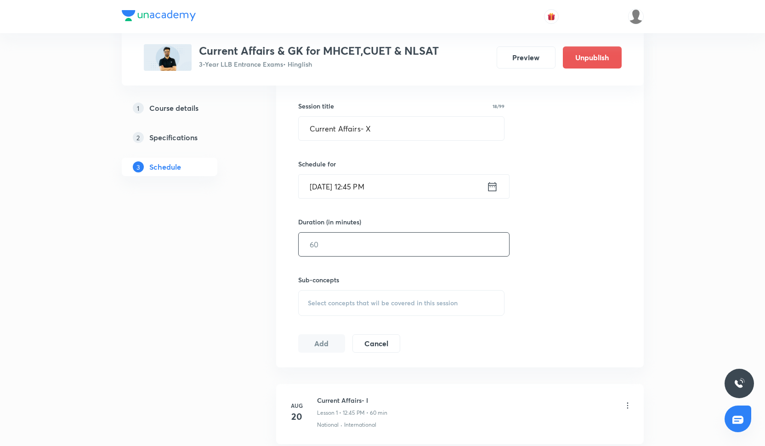
click at [324, 243] on input "text" at bounding box center [404, 243] width 210 height 23
type input "60"
click at [336, 303] on span "Select concepts that wil be covered in this session" at bounding box center [383, 302] width 150 height 7
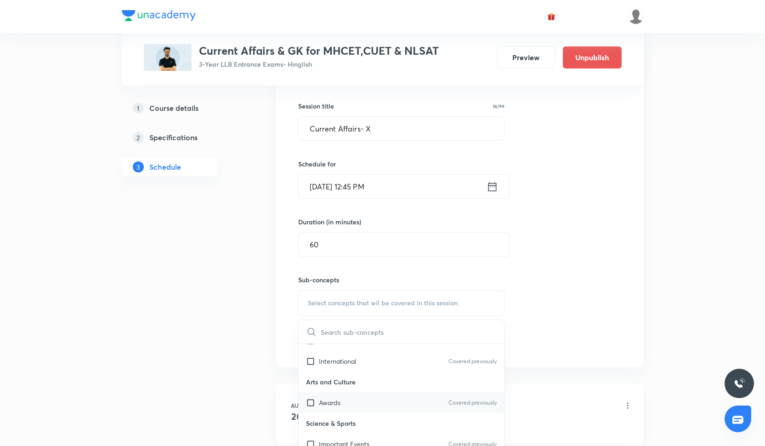
scroll to position [207, 0]
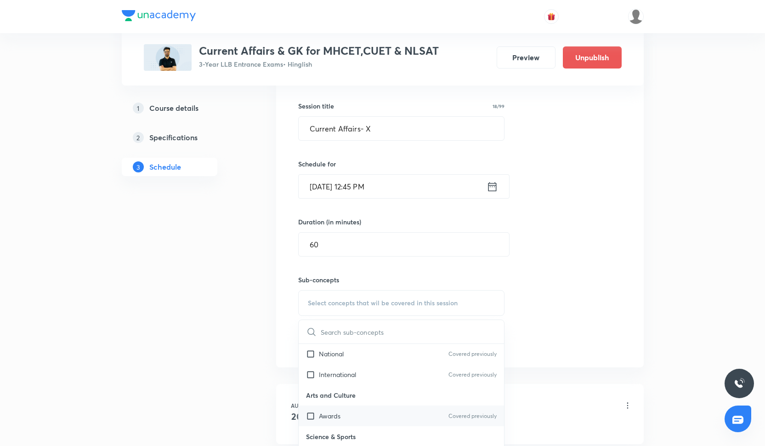
click at [327, 422] on div "Awards Covered previously" at bounding box center [402, 415] width 206 height 21
checkbox input "true"
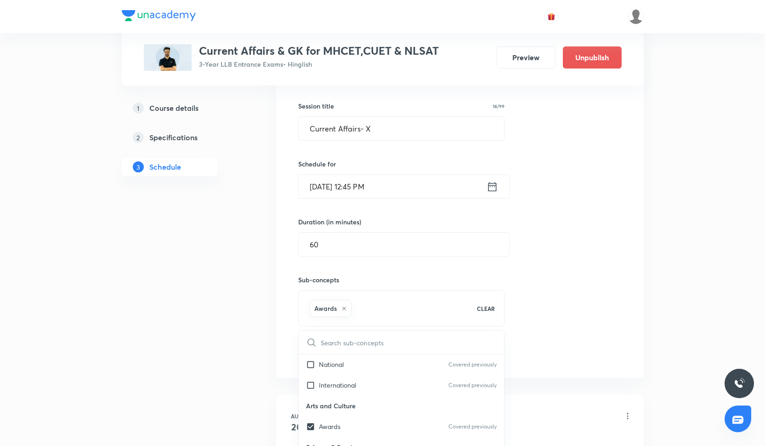
click at [591, 267] on div "Session 10 Live class Quiz Recorded classes Session title 18/99 Current Affairs…" at bounding box center [459, 201] width 323 height 324
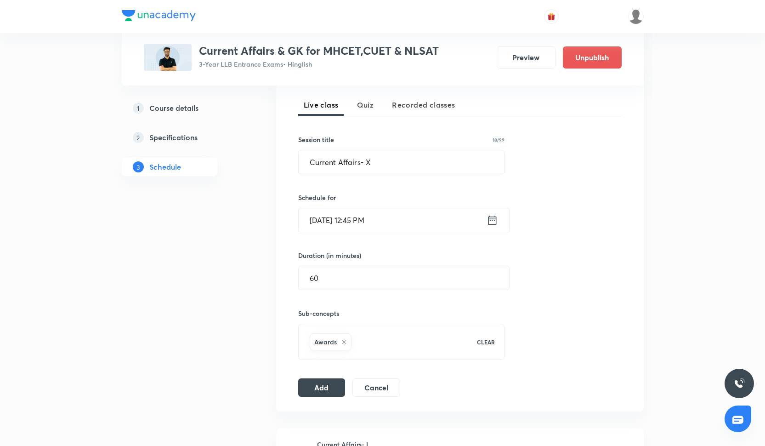
scroll to position [199, 0]
click at [323, 390] on button "Add" at bounding box center [321, 387] width 47 height 18
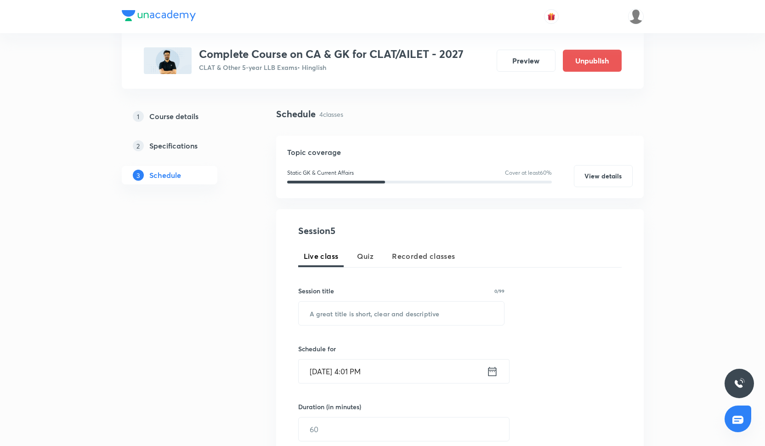
scroll to position [57, 0]
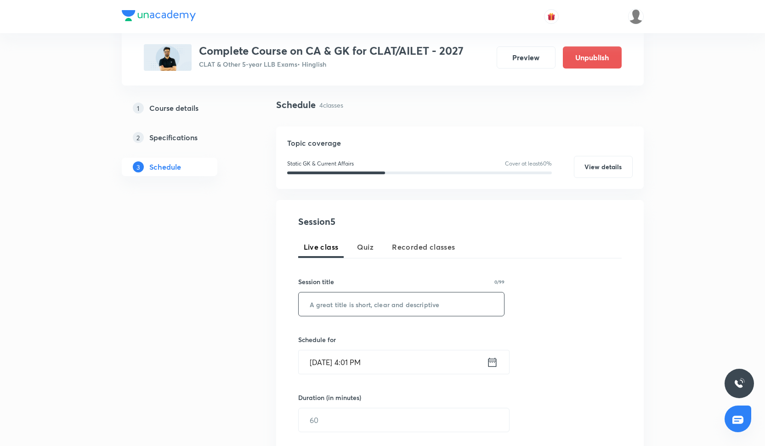
click at [336, 301] on input "text" at bounding box center [402, 303] width 206 height 23
paste input "Current Affairs- V"
type input "Current Affairs- V"
click at [337, 366] on input "[DATE] 4:01 PM" at bounding box center [393, 361] width 188 height 23
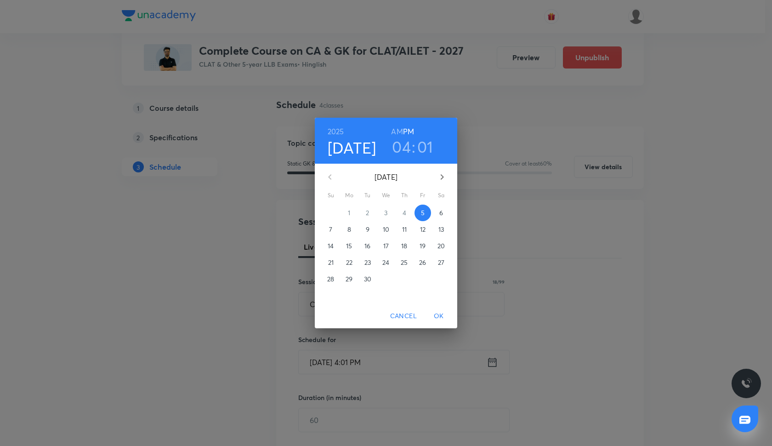
click at [425, 148] on h3 "01" at bounding box center [425, 146] width 16 height 19
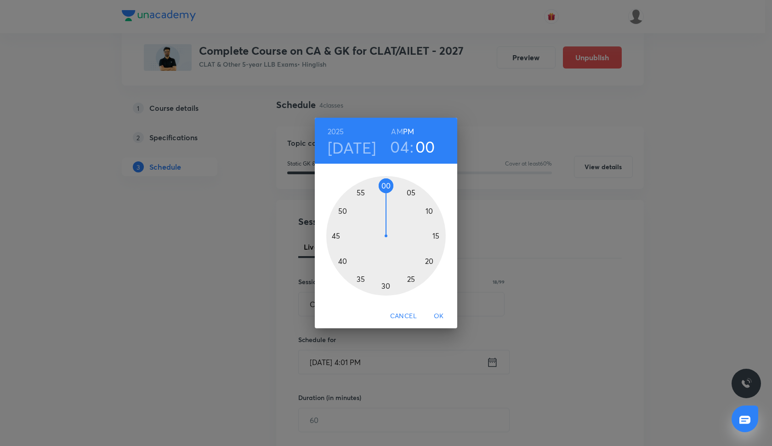
click at [386, 186] on div at bounding box center [385, 235] width 119 height 119
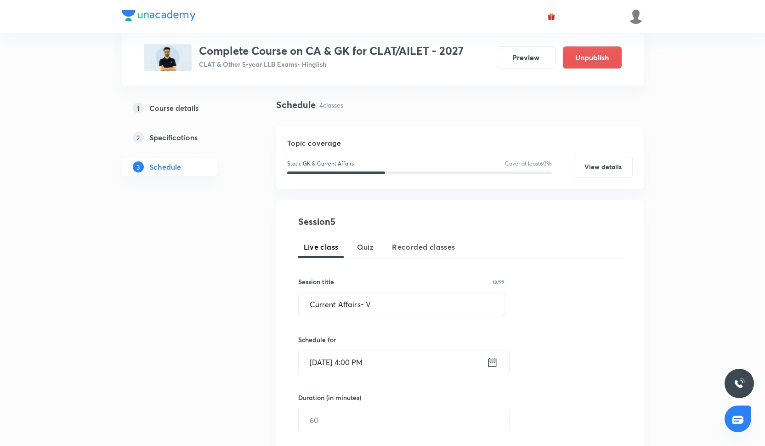
click at [322, 366] on input "[DATE] 4:00 PM" at bounding box center [393, 361] width 188 height 23
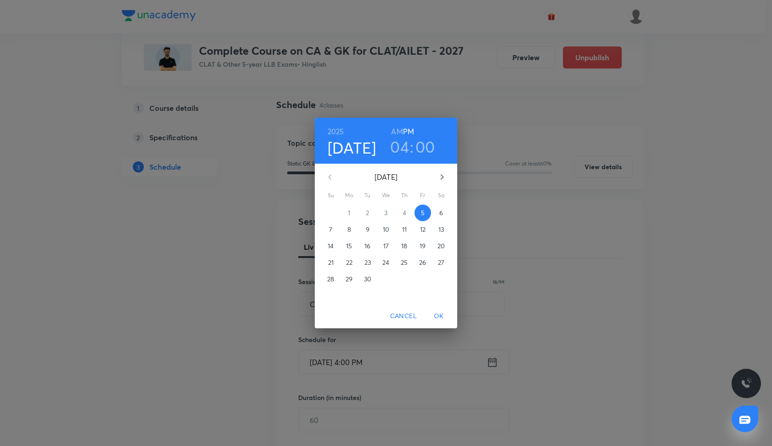
click at [400, 265] on span "25" at bounding box center [404, 262] width 17 height 9
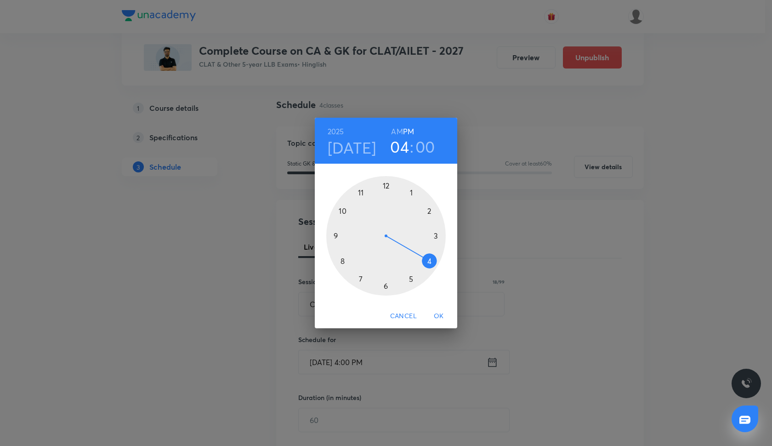
click at [437, 315] on span "OK" at bounding box center [439, 315] width 22 height 11
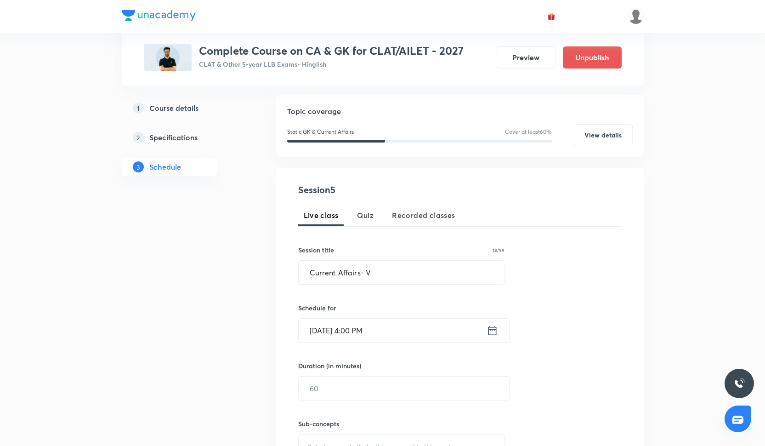
scroll to position [101, 0]
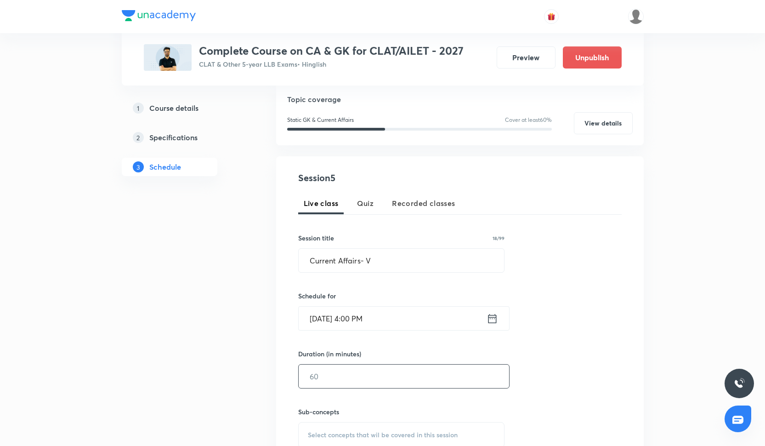
click at [360, 385] on input "text" at bounding box center [404, 375] width 210 height 23
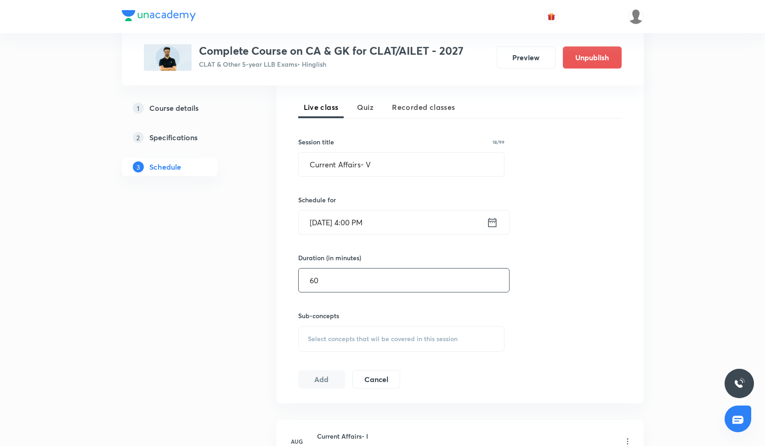
scroll to position [198, 0]
type input "60"
click at [379, 313] on h6 "Sub-concepts" at bounding box center [401, 314] width 207 height 10
click at [379, 330] on div "Select concepts that wil be covered in this session" at bounding box center [401, 337] width 207 height 26
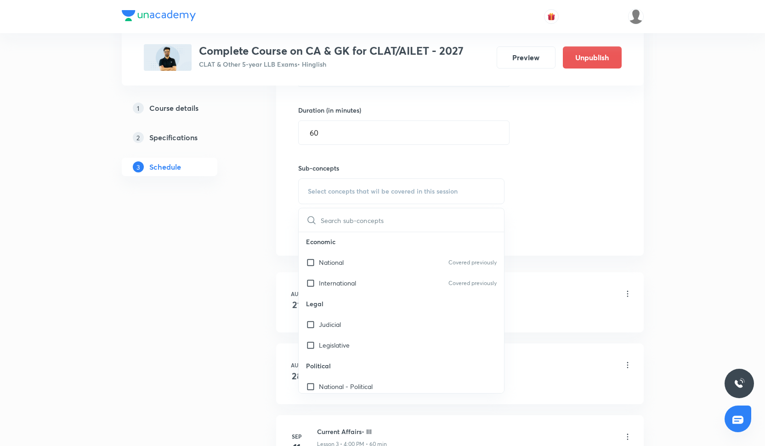
scroll to position [377, 0]
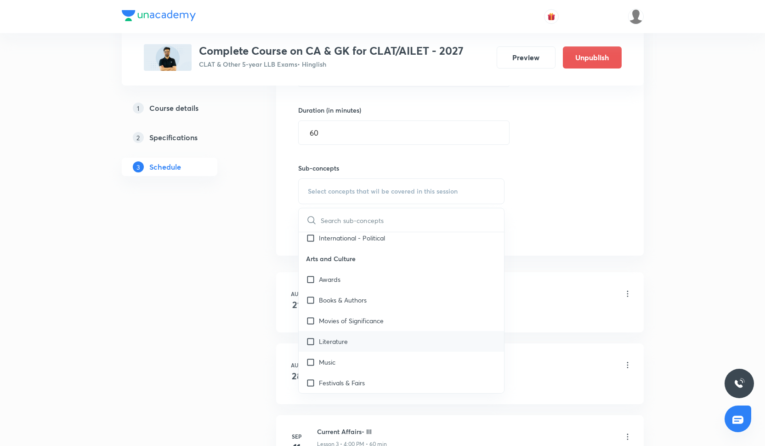
click at [339, 332] on div "Literature" at bounding box center [402, 341] width 206 height 21
checkbox input "true"
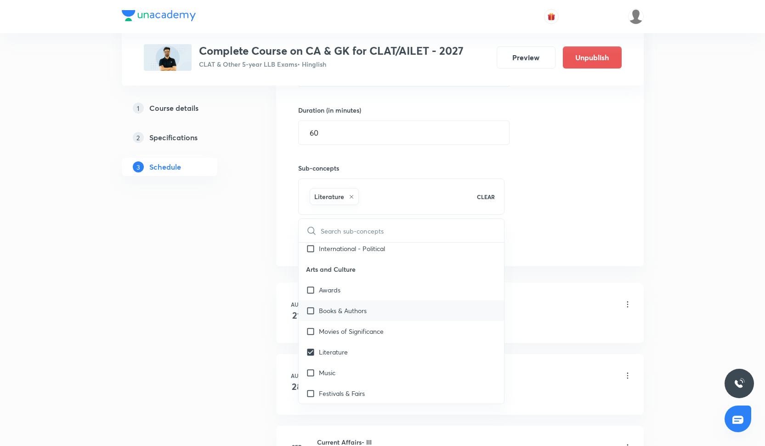
click at [338, 315] on p "Books & Authors" at bounding box center [343, 310] width 48 height 10
checkbox input "true"
click at [335, 290] on p "Awards" at bounding box center [330, 290] width 22 height 10
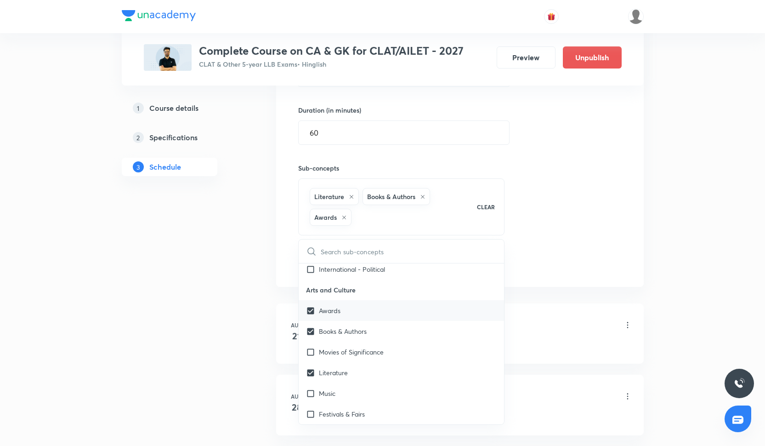
checkbox input "true"
click at [339, 355] on p "Movies of Significance" at bounding box center [351, 352] width 65 height 10
checkbox input "true"
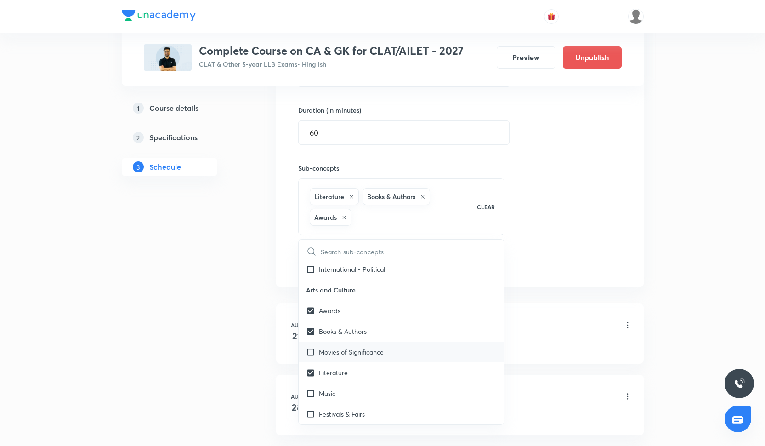
checkbox input "true"
click at [545, 195] on div "Session 5 Live class Quiz Recorded classes Session title 18/99 Current Affairs-…" at bounding box center [459, 99] width 323 height 345
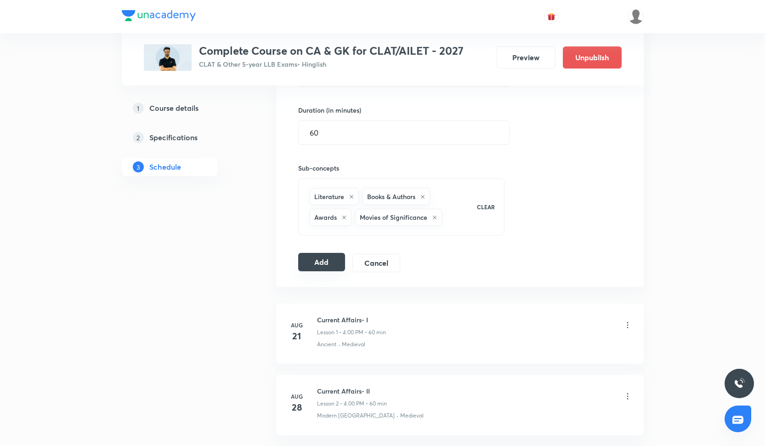
click at [311, 269] on button "Add" at bounding box center [321, 262] width 47 height 18
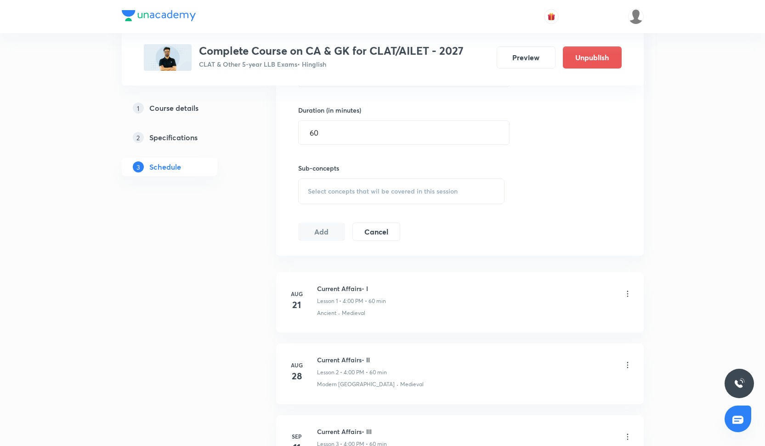
scroll to position [204, 0]
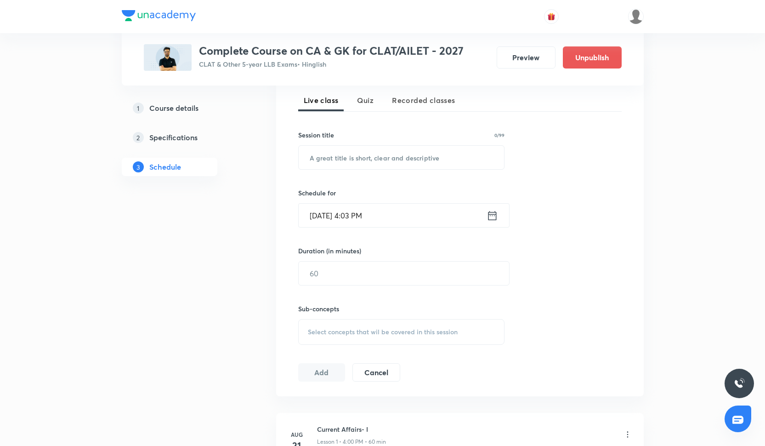
scroll to position [602, 0]
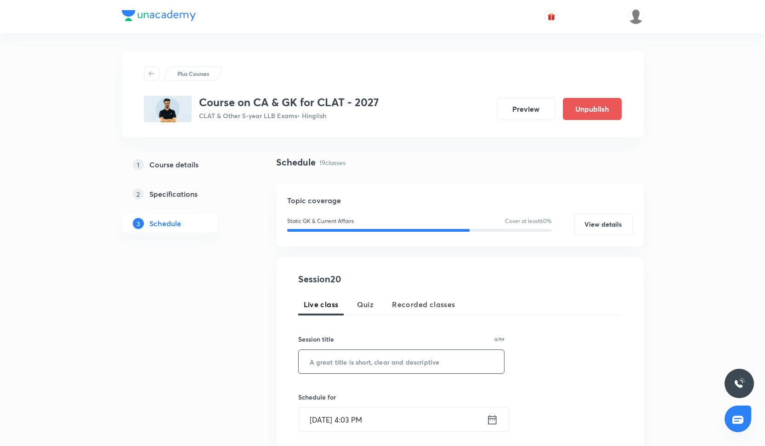
click at [355, 354] on input "text" at bounding box center [402, 361] width 206 height 23
paste input "Current Affairs - XX"
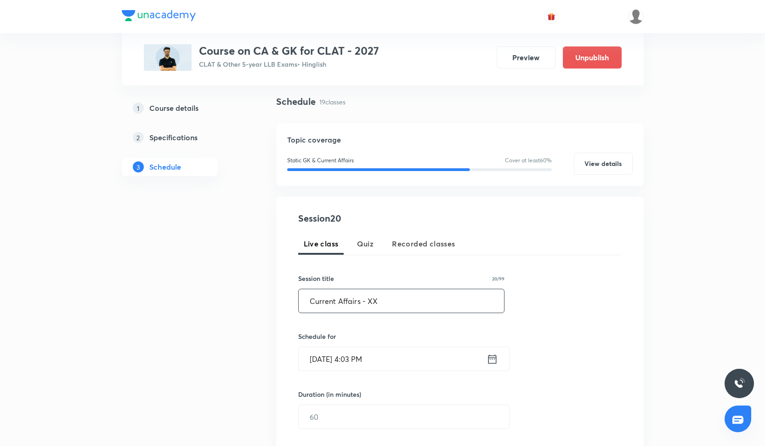
scroll to position [66, 0]
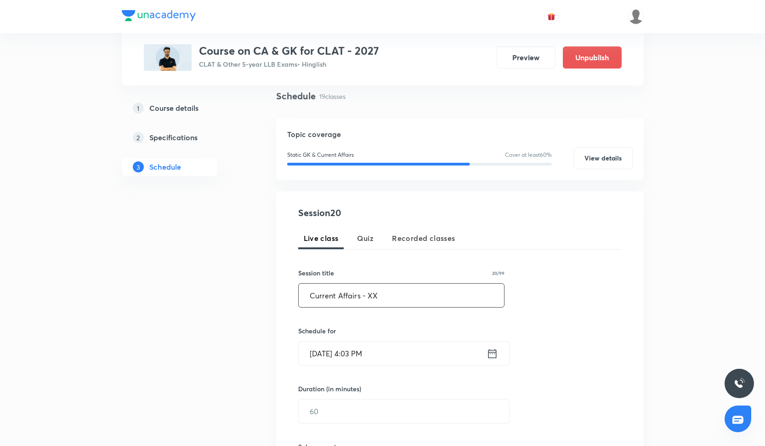
type input "Current Affairs - XX"
click at [339, 359] on input "[DATE] 4:03 PM" at bounding box center [393, 352] width 188 height 23
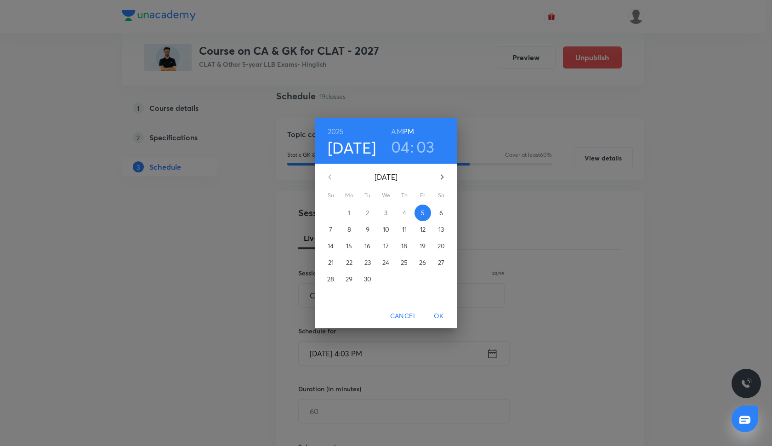
click at [401, 143] on h3 "04" at bounding box center [400, 146] width 19 height 19
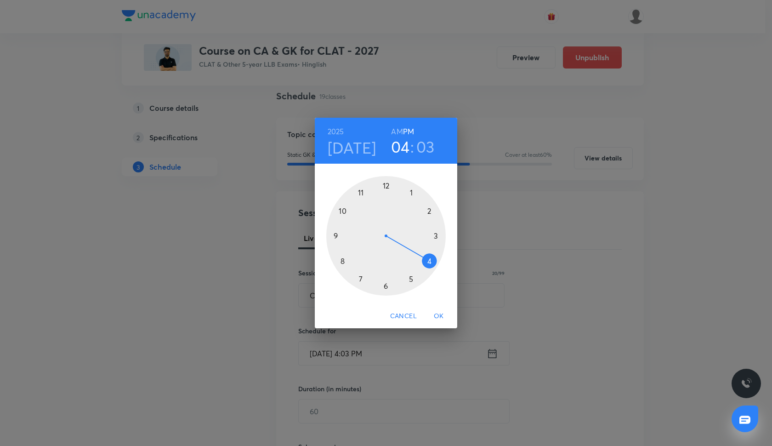
click at [429, 214] on div at bounding box center [385, 235] width 119 height 119
click at [334, 235] on div at bounding box center [385, 235] width 119 height 119
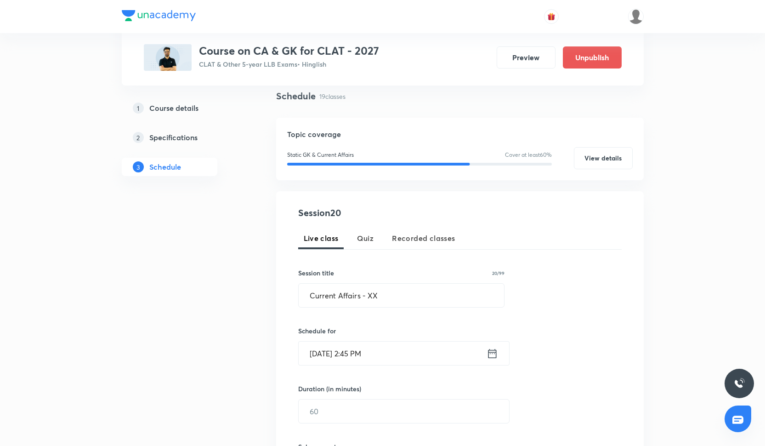
click at [331, 348] on input "Sep 5, 2025, 2:45 PM" at bounding box center [393, 352] width 188 height 23
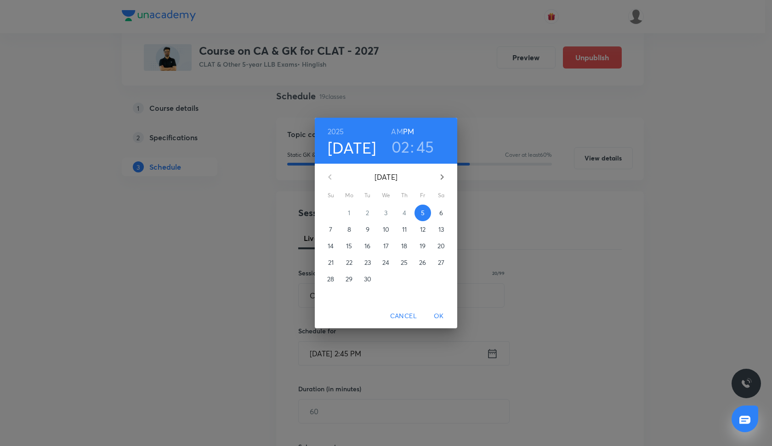
click at [359, 250] on div "16" at bounding box center [367, 246] width 18 height 17
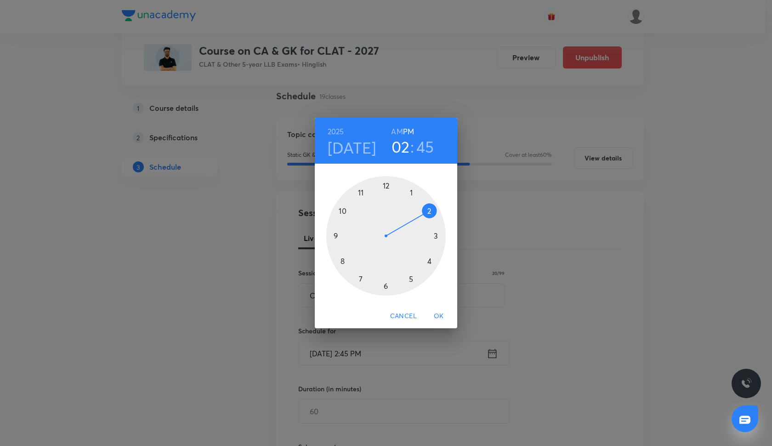
click at [435, 311] on span "OK" at bounding box center [439, 315] width 22 height 11
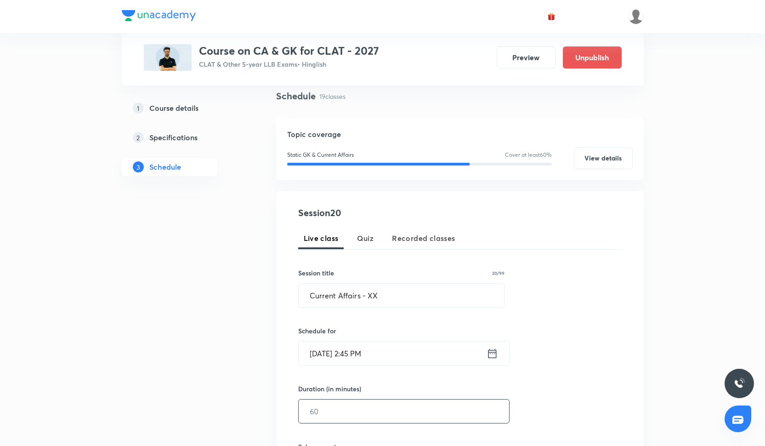
click at [328, 419] on input "text" at bounding box center [404, 410] width 210 height 23
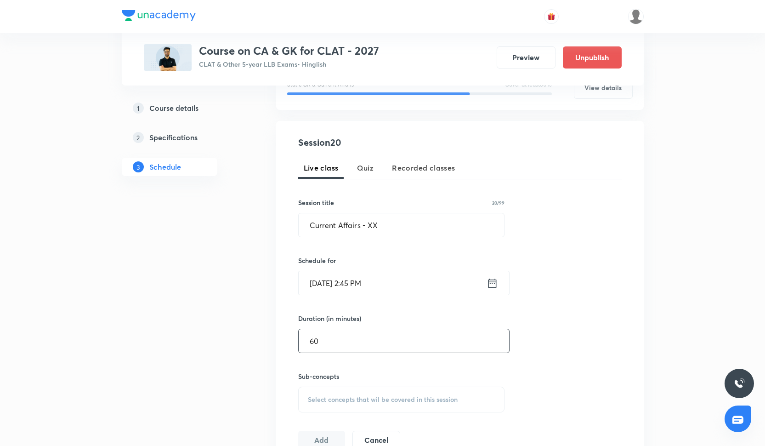
scroll to position [137, 0]
type input "60"
click at [338, 407] on div "Select concepts that wil be covered in this session" at bounding box center [401, 399] width 207 height 26
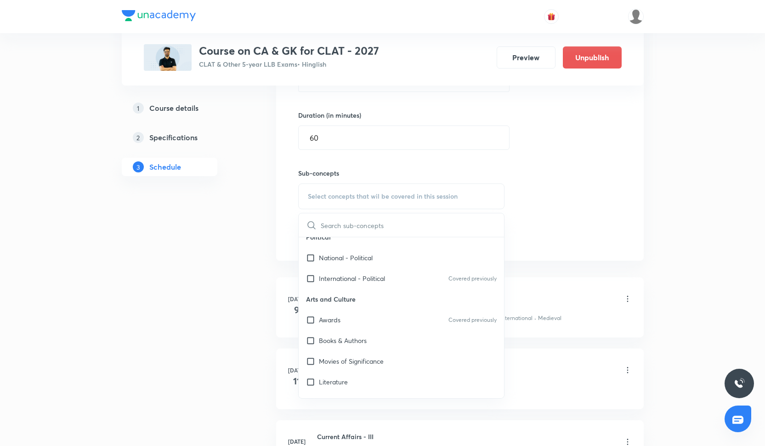
scroll to position [377, 0]
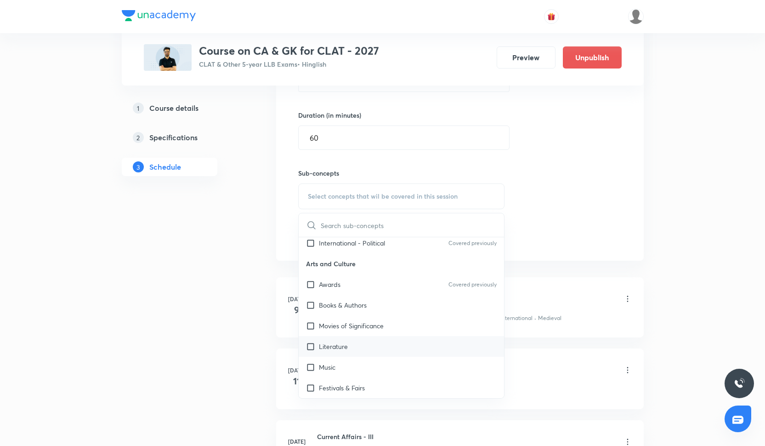
click at [330, 342] on p "Literature" at bounding box center [333, 346] width 29 height 10
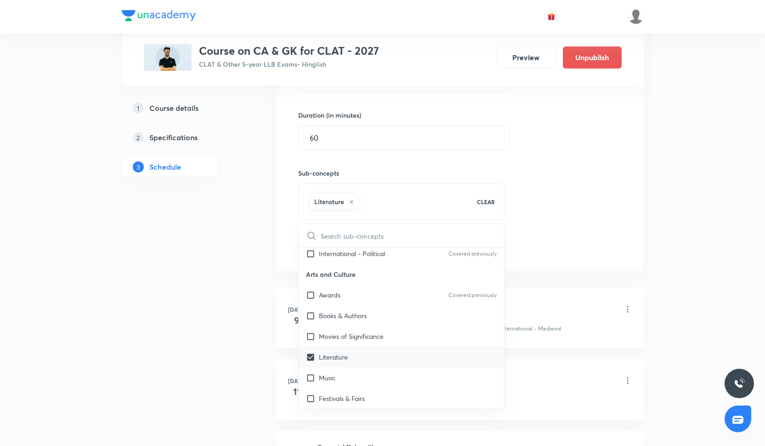
checkbox input "true"
click at [330, 327] on div "Movies of Significance" at bounding box center [402, 336] width 206 height 21
checkbox input "true"
click at [329, 319] on p "Books & Authors" at bounding box center [343, 316] width 48 height 10
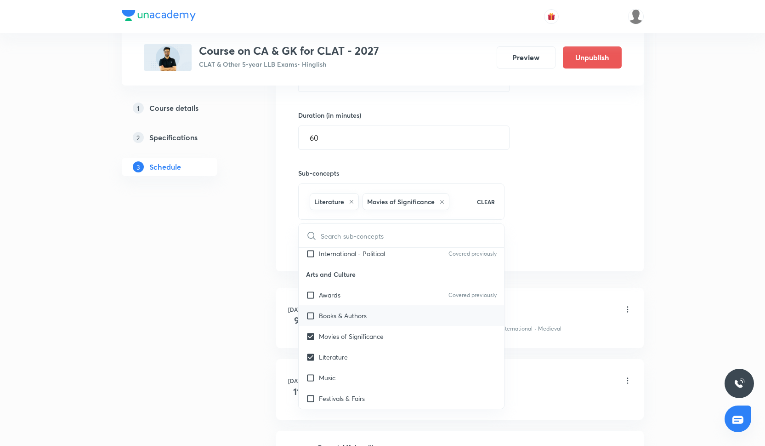
checkbox input "true"
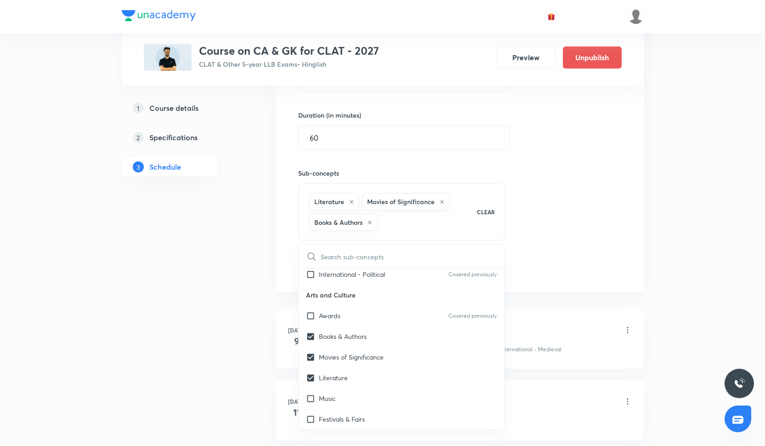
click at [579, 256] on div "Session 20 Live class Quiz Recorded classes Session title 20/99 Current Affairs…" at bounding box center [459, 104] width 323 height 345
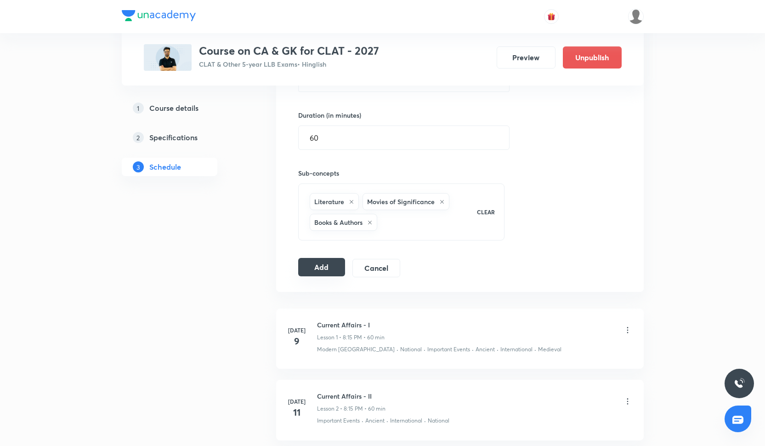
click at [319, 273] on button "Add" at bounding box center [321, 267] width 47 height 18
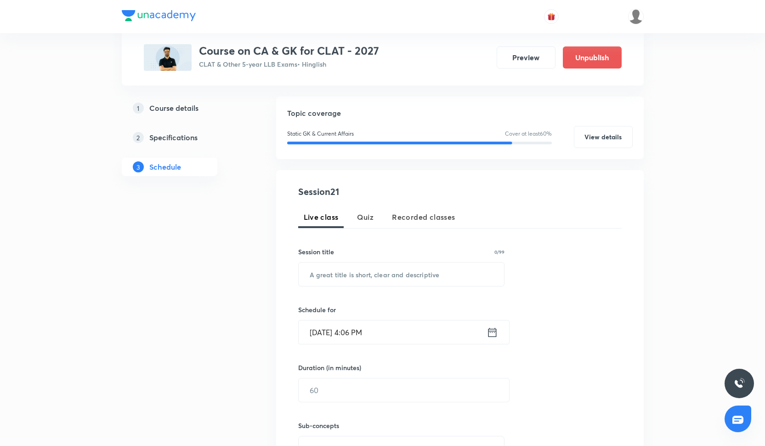
scroll to position [80, 0]
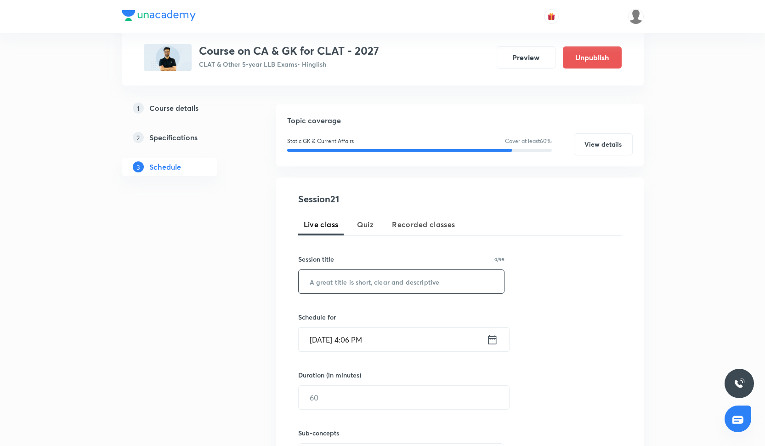
click at [351, 276] on input "text" at bounding box center [402, 281] width 206 height 23
paste input "Current Affairs - XXI"
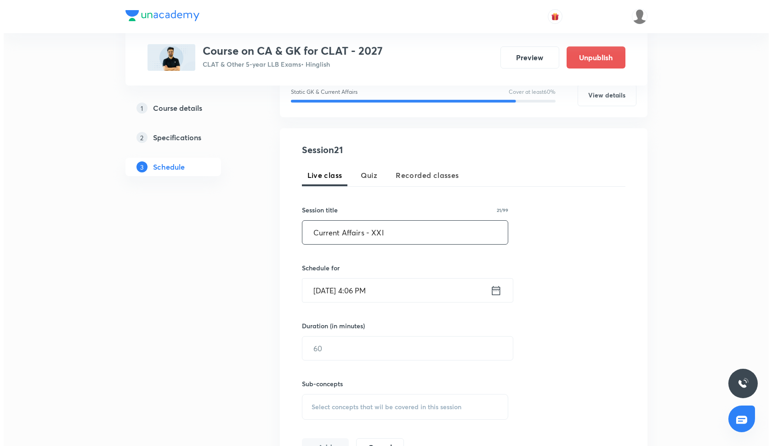
scroll to position [136, 0]
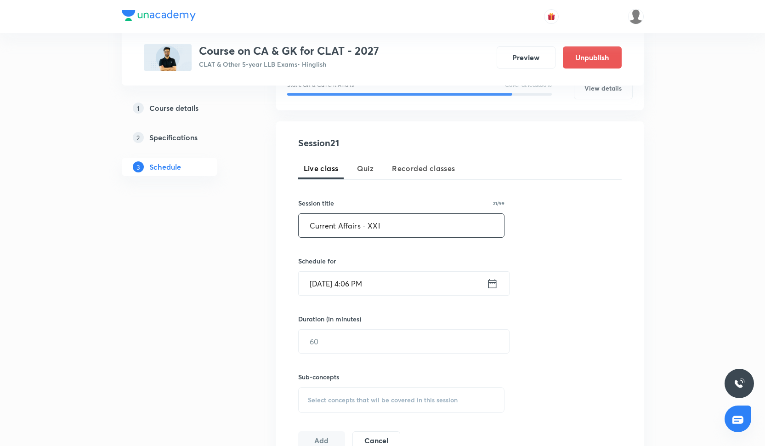
type input "Current Affairs - XXI"
click at [352, 286] on input "Sep 5, 2025, 4:06 PM" at bounding box center [393, 282] width 188 height 23
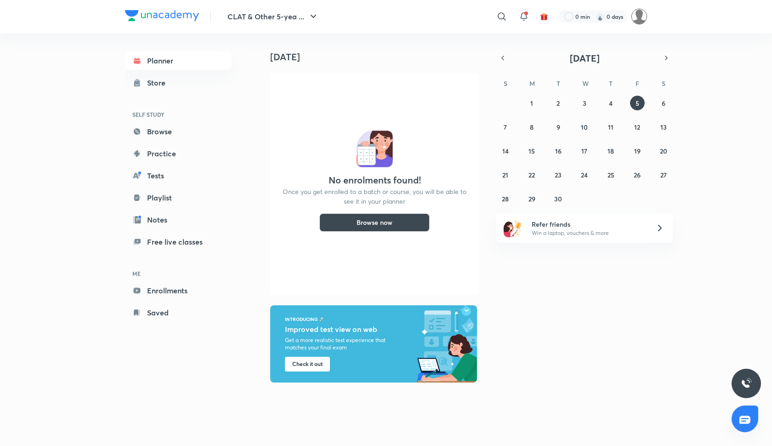
click at [642, 16] on img at bounding box center [639, 17] width 16 height 16
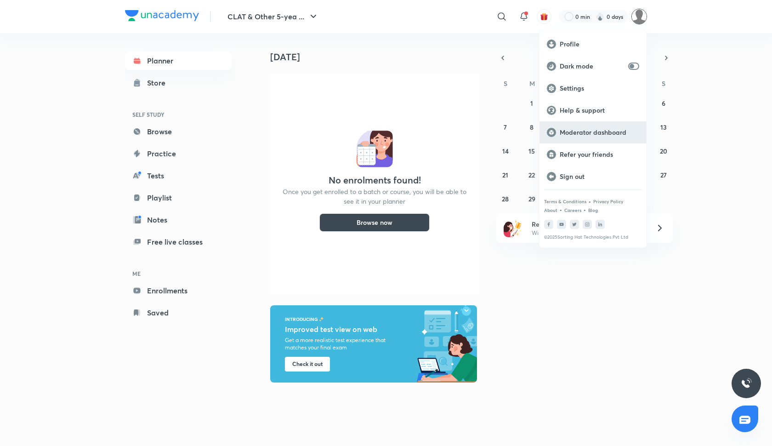
click at [571, 136] on p "Moderator dashboard" at bounding box center [599, 132] width 79 height 8
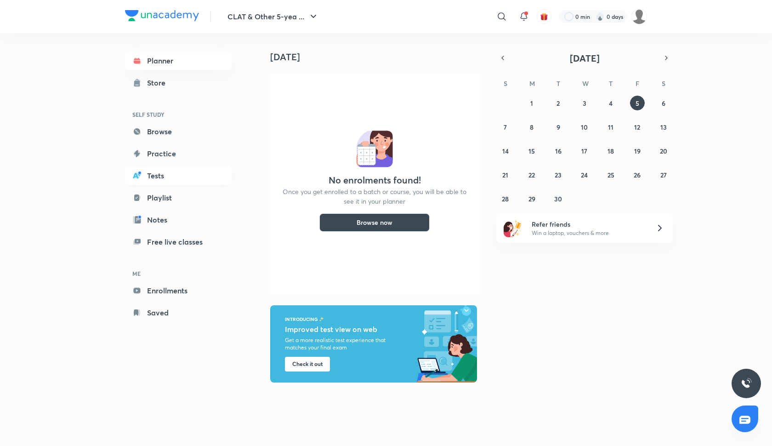
click at [171, 176] on link "Tests" at bounding box center [178, 175] width 107 height 18
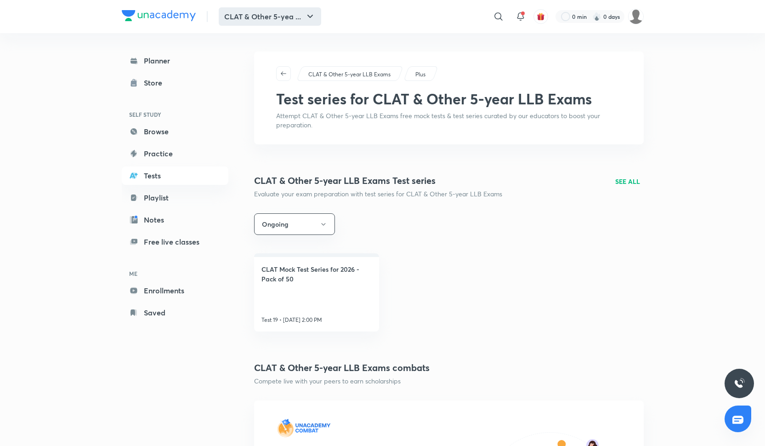
click at [268, 15] on button "CLAT & Other 5-yea ..." at bounding box center [270, 16] width 102 height 18
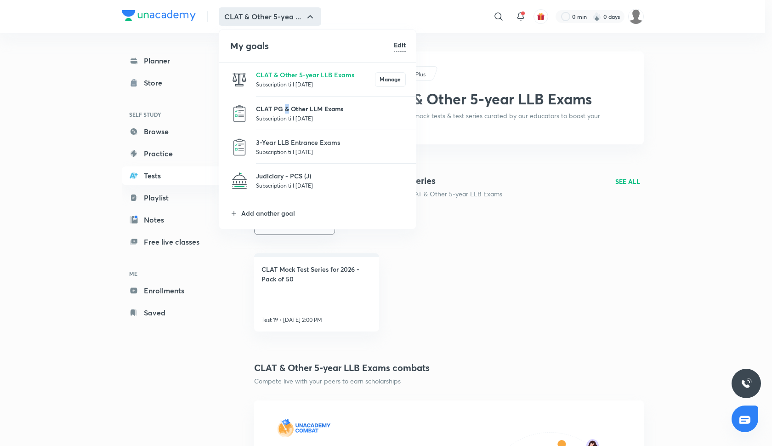
click at [287, 111] on p "CLAT PG & Other LLM Exams" at bounding box center [331, 109] width 150 height 10
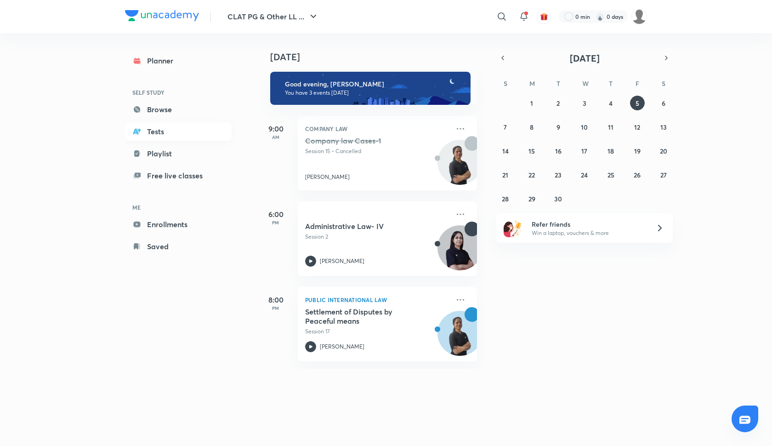
click at [175, 132] on link "Tests" at bounding box center [178, 131] width 107 height 18
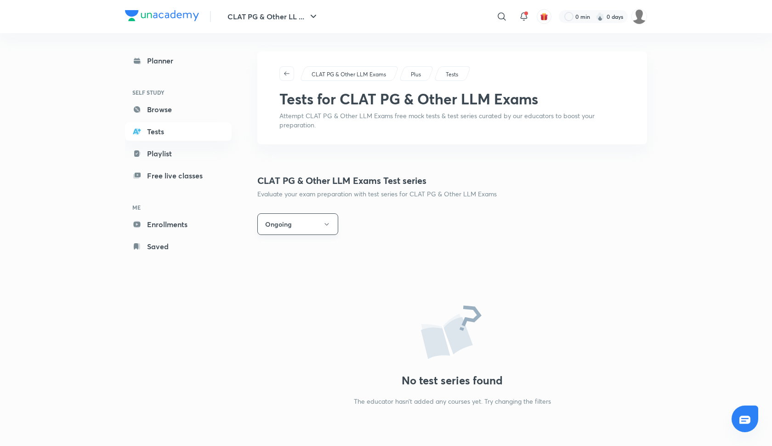
click at [325, 222] on icon "button" at bounding box center [326, 224] width 7 height 7
click at [297, 255] on span "All" at bounding box center [297, 252] width 69 height 10
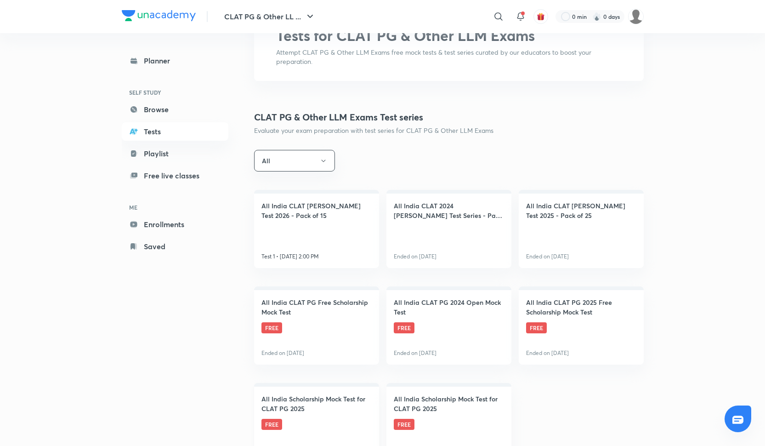
scroll to position [90, 0]
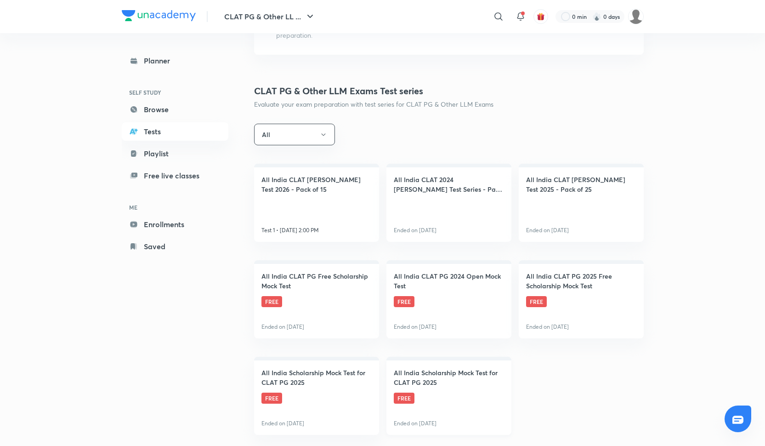
click at [436, 382] on h4 "All India Scholarship Mock Test for CLAT PG 2025" at bounding box center [449, 377] width 110 height 19
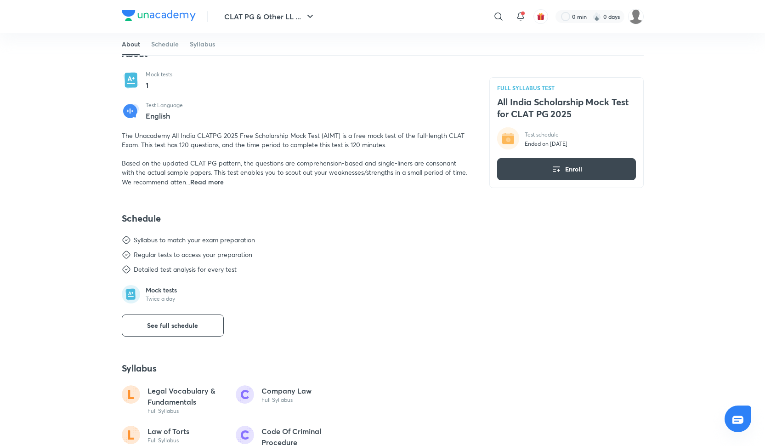
scroll to position [217, 0]
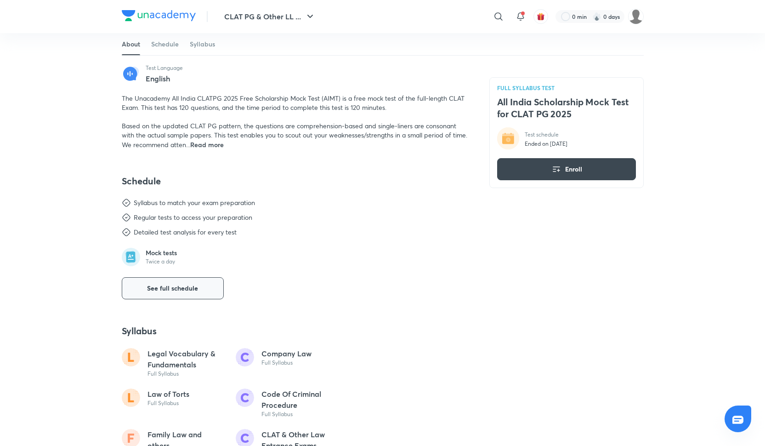
click at [192, 293] on button "See full schedule" at bounding box center [173, 288] width 102 height 22
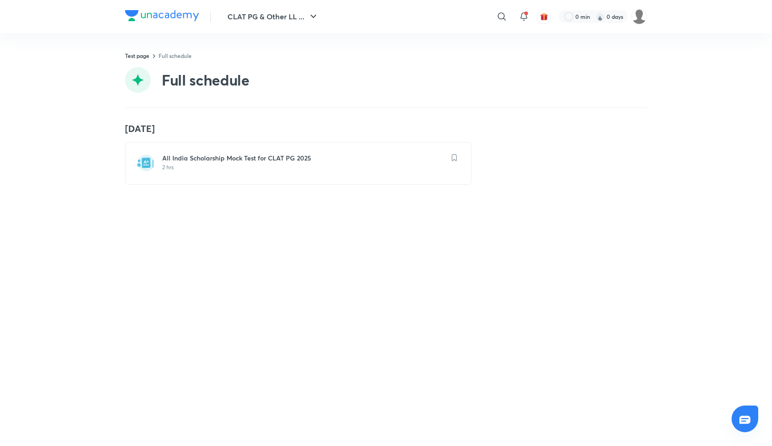
click at [214, 166] on p "2 hrs" at bounding box center [303, 167] width 283 height 7
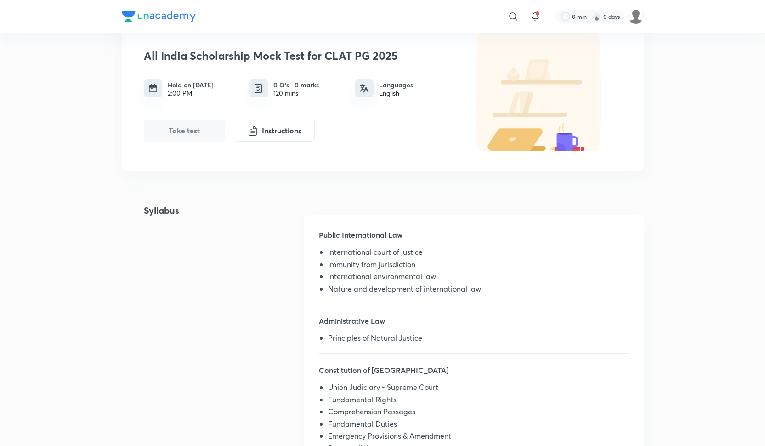
scroll to position [76, 0]
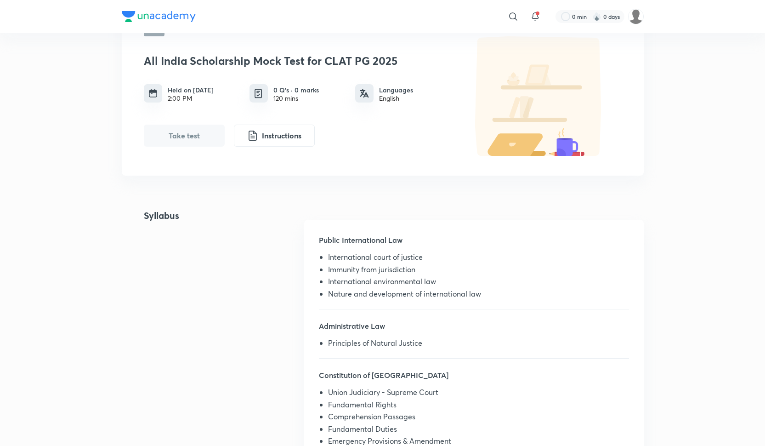
click at [179, 146] on button "Take test" at bounding box center [184, 135] width 81 height 22
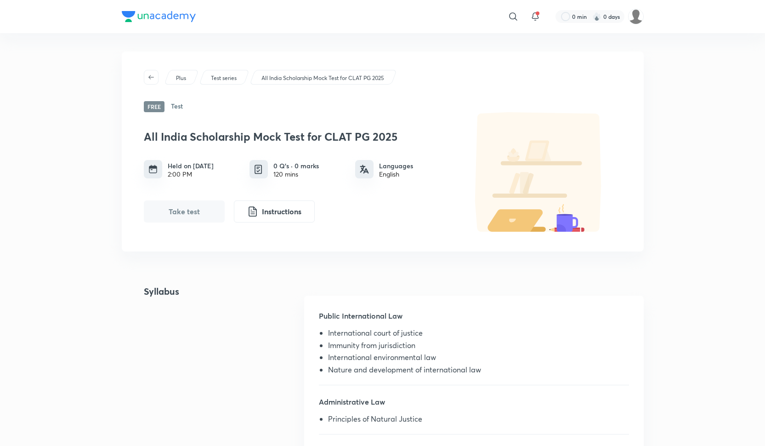
click at [172, 108] on h6 "Test" at bounding box center [177, 106] width 12 height 11
click at [149, 76] on icon "button" at bounding box center [150, 77] width 7 height 7
click at [153, 73] on button "button" at bounding box center [151, 77] width 15 height 15
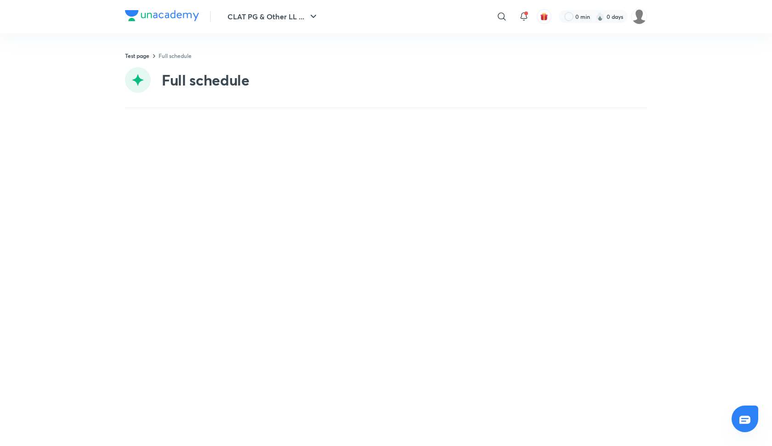
click at [154, 18] on img at bounding box center [162, 15] width 74 height 11
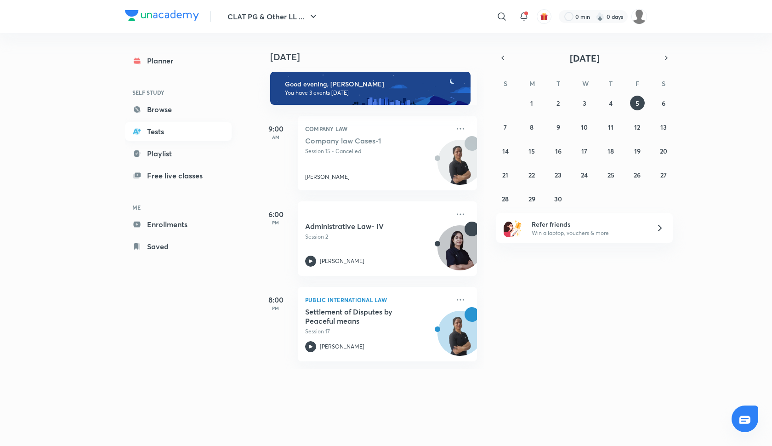
click at [188, 132] on link "Tests" at bounding box center [178, 131] width 107 height 18
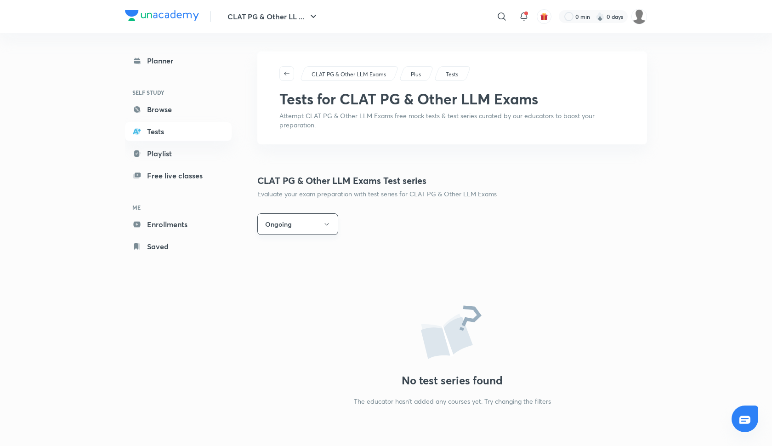
click at [296, 222] on button "Ongoing" at bounding box center [297, 224] width 81 height 22
click at [288, 256] on span "All" at bounding box center [297, 252] width 69 height 10
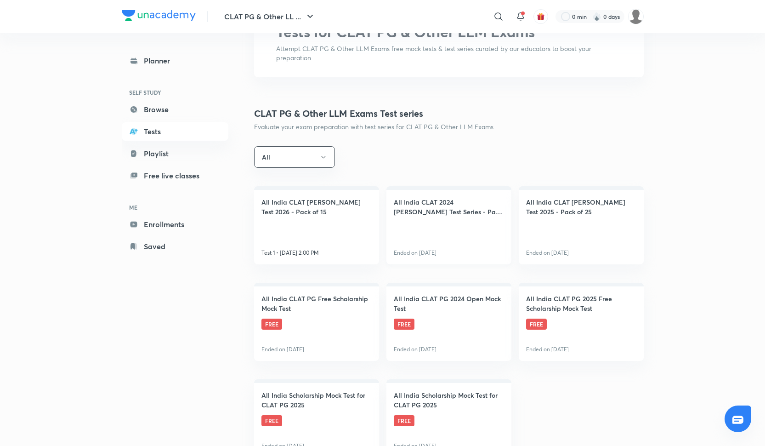
scroll to position [90, 0]
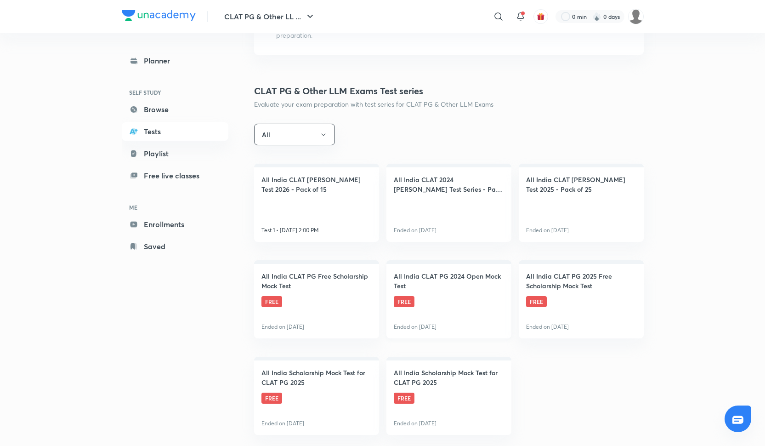
click at [431, 295] on link "All India CLAT PG 2024 Open Mock Test FREE Ended on [DATE]" at bounding box center [448, 299] width 125 height 78
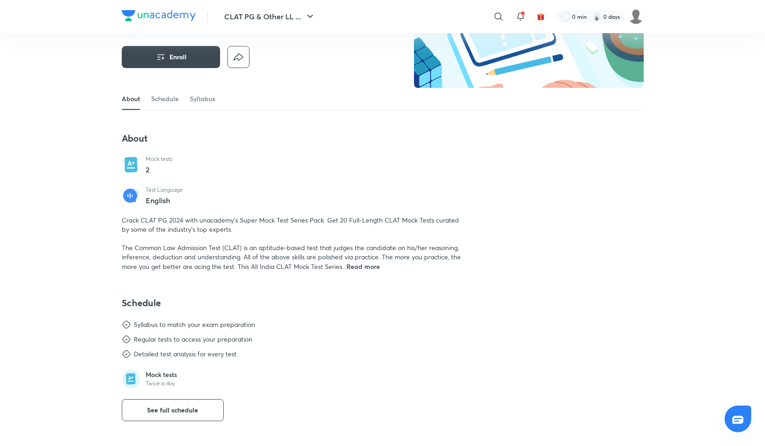
scroll to position [95, 0]
click at [169, 50] on button "Enroll" at bounding box center [171, 57] width 98 height 22
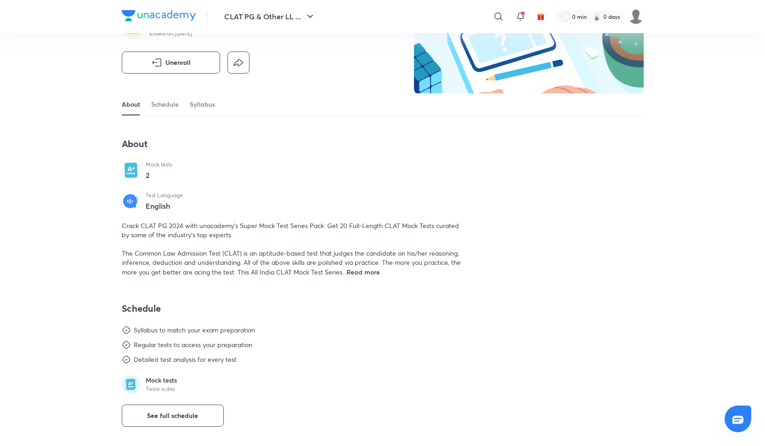
scroll to position [87, 0]
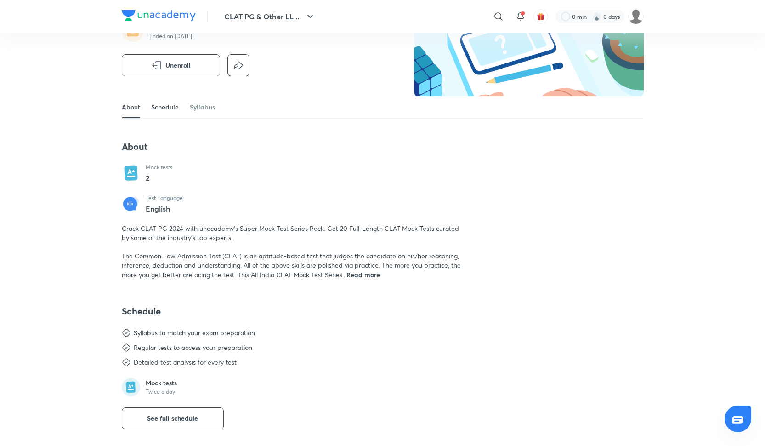
click at [171, 107] on link "Schedule" at bounding box center [165, 107] width 28 height 22
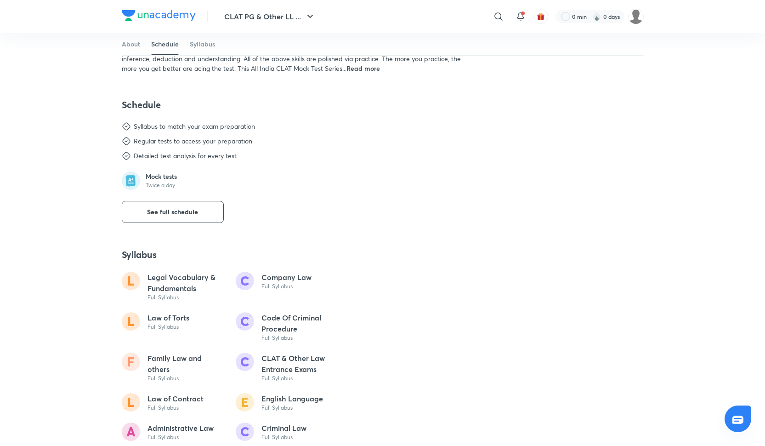
scroll to position [328, 0]
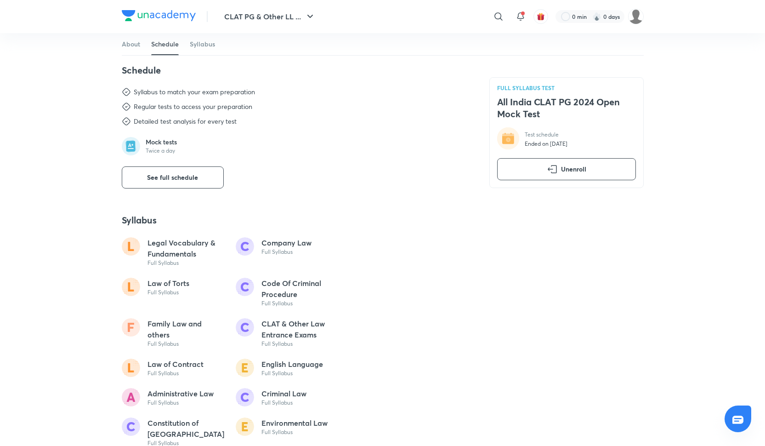
click at [161, 149] on p "Twice a day" at bounding box center [161, 150] width 31 height 7
click at [133, 145] on icon at bounding box center [132, 145] width 2 height 0
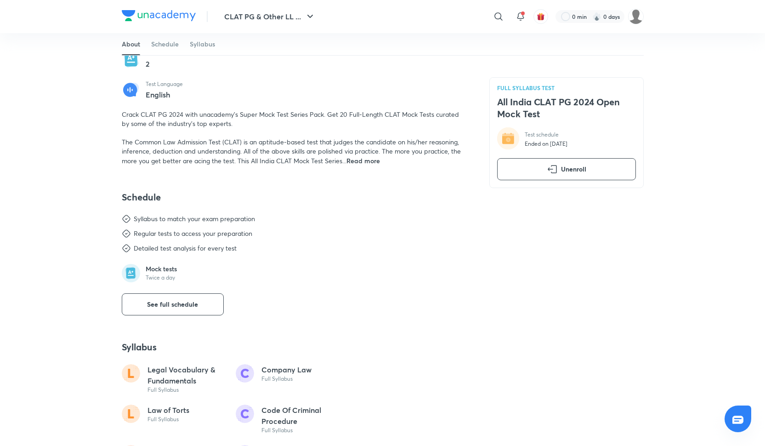
scroll to position [221, 0]
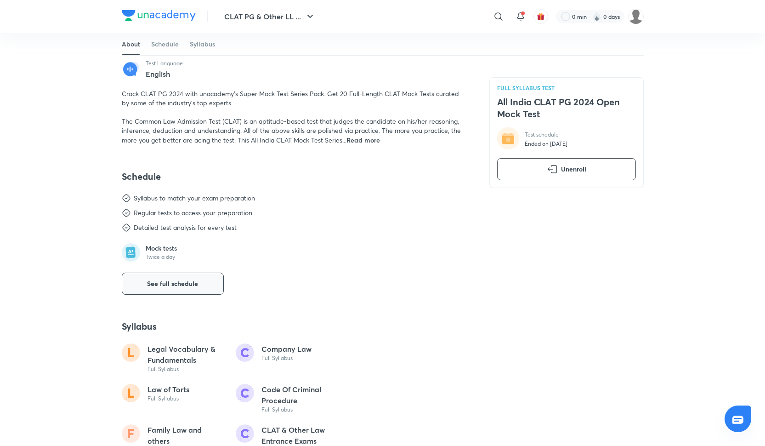
click at [171, 282] on span "See full schedule" at bounding box center [172, 283] width 51 height 9
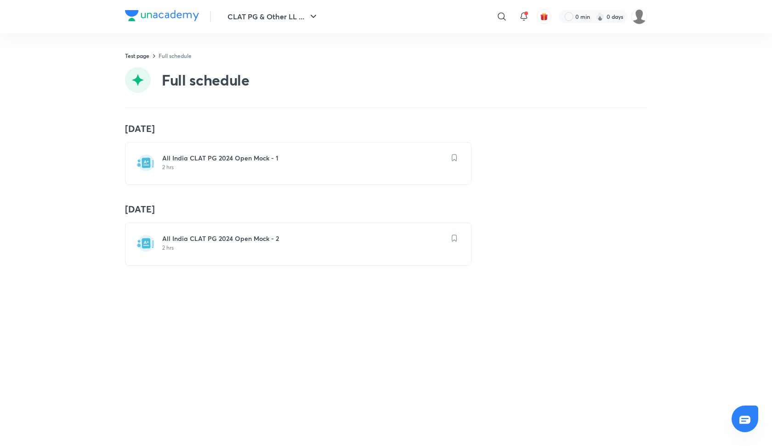
click at [275, 254] on div "All India CLAT PG 2024 Open Mock - 2 2 hrs" at bounding box center [298, 243] width 346 height 43
click at [192, 237] on h6 "All India CLAT PG 2024 Open Mock - 2" at bounding box center [303, 238] width 283 height 9
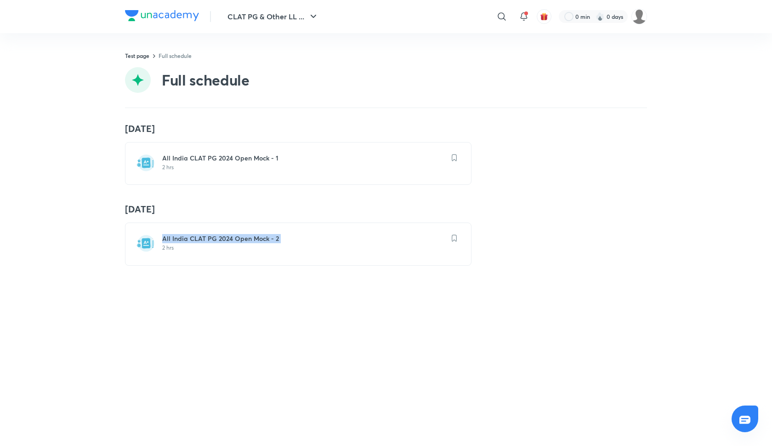
click at [192, 237] on h6 "All India CLAT PG 2024 Open Mock - 2" at bounding box center [303, 238] width 283 height 9
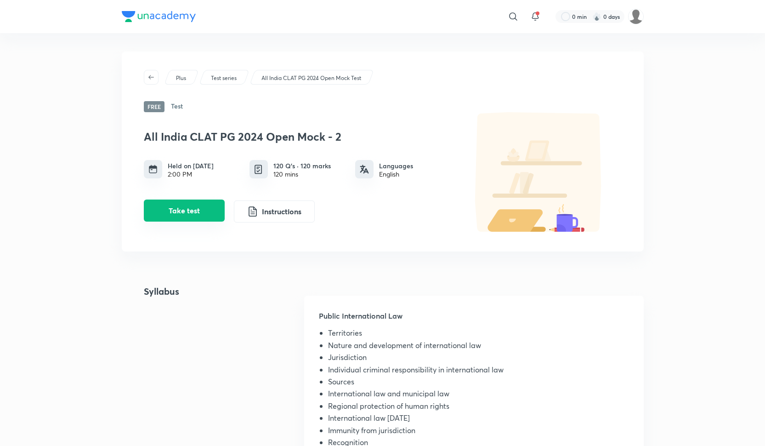
click at [173, 209] on button "Take test" at bounding box center [184, 210] width 81 height 22
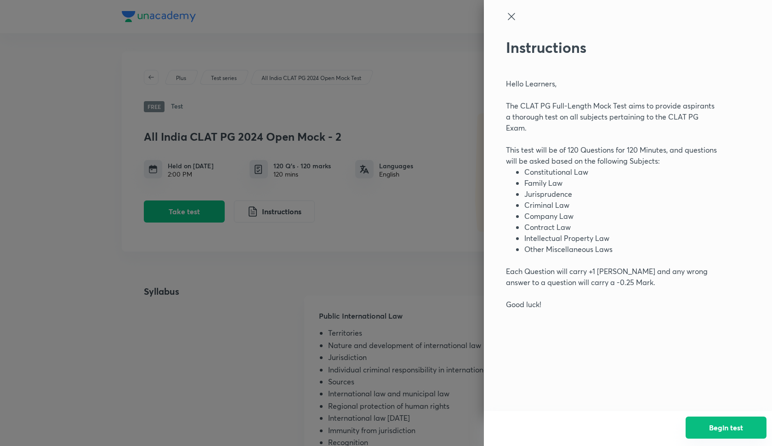
click at [704, 426] on button "Begin test" at bounding box center [725, 427] width 81 height 22
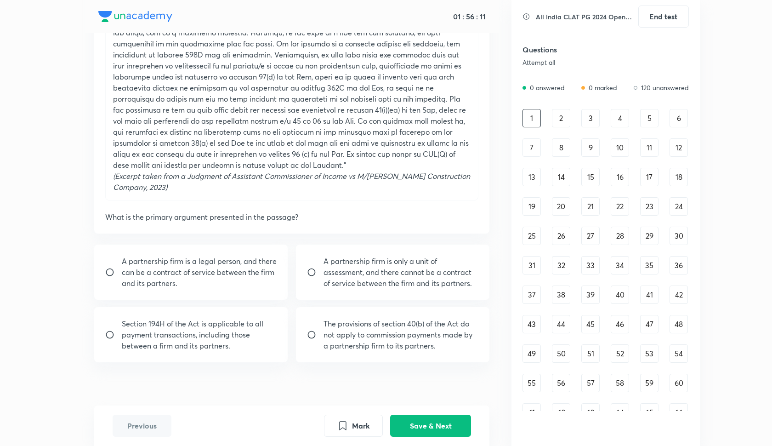
scroll to position [200, 0]
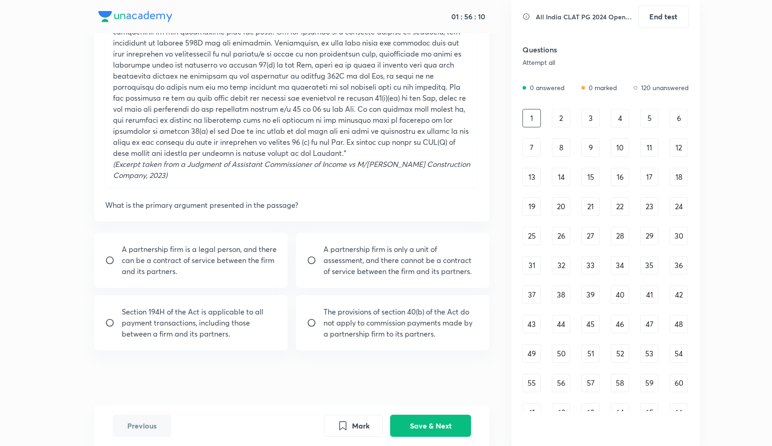
click at [316, 260] on input "radio" at bounding box center [315, 259] width 17 height 9
click at [313, 260] on input "radio" at bounding box center [315, 259] width 17 height 9
radio input "false"
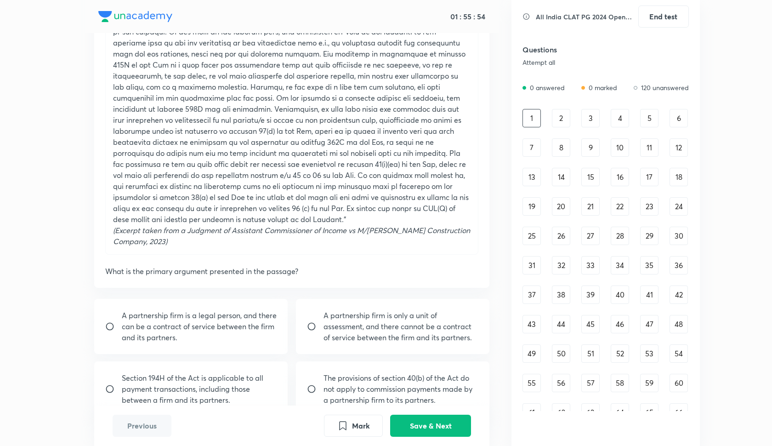
scroll to position [139, 0]
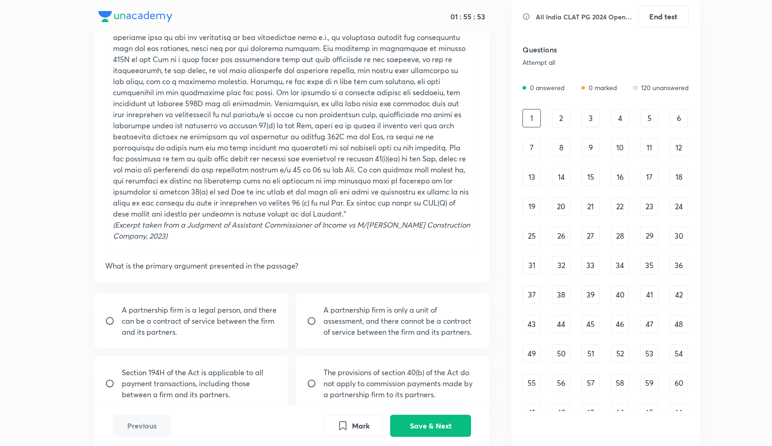
click at [120, 384] on input "radio" at bounding box center [113, 383] width 17 height 9
radio input "true"
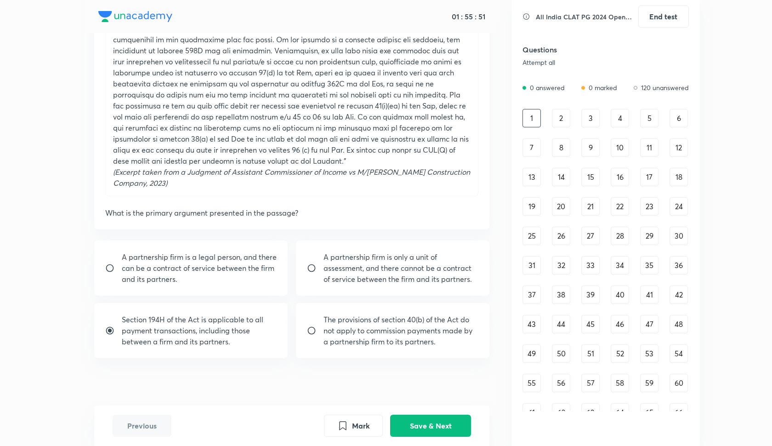
scroll to position [200, 0]
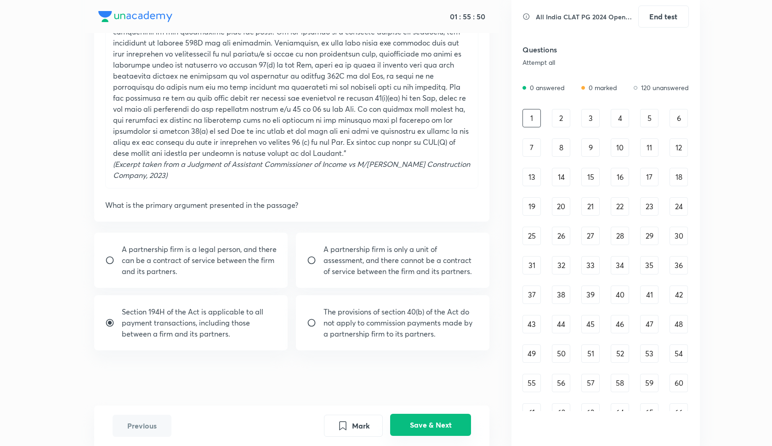
click at [429, 421] on button "Save & Next" at bounding box center [430, 424] width 81 height 22
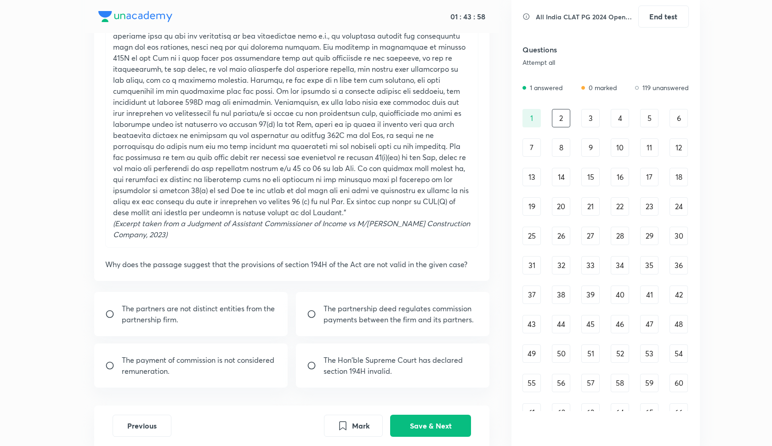
scroll to position [141, 0]
click at [190, 309] on p "The partners are not distinct entities from the partnership firm." at bounding box center [199, 313] width 155 height 22
radio input "true"
click at [435, 424] on button "Save & Next" at bounding box center [430, 424] width 81 height 22
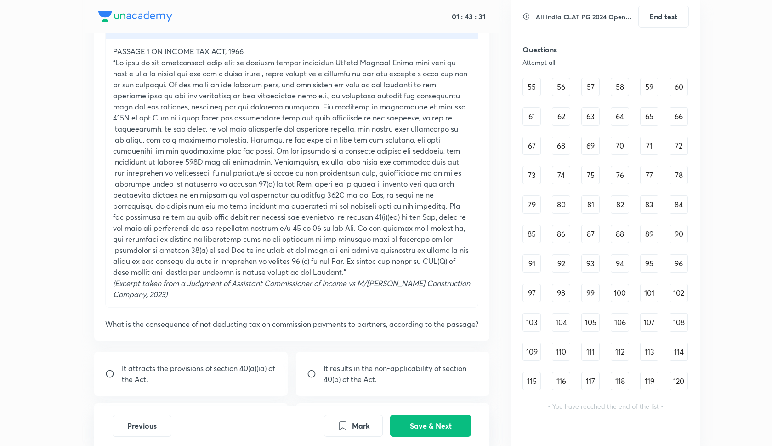
scroll to position [189, 0]
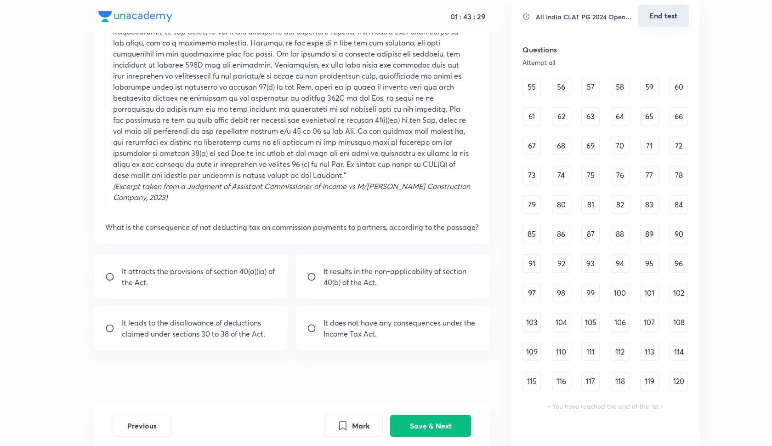
click at [665, 9] on button "End test" at bounding box center [663, 16] width 51 height 22
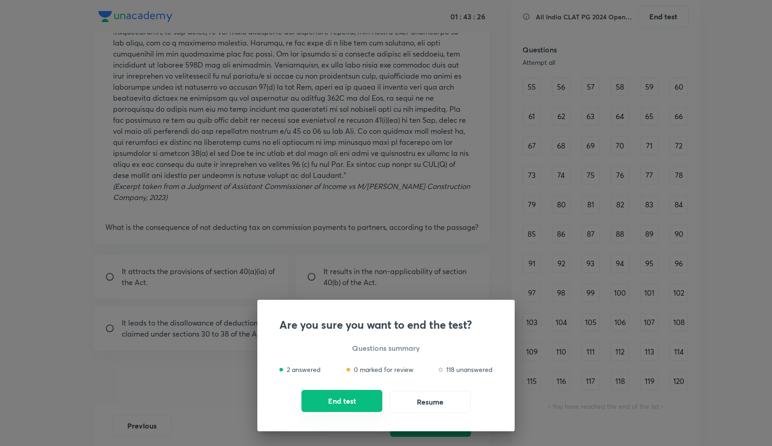
click at [348, 405] on button "End test" at bounding box center [341, 401] width 81 height 22
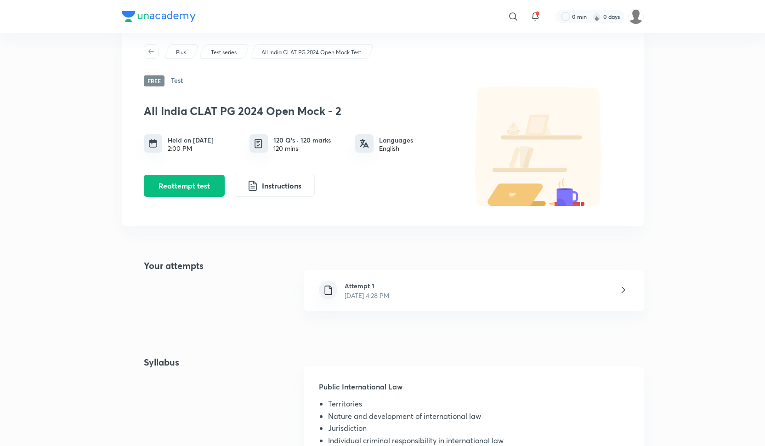
scroll to position [0, 0]
